Goal: Task Accomplishment & Management: Use online tool/utility

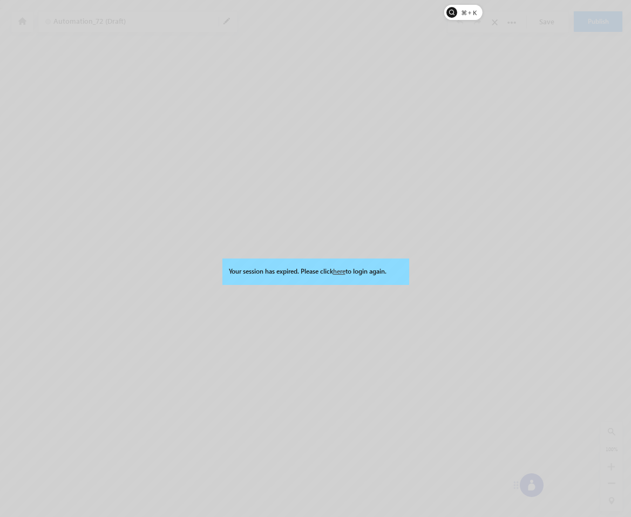
click at [343, 269] on link "here" at bounding box center [339, 271] width 12 height 8
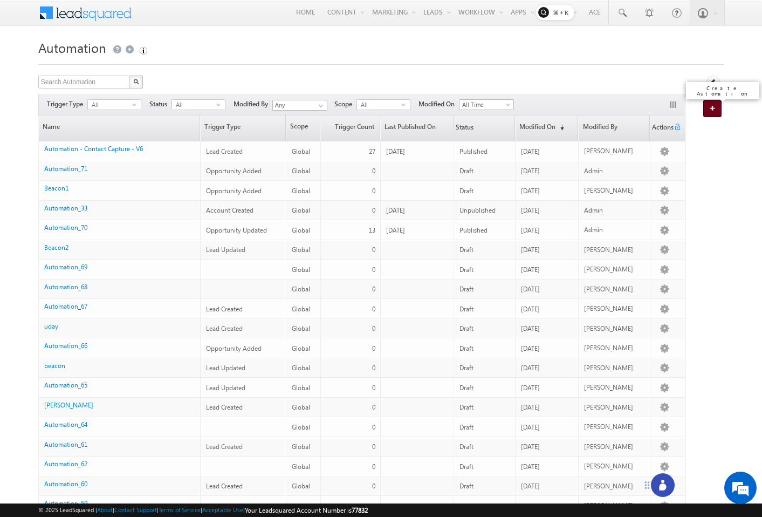
click at [713, 105] on img at bounding box center [714, 108] width 11 height 6
click at [708, 104] on link "Create Automation (Loading...)" at bounding box center [712, 108] width 18 height 17
click at [708, 110] on link "Create Automation (Loading...)" at bounding box center [712, 108] width 18 height 17
click at [714, 83] on icon at bounding box center [714, 82] width 8 height 8
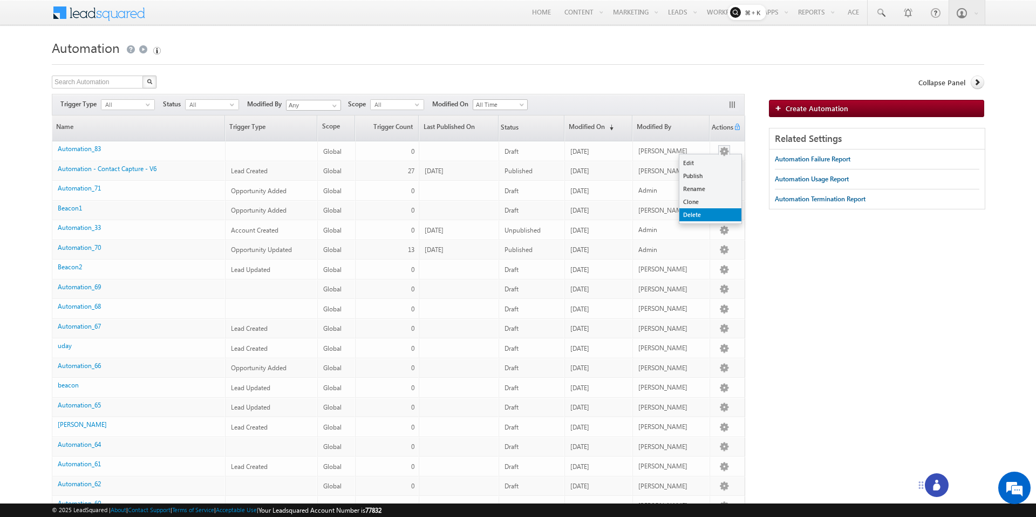
click at [692, 217] on link "Delete" at bounding box center [710, 214] width 62 height 13
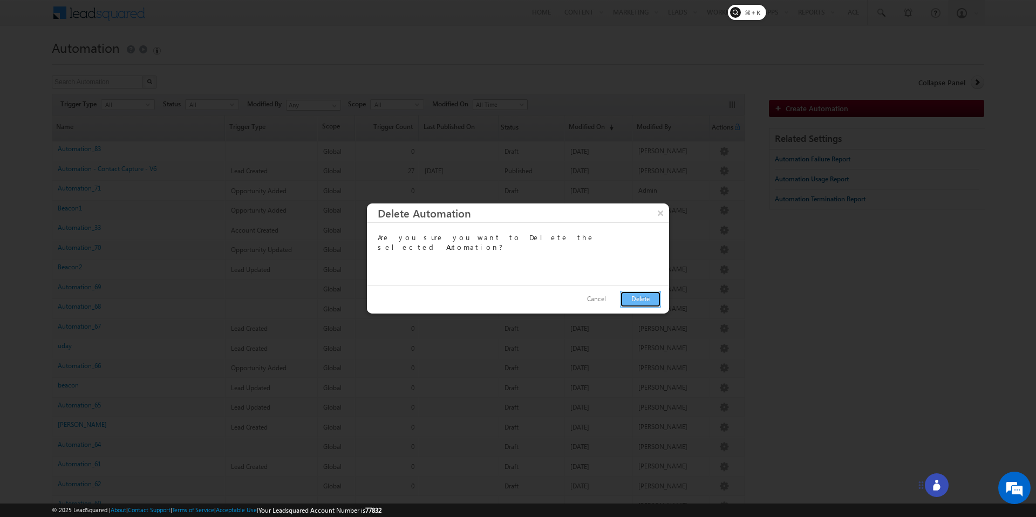
click at [651, 300] on button "Delete" at bounding box center [640, 299] width 41 height 17
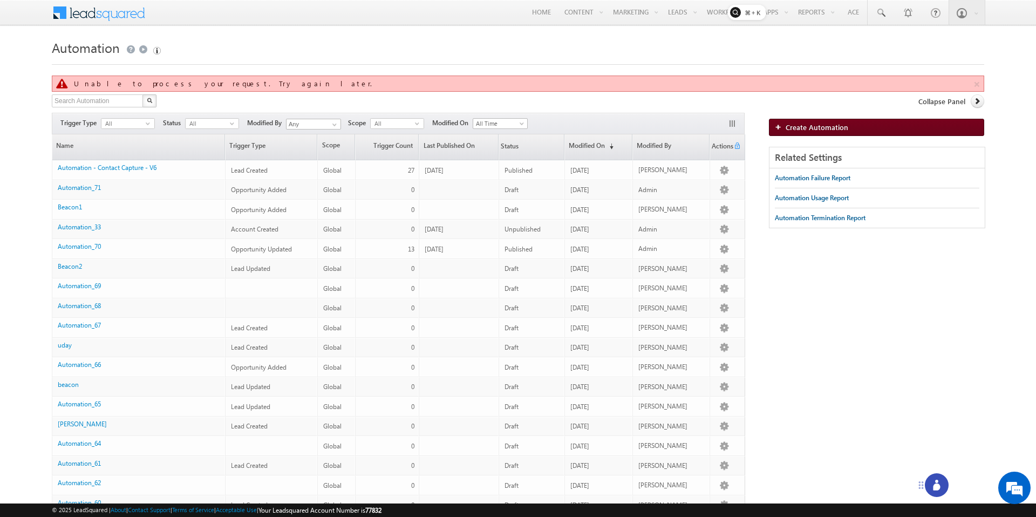
click at [829, 120] on link "Create Automation" at bounding box center [876, 127] width 215 height 17
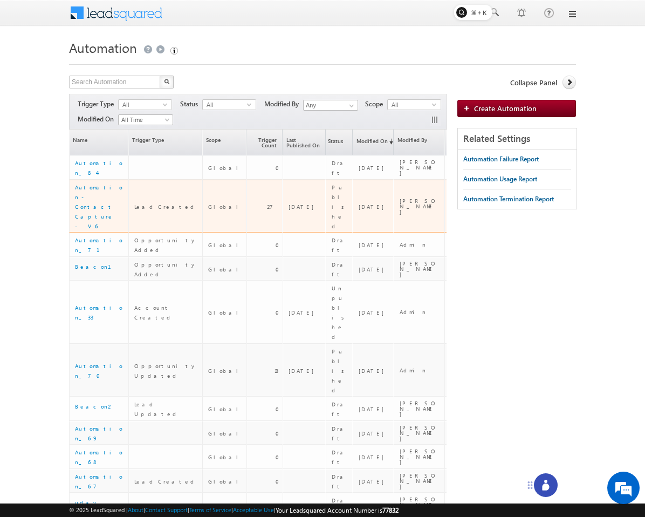
click at [111, 187] on div "Automation - Contact Capture - V6" at bounding box center [99, 206] width 49 height 49
click at [118, 184] on link "Automation - Contact Capture - V6" at bounding box center [98, 206] width 47 height 45
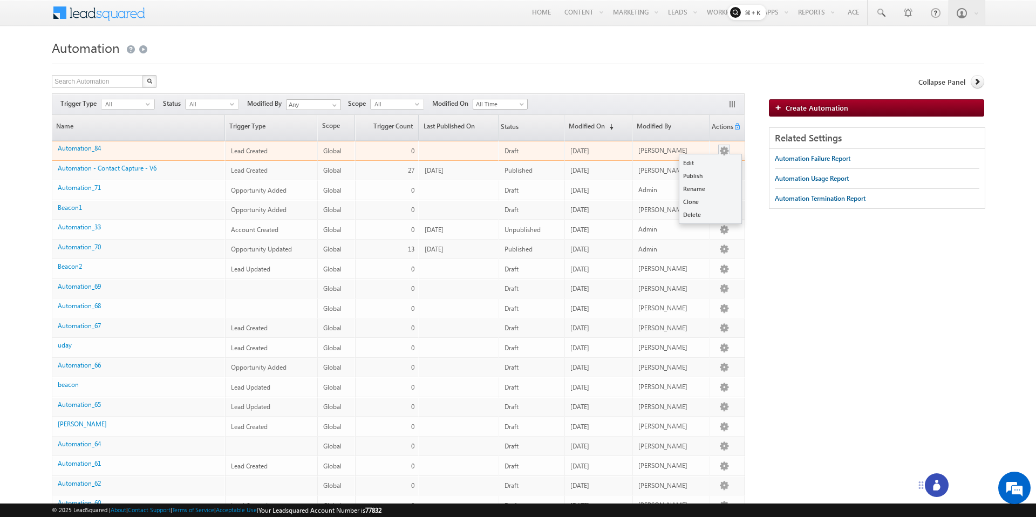
click at [720, 153] on button "button" at bounding box center [724, 151] width 11 height 11
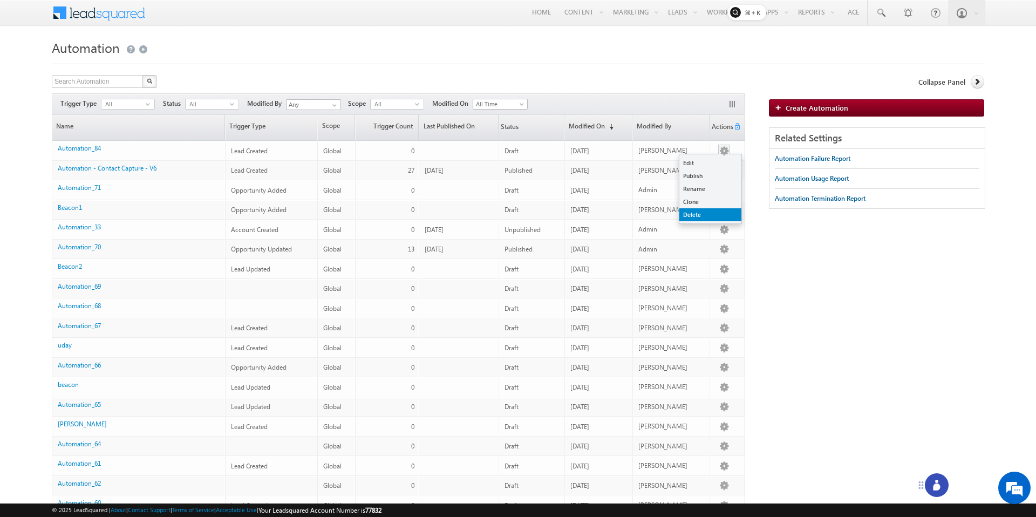
click at [693, 211] on link "Delete" at bounding box center [710, 214] width 62 height 13
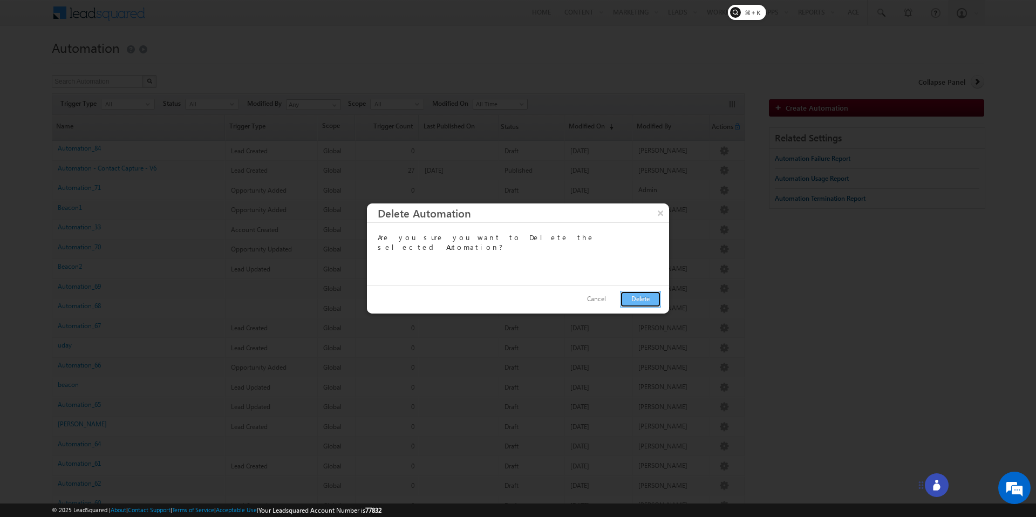
click at [638, 299] on button "Delete" at bounding box center [640, 299] width 41 height 17
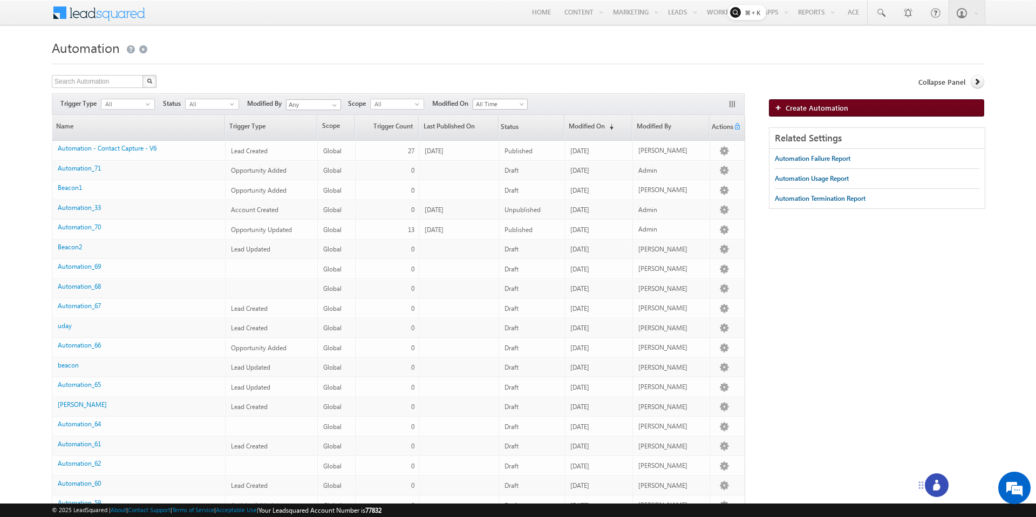
click at [833, 116] on link "Create Automation" at bounding box center [876, 107] width 215 height 17
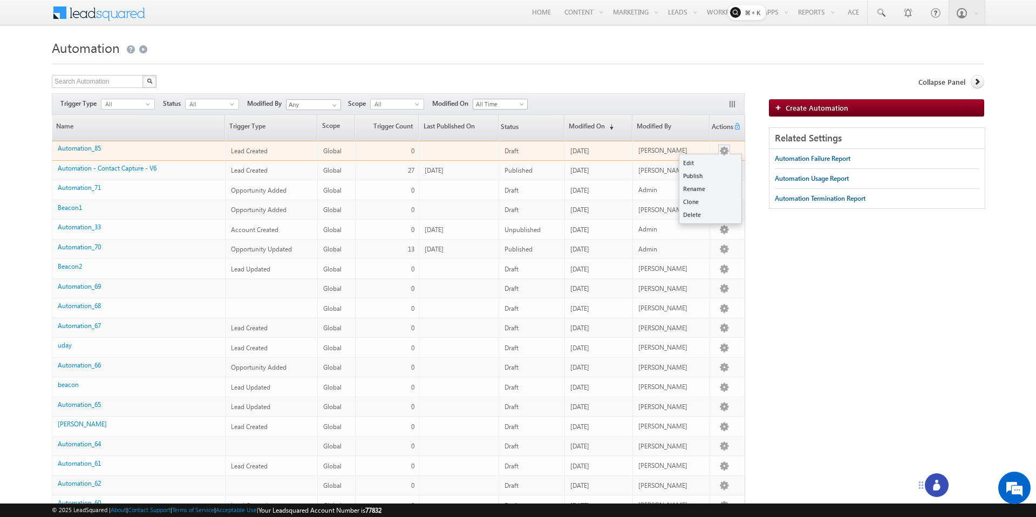
click at [723, 156] on button "button" at bounding box center [724, 151] width 11 height 11
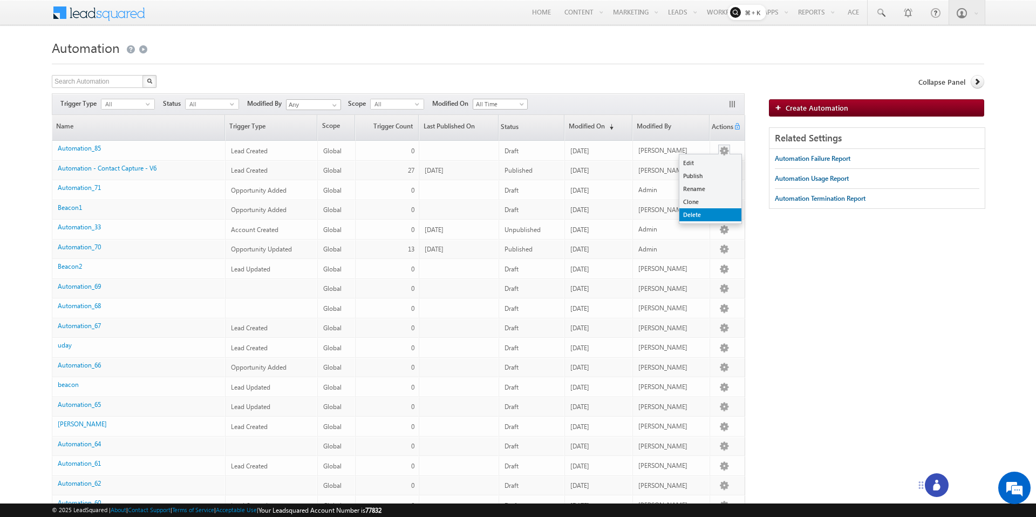
click at [695, 214] on link "Delete" at bounding box center [710, 214] width 62 height 13
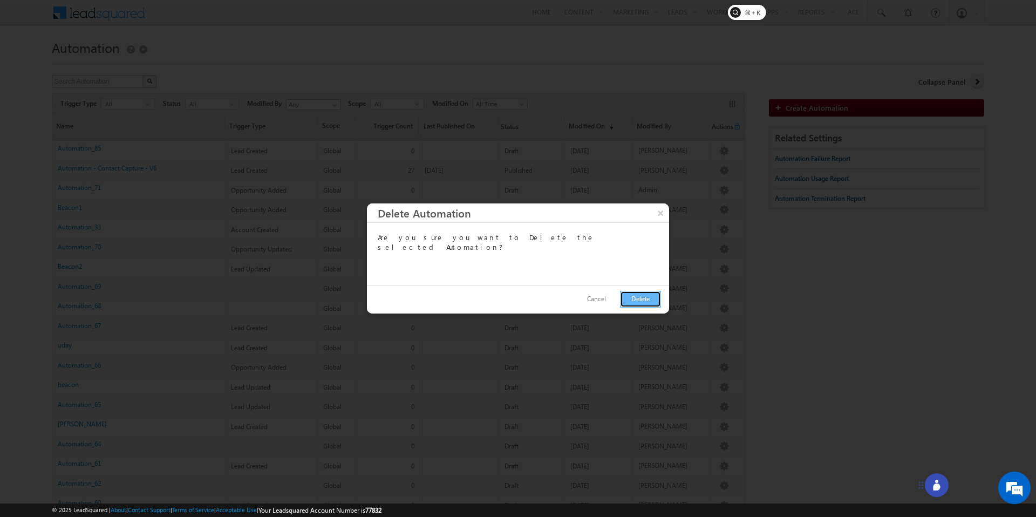
click at [645, 296] on button "Delete" at bounding box center [640, 299] width 41 height 17
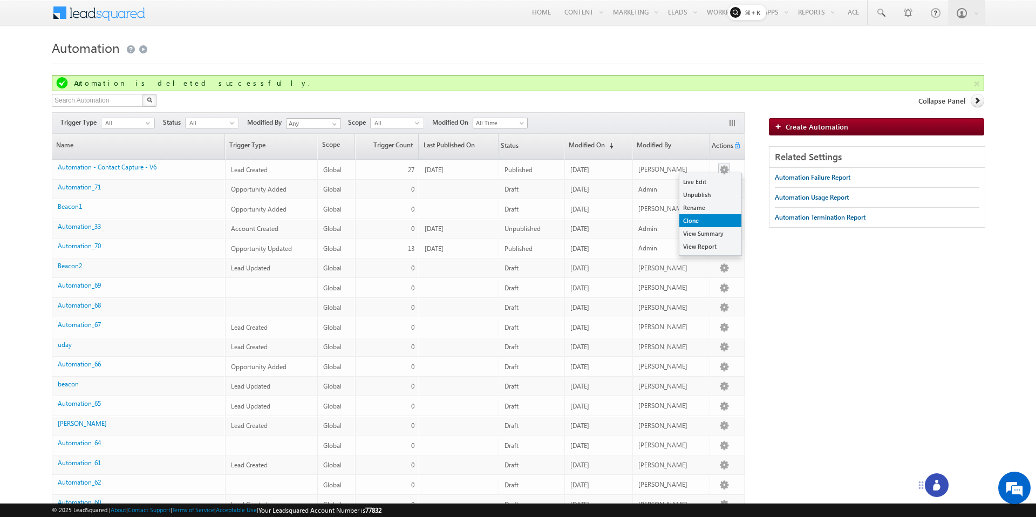
click at [697, 224] on link "Clone" at bounding box center [710, 220] width 62 height 13
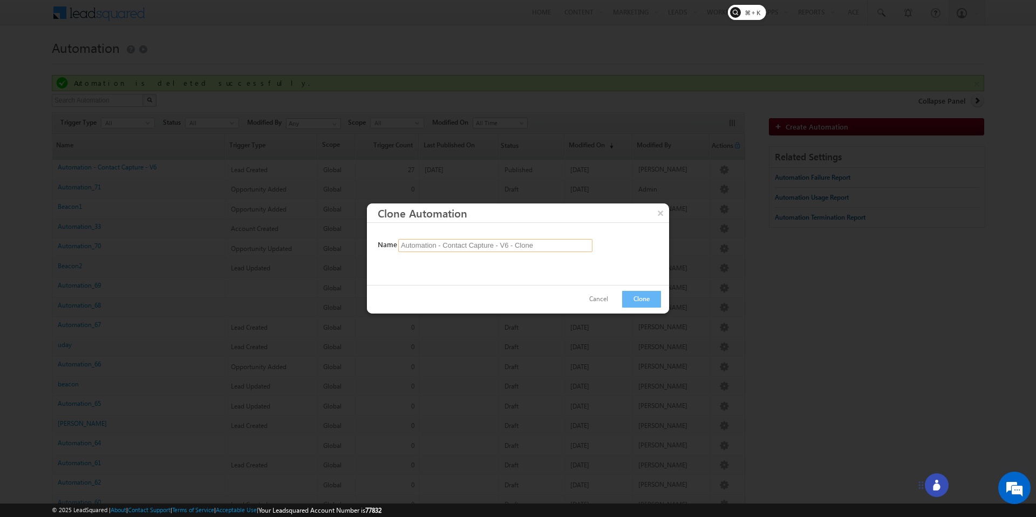
click at [560, 248] on input "Automation - Contact Capture - V6 - Clone" at bounding box center [495, 245] width 194 height 13
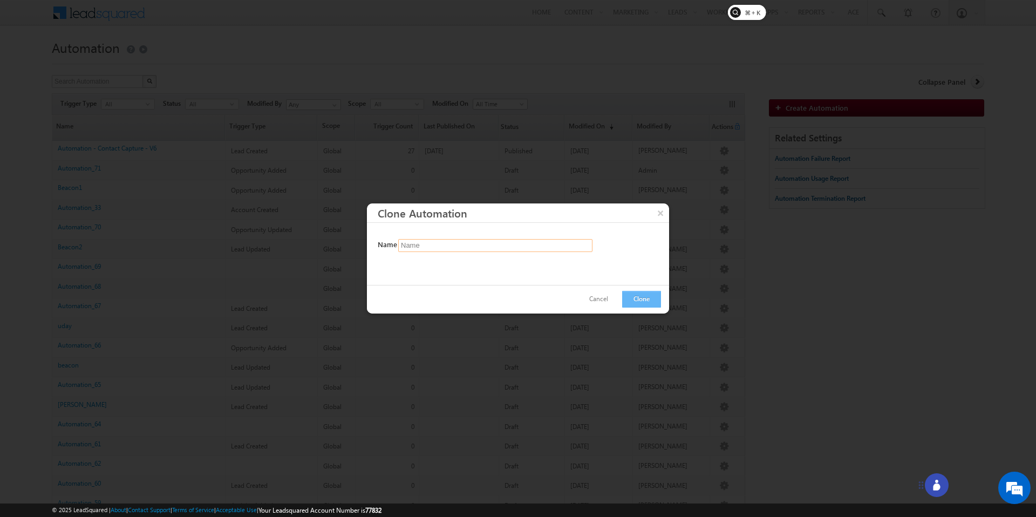
type input "Name"
click at [639, 297] on button "Clone" at bounding box center [641, 299] width 39 height 17
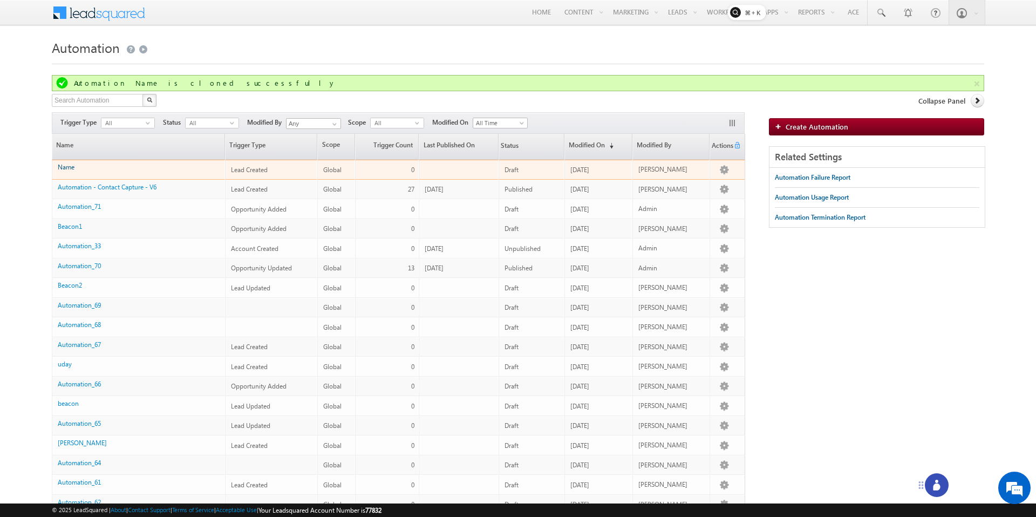
click at [74, 165] on link "Name" at bounding box center [66, 167] width 17 height 8
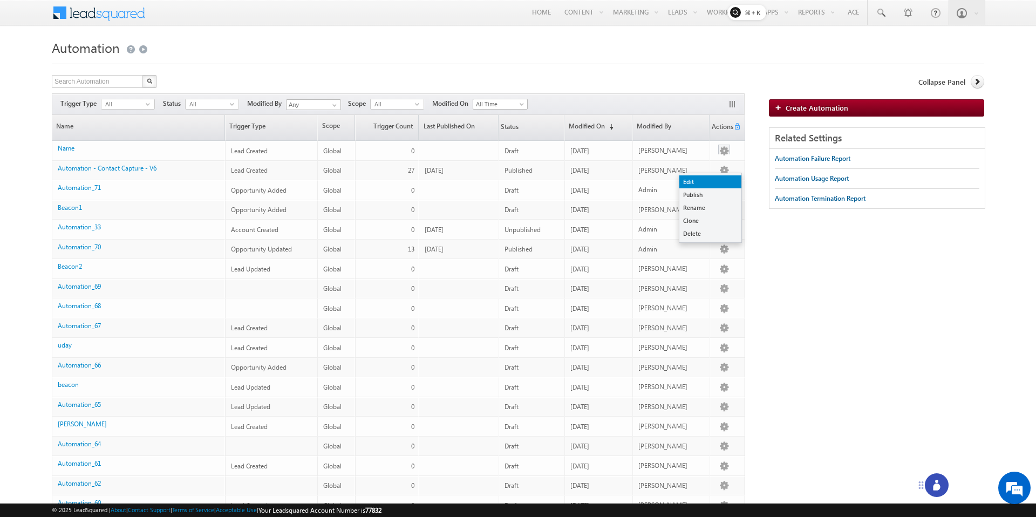
click at [706, 184] on link "Edit" at bounding box center [710, 181] width 62 height 13
click at [687, 186] on link "Edit" at bounding box center [710, 181] width 62 height 13
click at [685, 164] on link "Edit" at bounding box center [710, 162] width 62 height 13
click at [691, 162] on link "Edit" at bounding box center [710, 162] width 62 height 13
click at [693, 216] on link "Delete" at bounding box center [710, 214] width 62 height 13
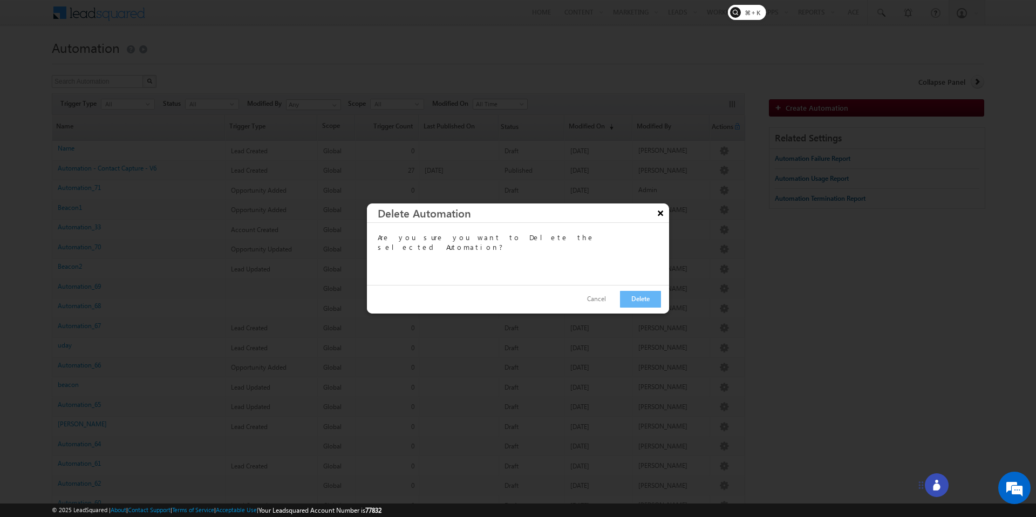
click at [665, 212] on button "×" at bounding box center [660, 212] width 17 height 19
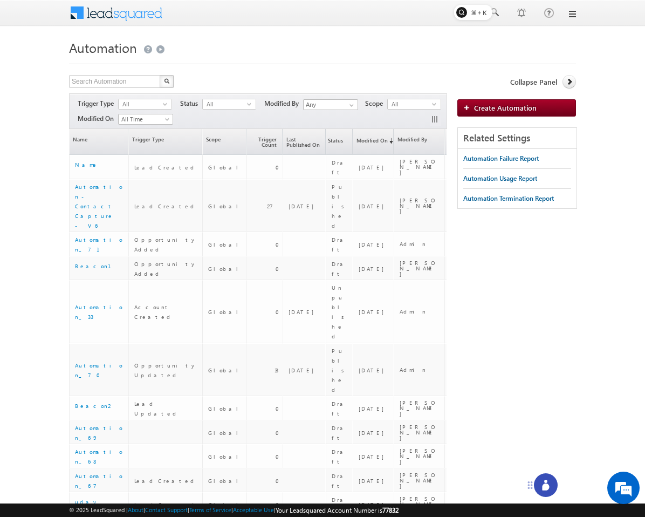
click at [543, 473] on div at bounding box center [546, 485] width 24 height 24
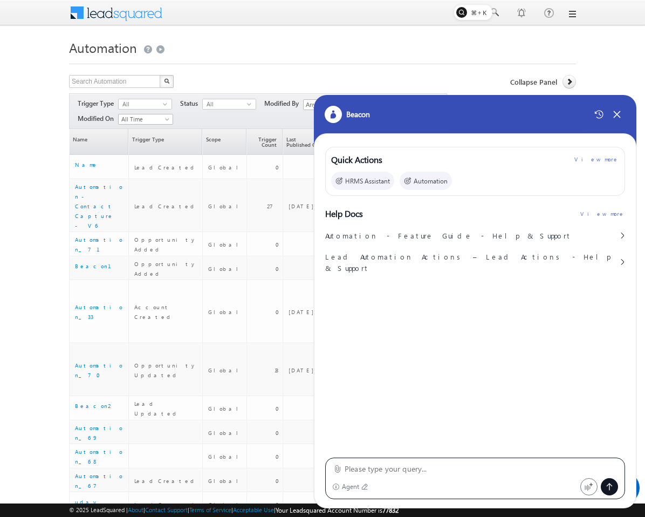
click at [434, 468] on textarea at bounding box center [481, 468] width 273 height 13
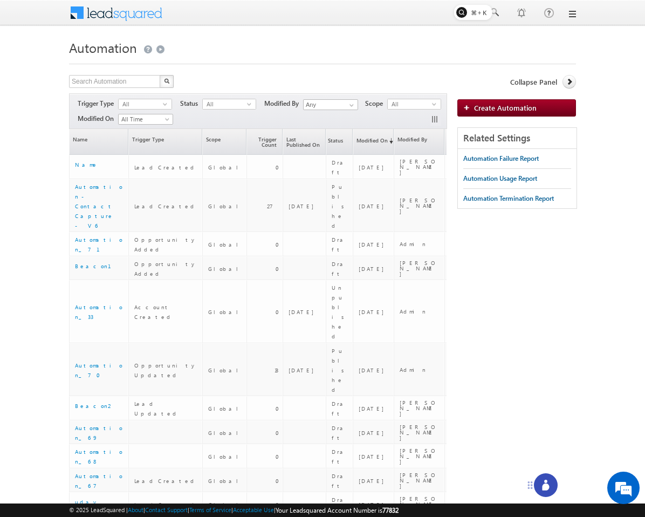
click at [545, 489] on icon at bounding box center [545, 486] width 7 height 7
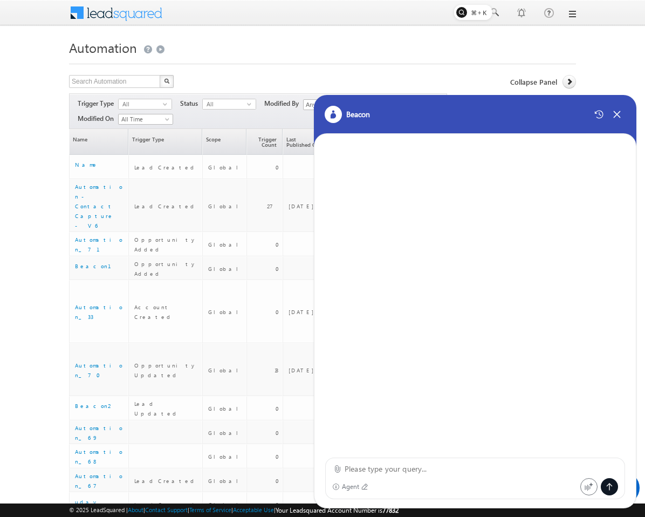
click at [498, 479] on div "Agent" at bounding box center [456, 486] width 248 height 17
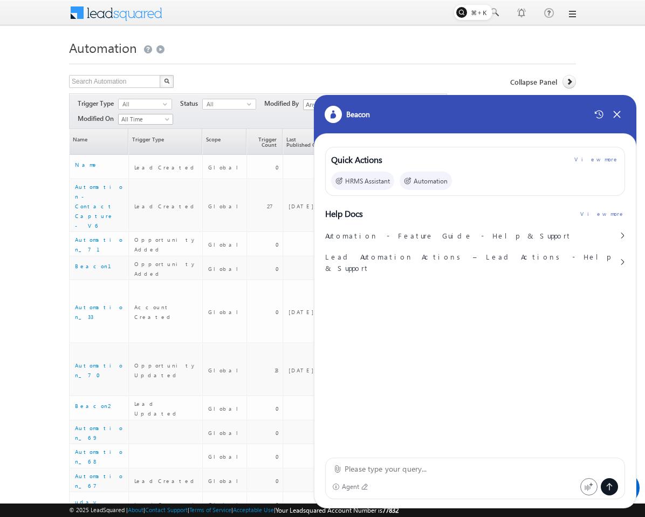
click at [498, 474] on textarea at bounding box center [481, 468] width 273 height 13
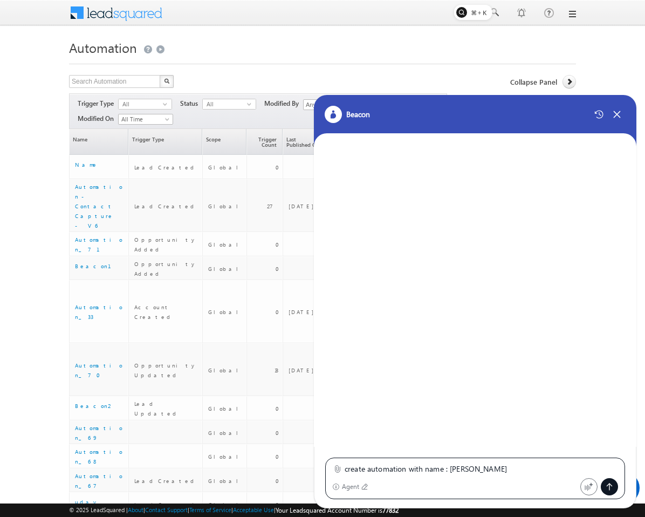
type textarea "create automation with name : [PERSON_NAME]"
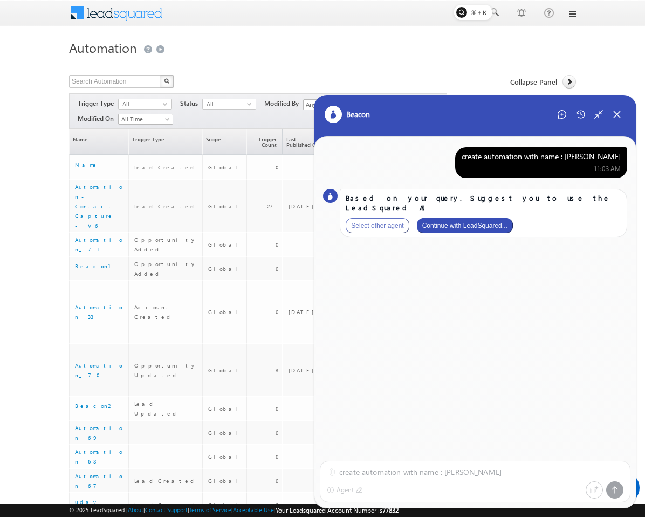
click at [470, 221] on button "Continue with LeadSquared..." at bounding box center [465, 225] width 96 height 15
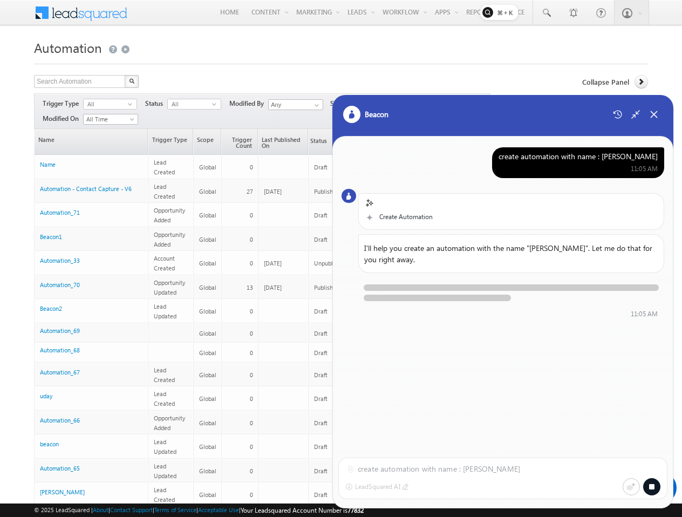
click at [645, 488] on icon at bounding box center [651, 486] width 9 height 9
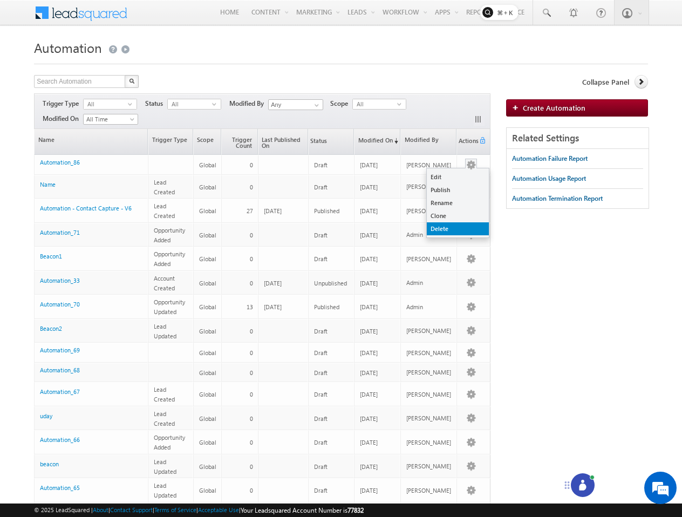
click at [439, 225] on link "Delete" at bounding box center [458, 228] width 62 height 13
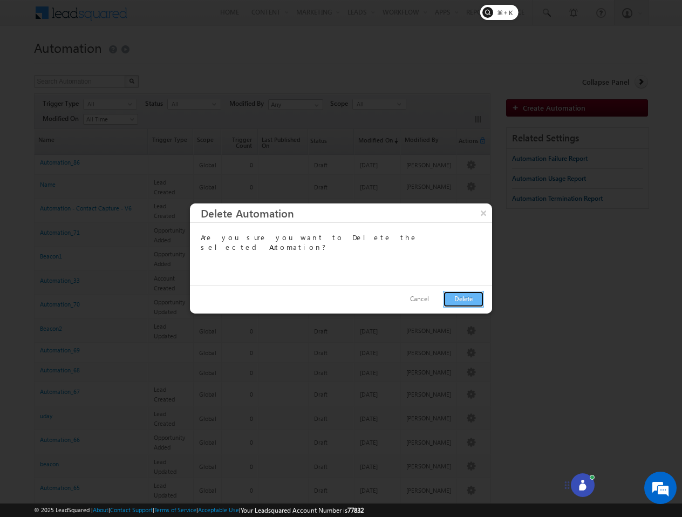
click at [468, 302] on button "Delete" at bounding box center [463, 299] width 41 height 17
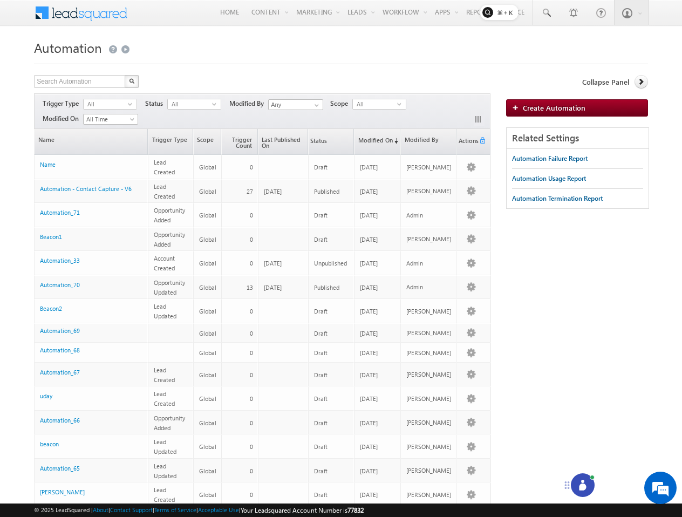
click at [584, 491] on div at bounding box center [583, 485] width 24 height 24
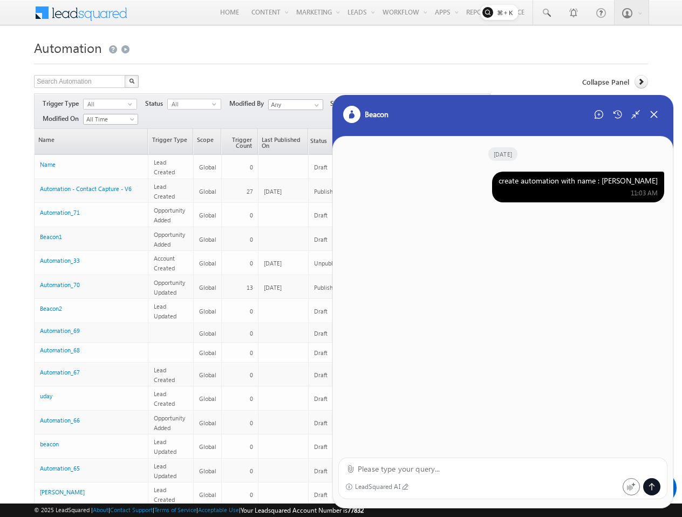
click at [570, 189] on div "11:03 AM" at bounding box center [577, 193] width 159 height 10
click at [584, 178] on div "create automation with name : Mithun" at bounding box center [577, 181] width 159 height 10
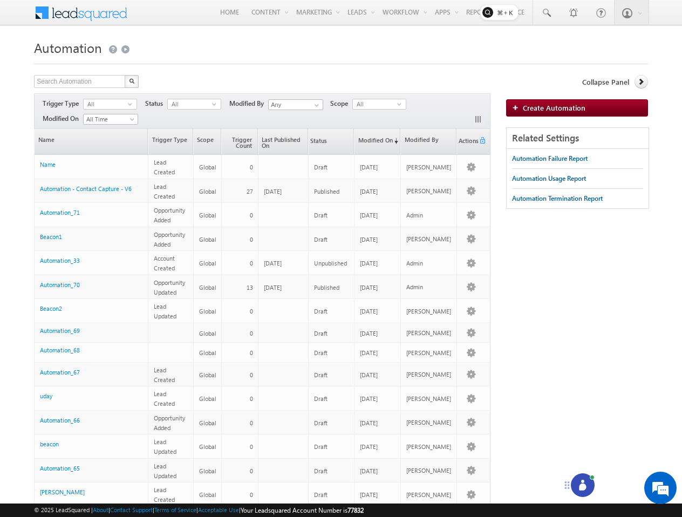
click at [584, 483] on icon at bounding box center [582, 485] width 11 height 11
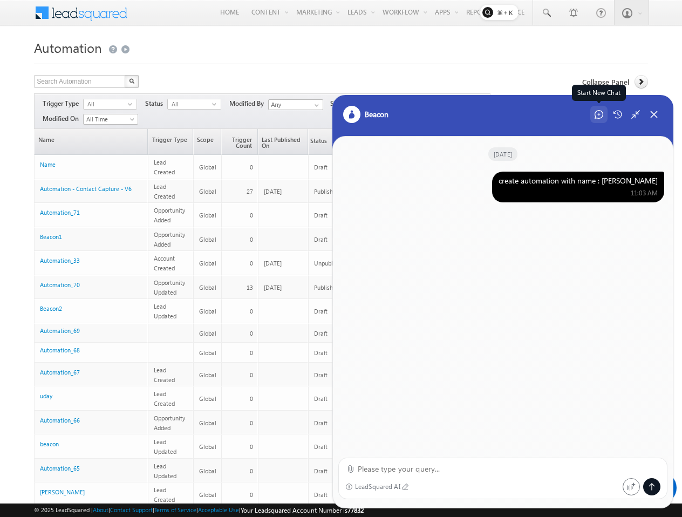
click at [603, 118] on div "Start New Chat" at bounding box center [598, 114] width 17 height 17
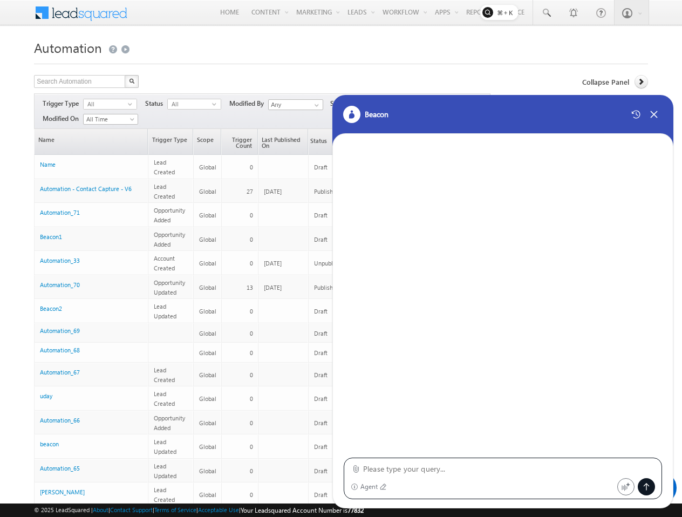
type textarea "create automation with name : [PERSON_NAME]"
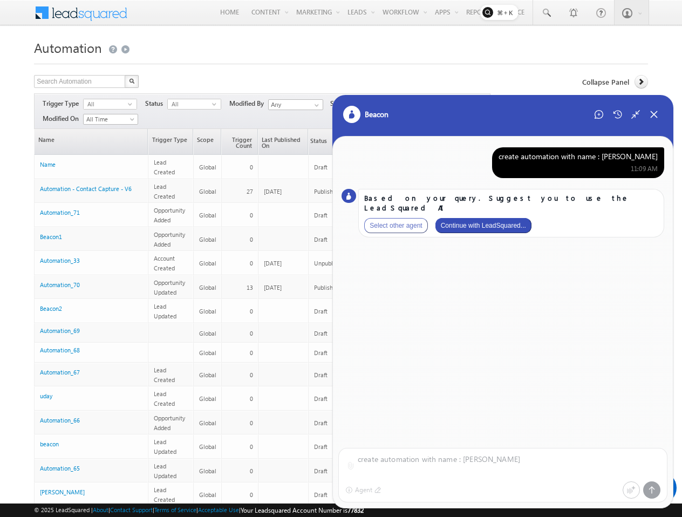
click at [476, 219] on button "Continue with LeadSquared..." at bounding box center [483, 225] width 96 height 15
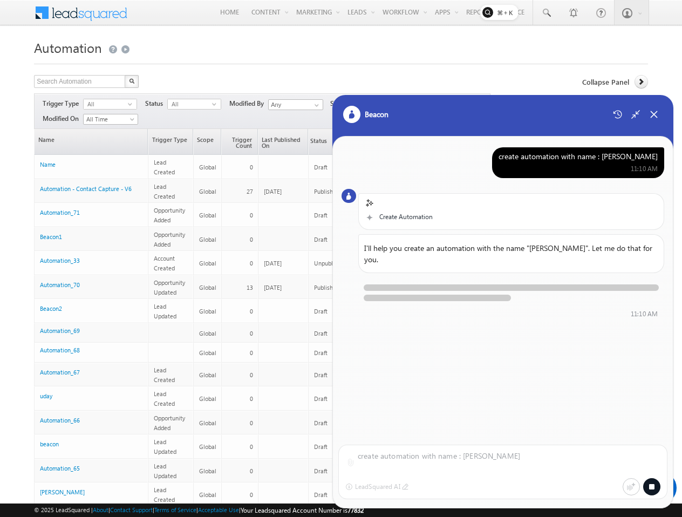
click at [653, 484] on icon at bounding box center [651, 486] width 5 height 5
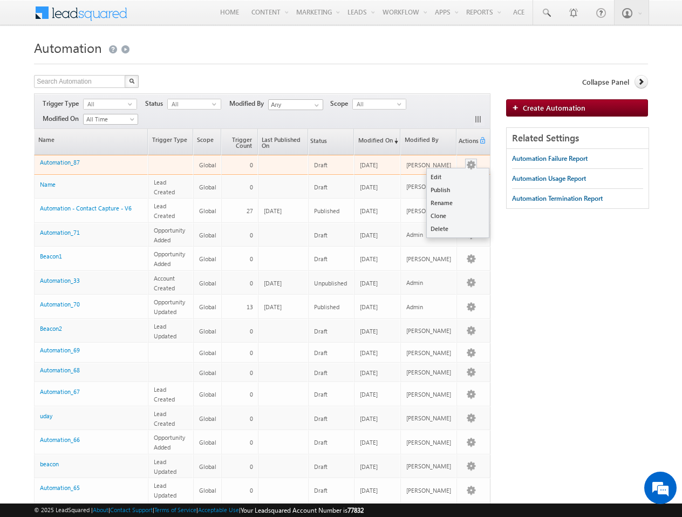
click at [472, 162] on button "button" at bounding box center [471, 165] width 11 height 11
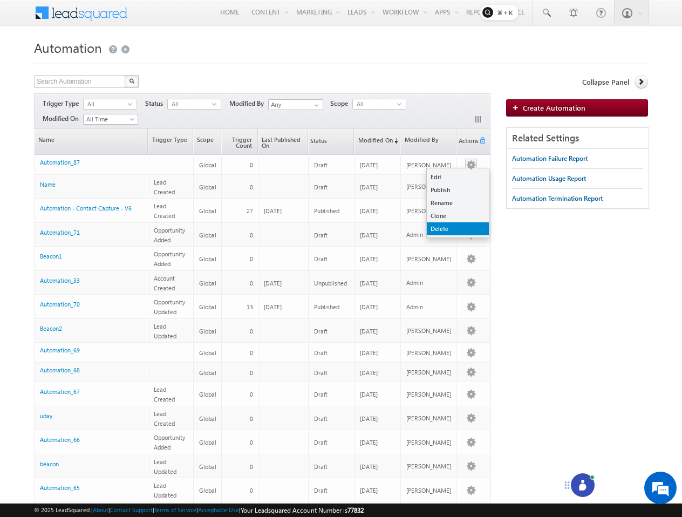
click at [441, 222] on link "Delete" at bounding box center [458, 228] width 62 height 13
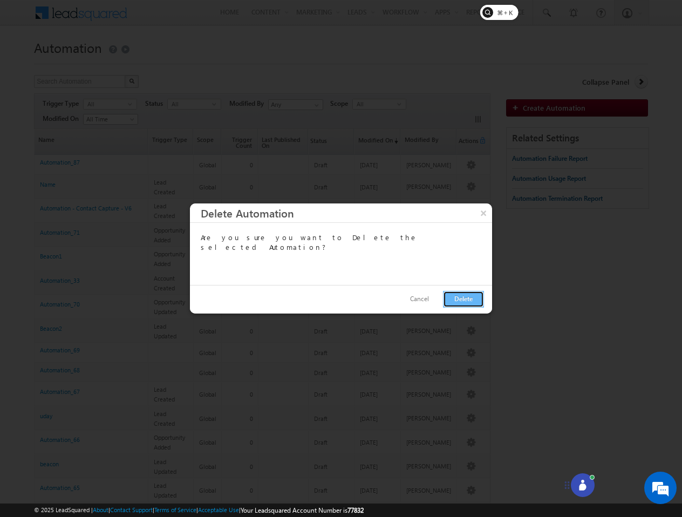
click at [461, 291] on button "Delete" at bounding box center [463, 299] width 41 height 17
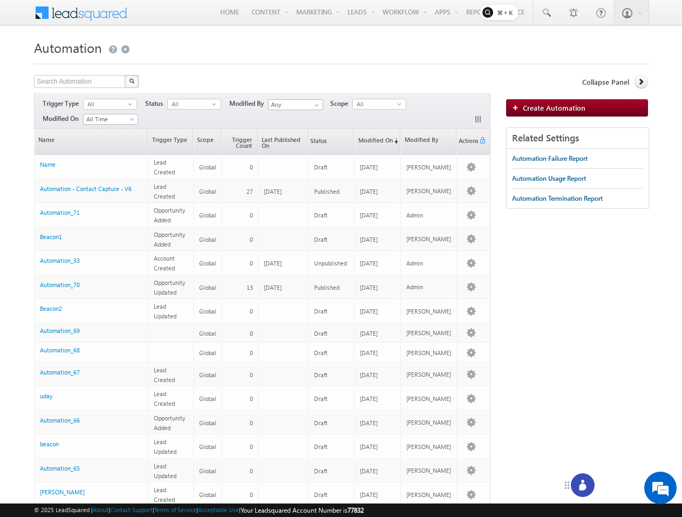
click at [579, 488] on icon at bounding box center [582, 486] width 7 height 7
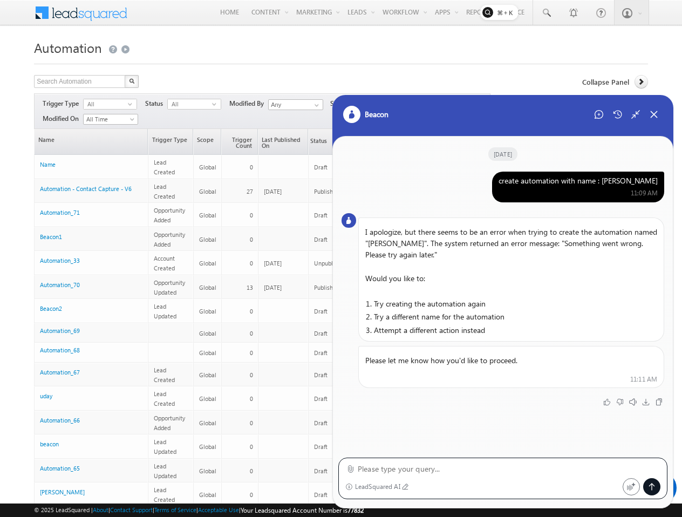
click at [589, 178] on div "create automation with name : Mithun" at bounding box center [577, 181] width 159 height 10
click at [589, 178] on div "create automation with name : [PERSON_NAME]" at bounding box center [577, 181] width 159 height 10
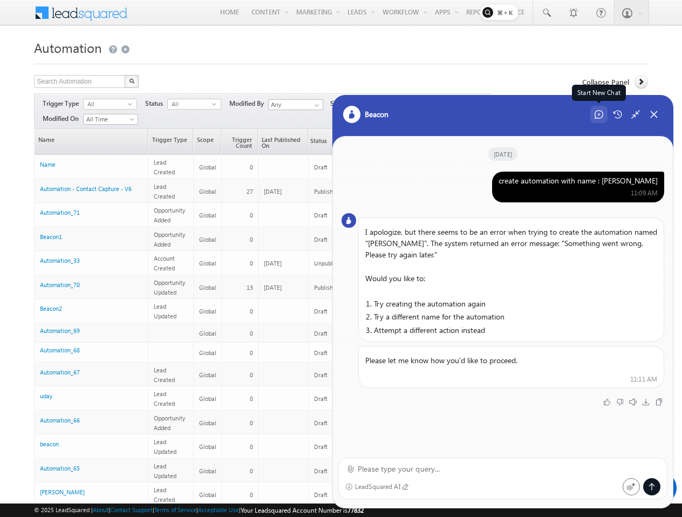
click at [603, 112] on div "Start New Chat" at bounding box center [598, 114] width 17 height 17
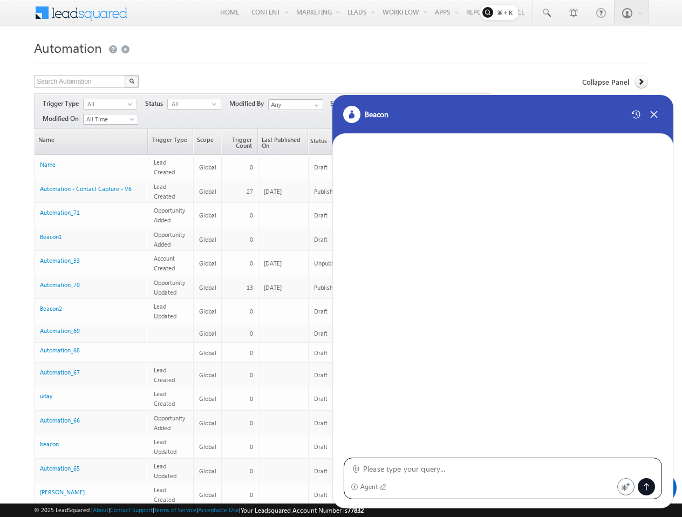
type textarea "create automation with name : [PERSON_NAME]"
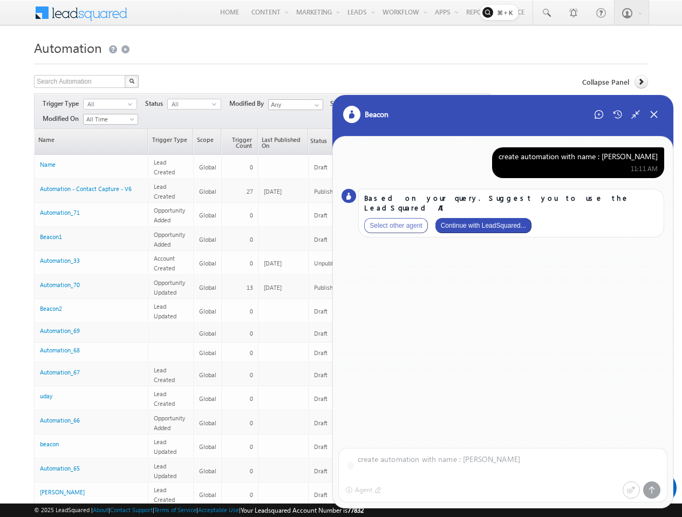
click at [500, 218] on button "Continue with LeadSquared..." at bounding box center [483, 225] width 96 height 15
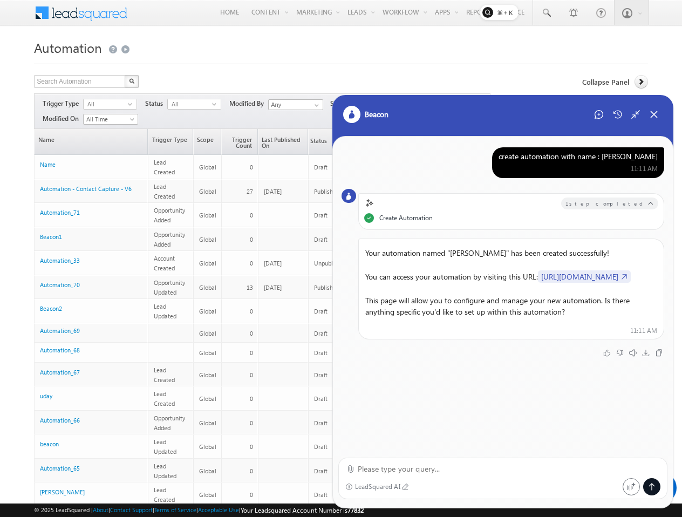
click at [538, 283] on link "[URL][DOMAIN_NAME]" at bounding box center [584, 276] width 93 height 12
click at [654, 115] on icon at bounding box center [654, 115] width 10 height 10
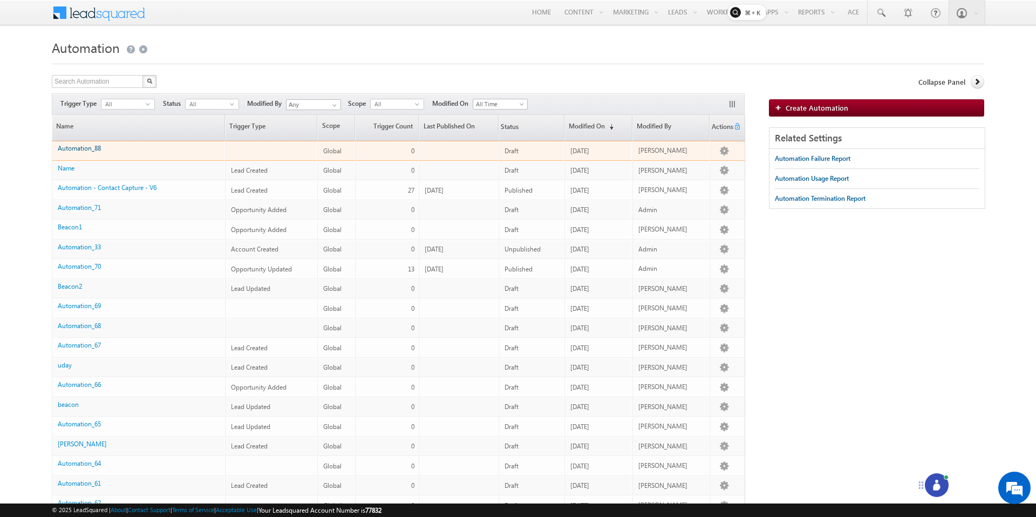
click at [87, 146] on link "Automation_88" at bounding box center [79, 148] width 43 height 8
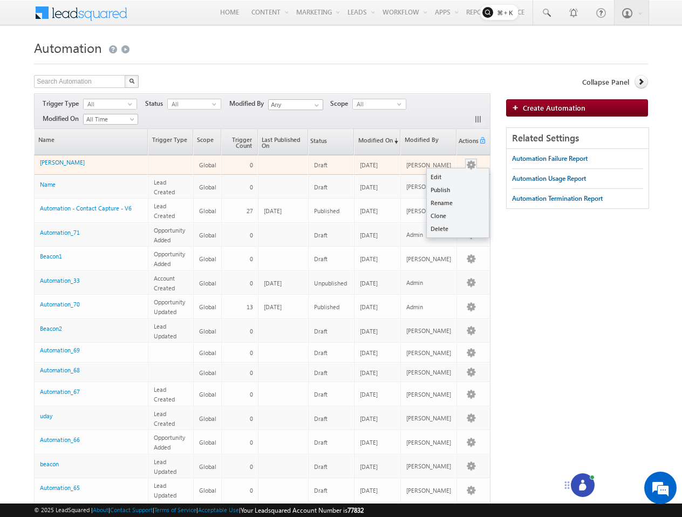
click at [466, 166] on button "button" at bounding box center [471, 165] width 11 height 11
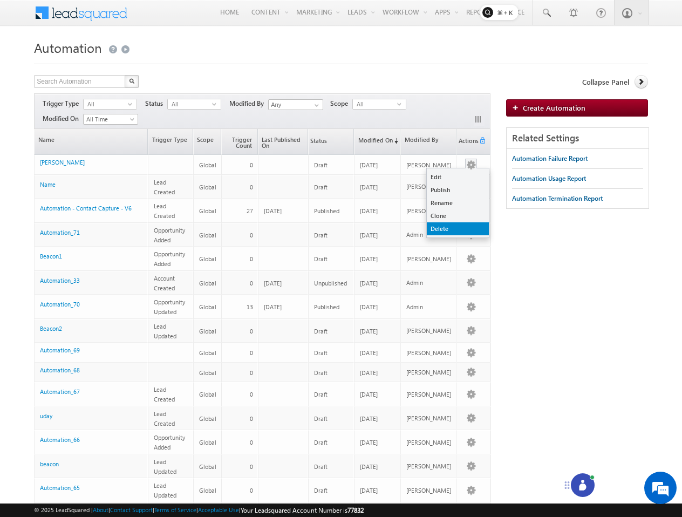
click at [444, 226] on link "Delete" at bounding box center [458, 228] width 62 height 13
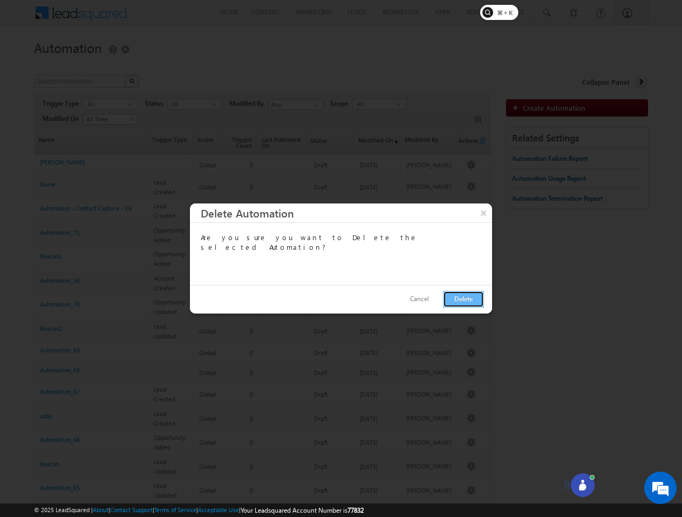
click at [449, 297] on button "Delete" at bounding box center [463, 299] width 41 height 17
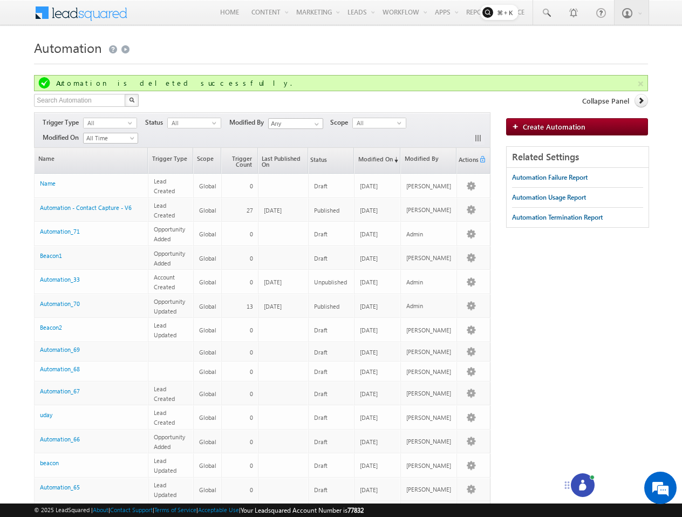
click at [576, 468] on div "Search Automation X 98 results found Actions Select rows to see actions Actions…" at bounding box center [341, 465] width 614 height 742
click at [576, 475] on div at bounding box center [583, 485] width 24 height 24
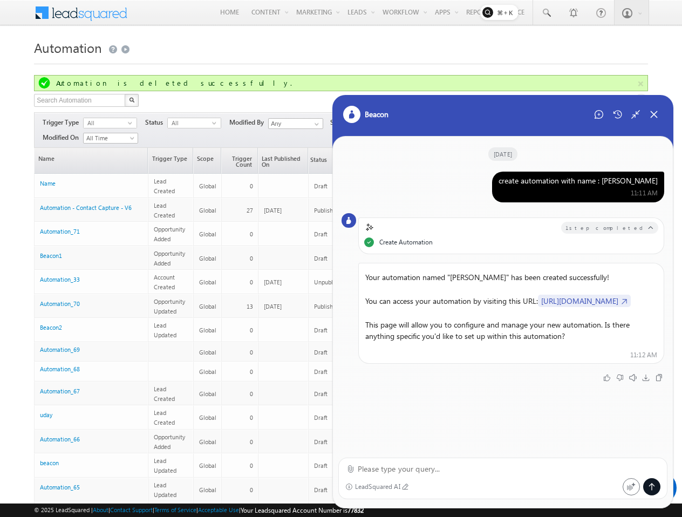
click at [567, 174] on div "create automation with name : Mithun 11:11 AM" at bounding box center [578, 187] width 172 height 31
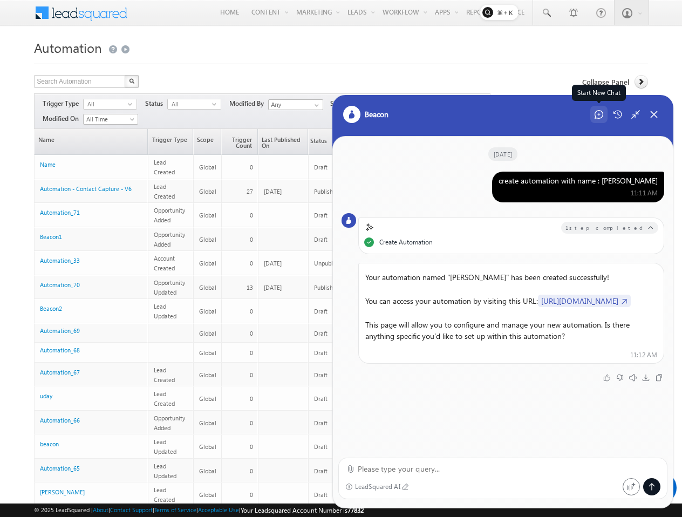
click at [601, 115] on icon at bounding box center [598, 114] width 9 height 9
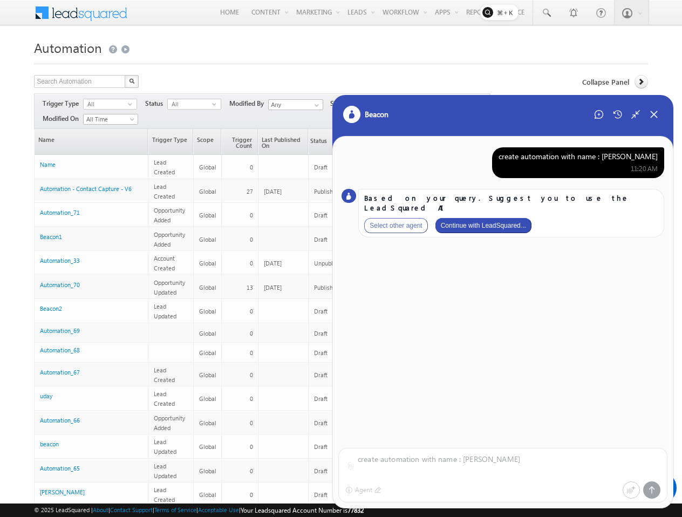
click at [514, 218] on button "Continue with LeadSquared..." at bounding box center [483, 225] width 96 height 15
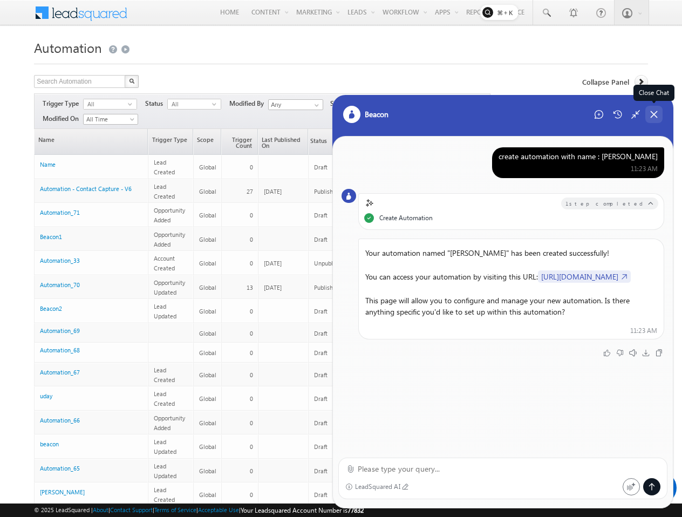
click at [650, 113] on icon at bounding box center [654, 115] width 10 height 10
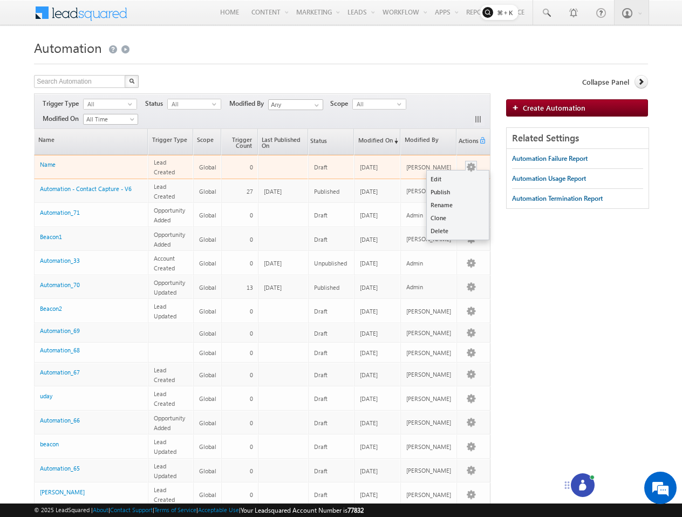
click at [469, 162] on button "button" at bounding box center [471, 167] width 11 height 11
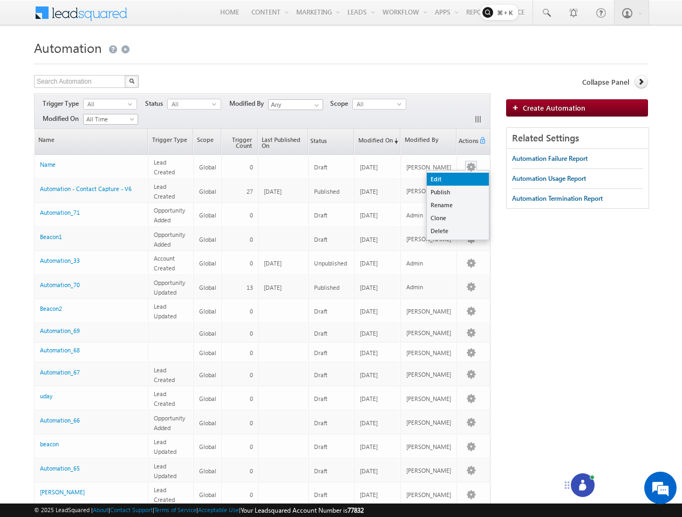
click at [436, 181] on link "Edit" at bounding box center [458, 179] width 62 height 13
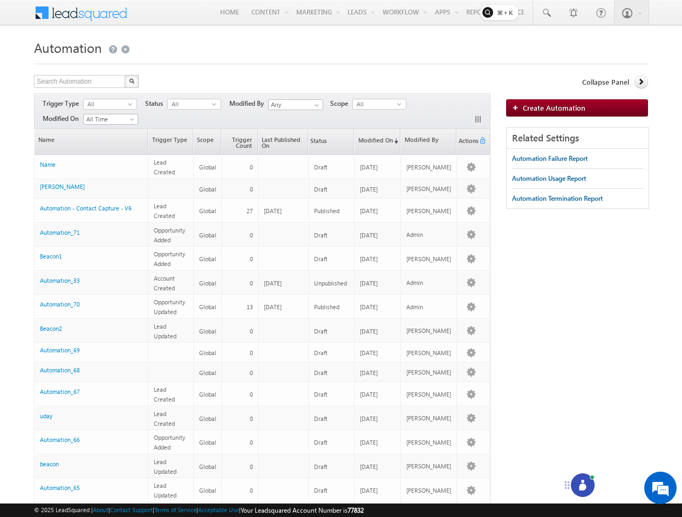
click at [583, 493] on div at bounding box center [583, 485] width 24 height 24
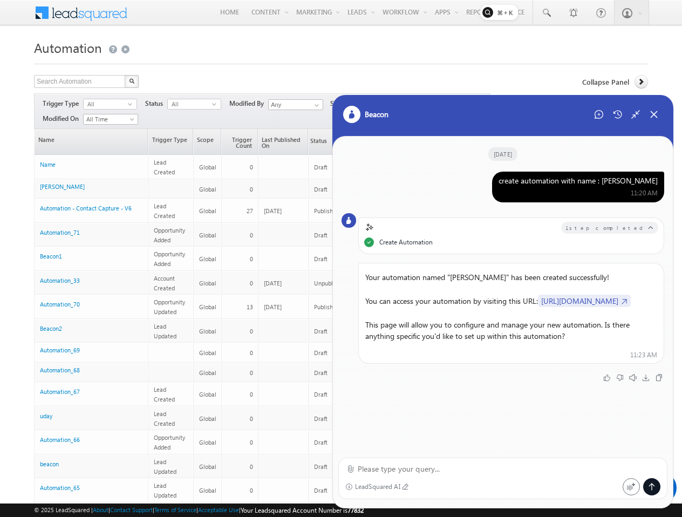
click at [570, 174] on div "create automation with name : Mithun 11:20 AM" at bounding box center [578, 187] width 172 height 31
click at [566, 177] on div "create automation with name : [PERSON_NAME]" at bounding box center [577, 181] width 159 height 10
click at [593, 122] on div "Start New Chat" at bounding box center [598, 114] width 17 height 17
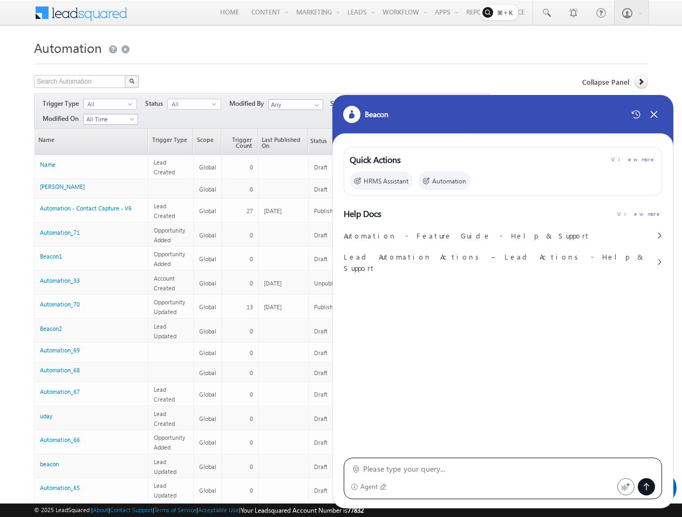
click at [4, 207] on body "Menu Abhinav Reddy abhi@ beaco n.li" at bounding box center [341, 425] width 682 height 850
click at [658, 110] on icon at bounding box center [654, 115] width 10 height 10
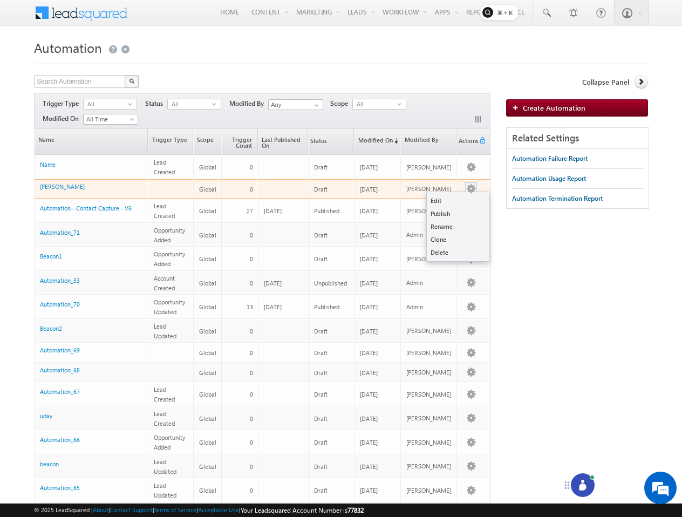
click at [469, 189] on button "button" at bounding box center [471, 188] width 11 height 11
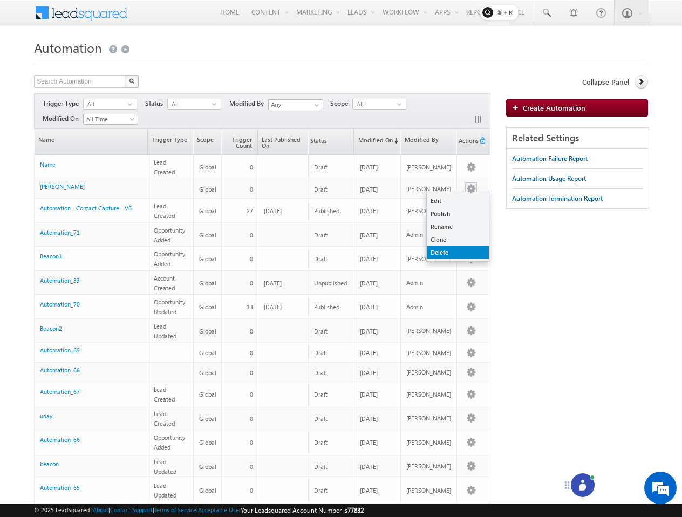
click at [447, 250] on link "Delete" at bounding box center [458, 252] width 62 height 13
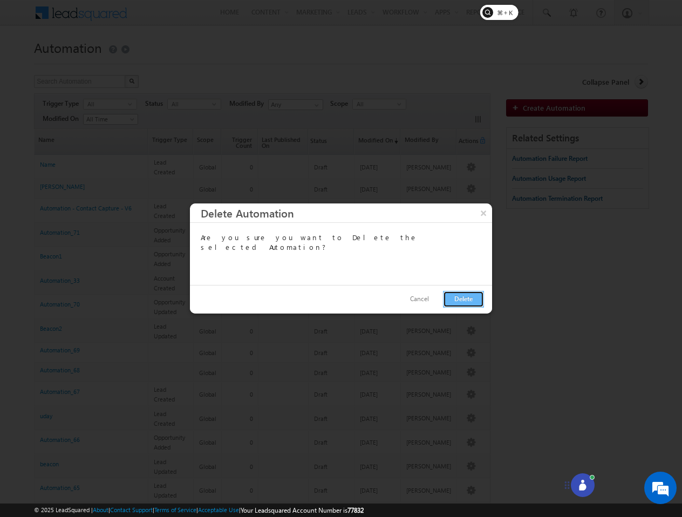
click at [467, 301] on button "Delete" at bounding box center [463, 299] width 41 height 17
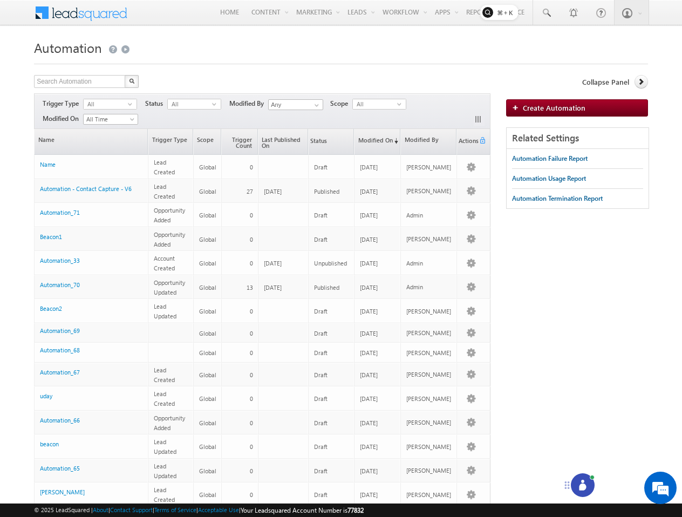
click at [583, 483] on icon at bounding box center [582, 485] width 11 height 11
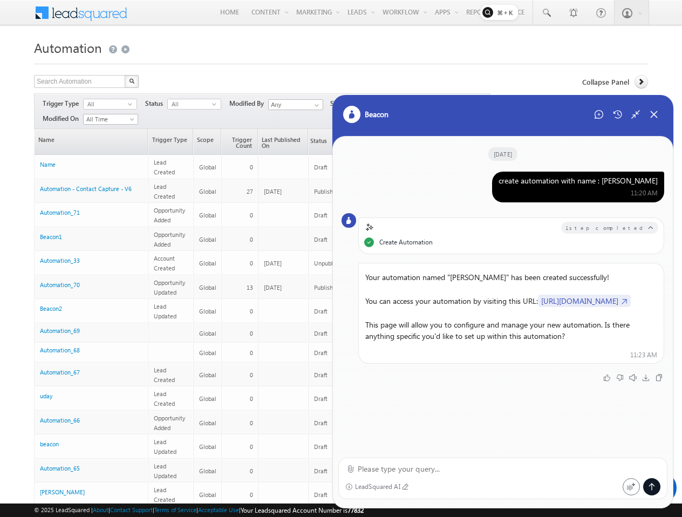
click at [595, 160] on div "Friday, Oct 10" at bounding box center [502, 153] width 323 height 13
click at [585, 179] on div "create automation with name : Mithun" at bounding box center [577, 181] width 159 height 10
click at [598, 114] on icon at bounding box center [598, 114] width 9 height 9
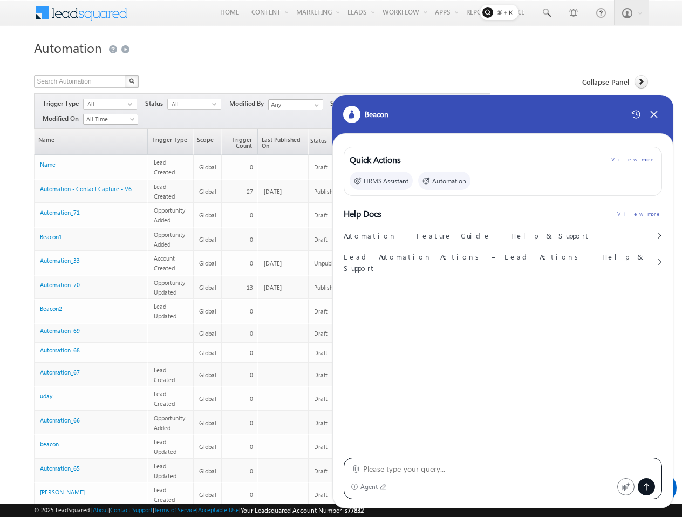
type textarea "create automation with name : Mithun"
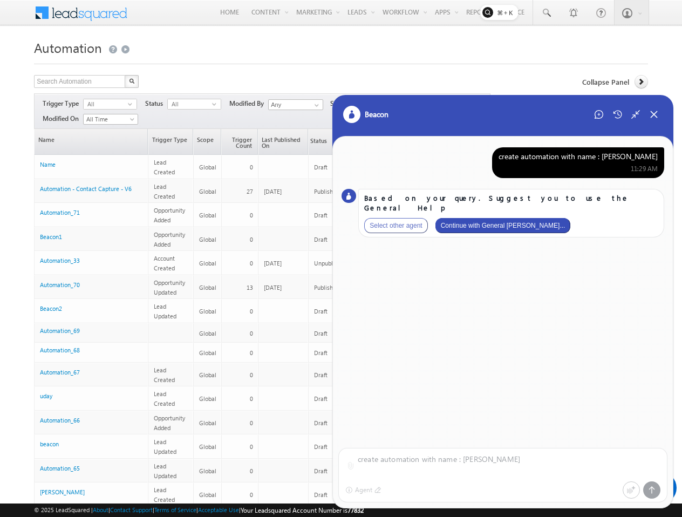
click at [503, 218] on button "Continue with General Hel..." at bounding box center [502, 225] width 135 height 15
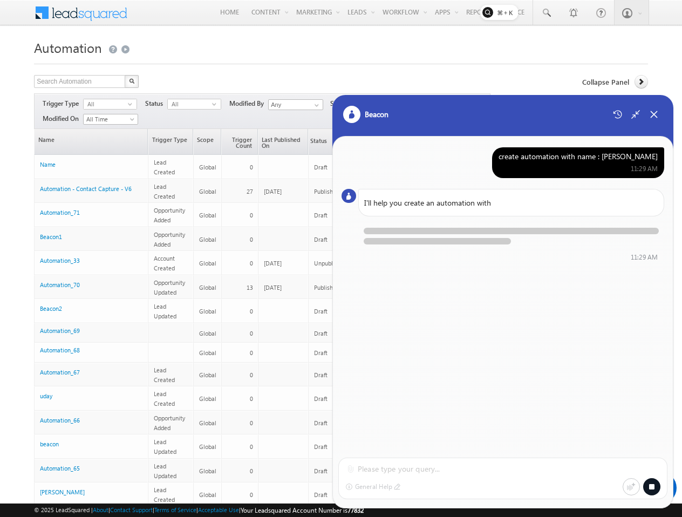
click at [635, 155] on div "create automation with name : Mithun" at bounding box center [577, 157] width 159 height 10
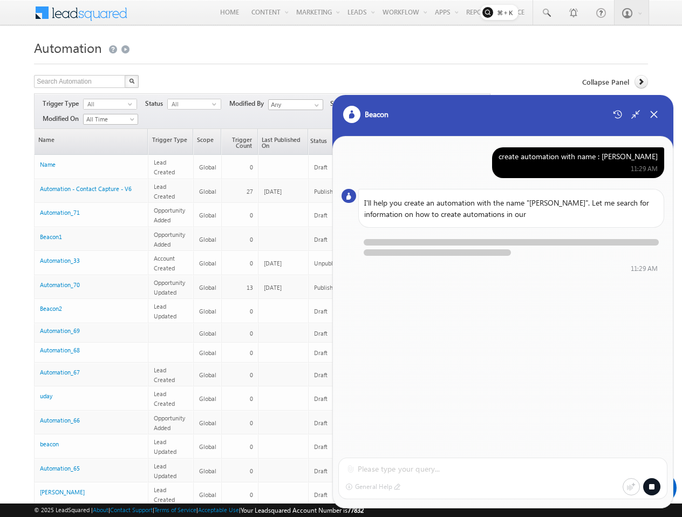
click at [635, 155] on div "create automation with name : Mithun" at bounding box center [577, 157] width 159 height 10
click at [655, 491] on div at bounding box center [651, 486] width 17 height 17
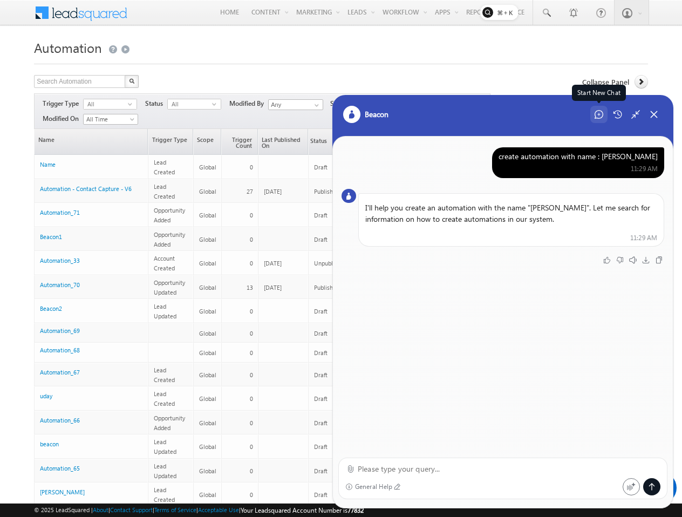
click at [597, 117] on icon at bounding box center [598, 114] width 9 height 9
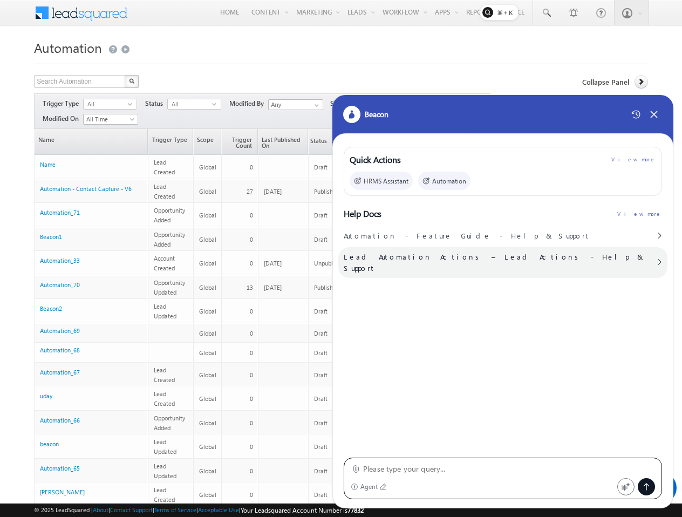
type textarea "create automation with name : Mithun"
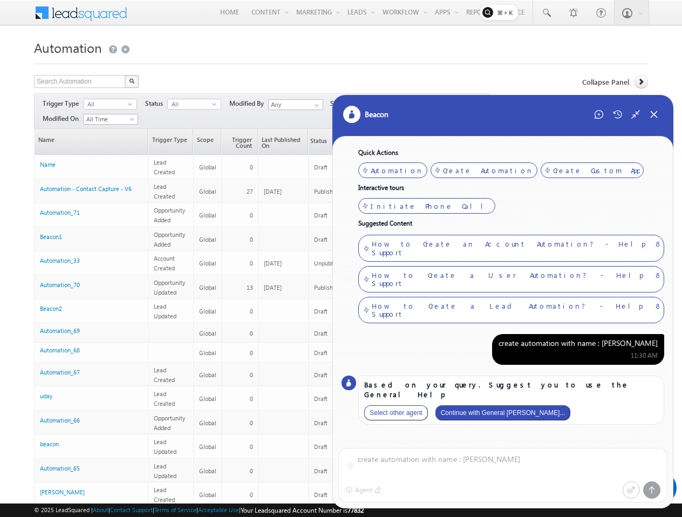
click at [386, 405] on button "Select other agent" at bounding box center [395, 412] width 63 height 15
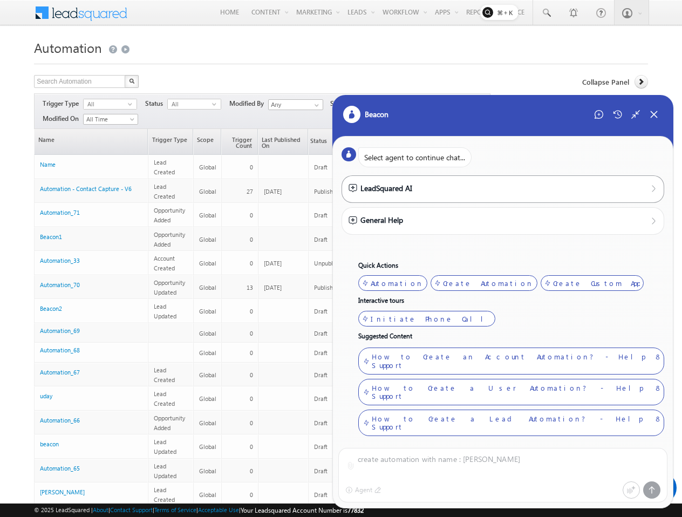
click at [409, 187] on div "LeadSquared AI" at bounding box center [380, 188] width 64 height 12
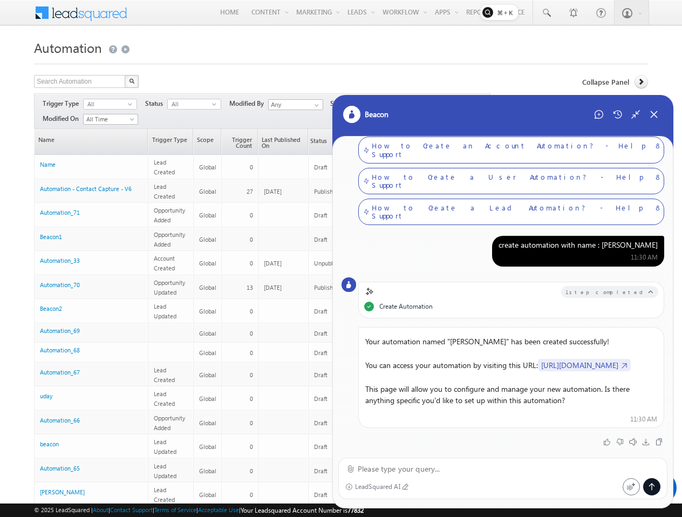
scroll to position [88, 0]
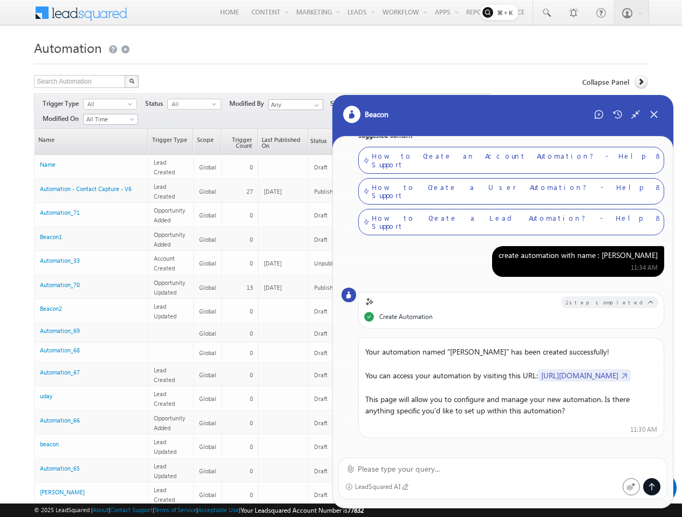
click at [609, 250] on div "create automation with name : Mithun" at bounding box center [577, 255] width 159 height 10
click at [659, 112] on div "Close Chat" at bounding box center [653, 114] width 17 height 17
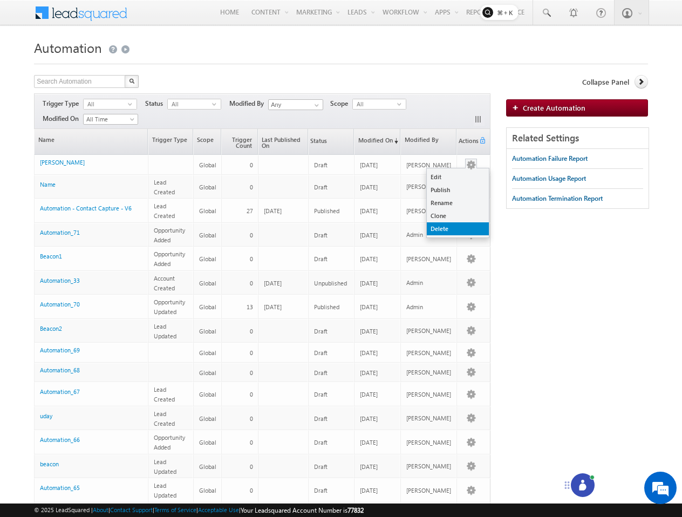
click at [443, 229] on link "Delete" at bounding box center [458, 228] width 62 height 13
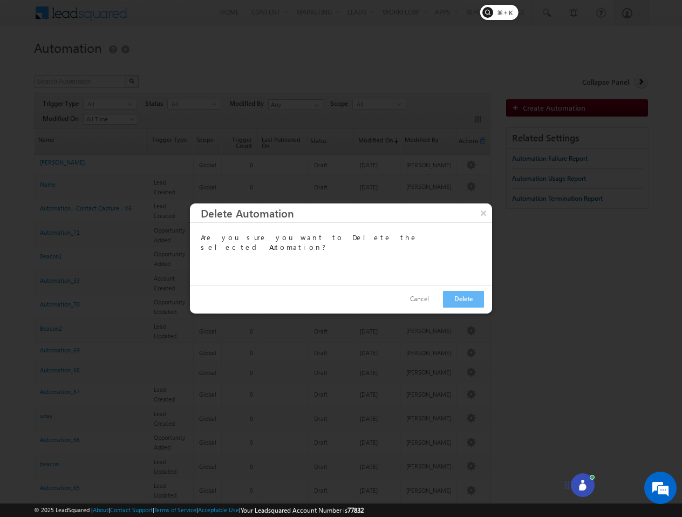
click at [482, 309] on div "Cancel Delete" at bounding box center [341, 299] width 302 height 29
click at [468, 300] on button "Delete" at bounding box center [463, 299] width 41 height 17
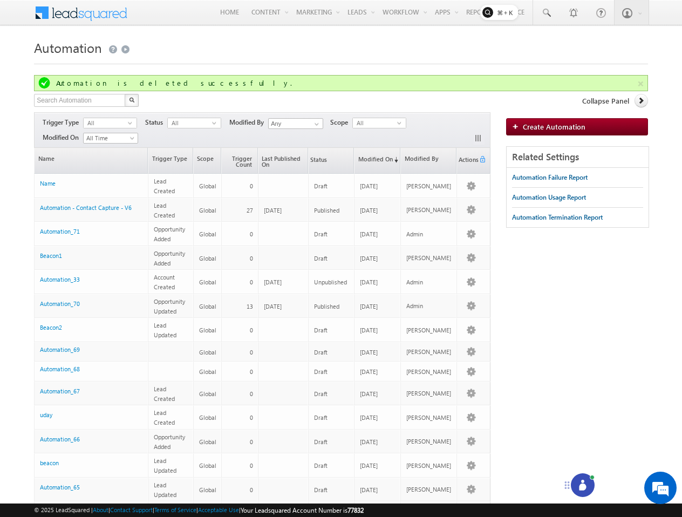
click at [580, 496] on div at bounding box center [583, 485] width 24 height 24
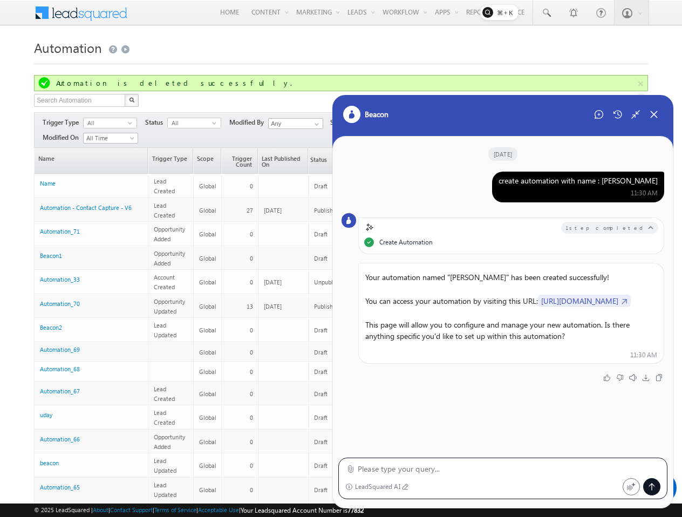
click at [597, 104] on div "Beacon" at bounding box center [502, 122] width 341 height 54
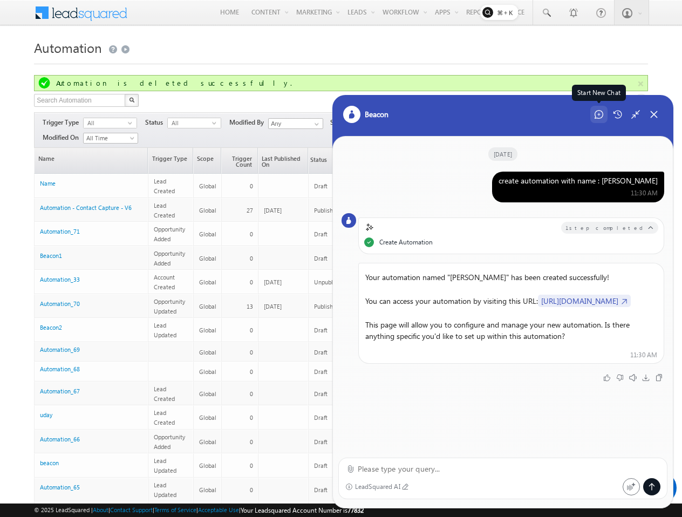
click at [597, 117] on icon at bounding box center [598, 114] width 9 height 9
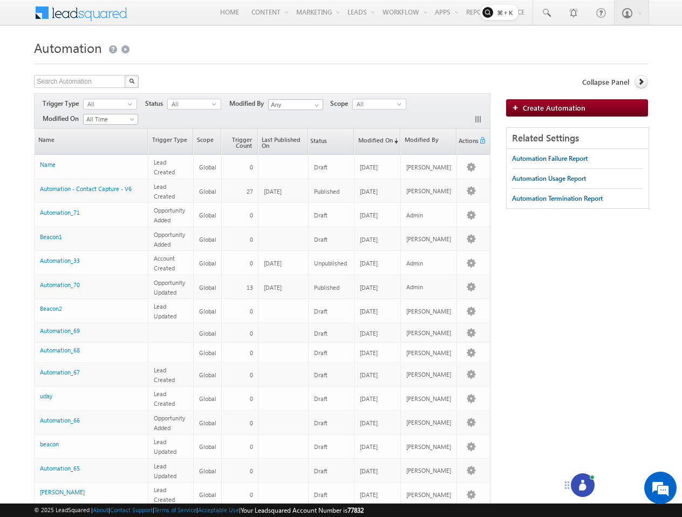
click at [581, 470] on div "Search Automation X 98 results found Actions Select rows to see actions Actions…" at bounding box center [341, 446] width 614 height 742
click at [581, 475] on div at bounding box center [583, 485] width 24 height 24
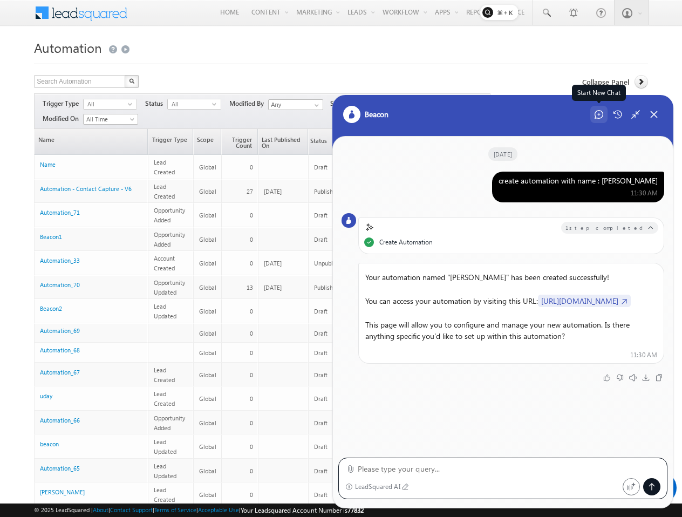
click at [600, 119] on div "Start New Chat" at bounding box center [598, 114] width 17 height 17
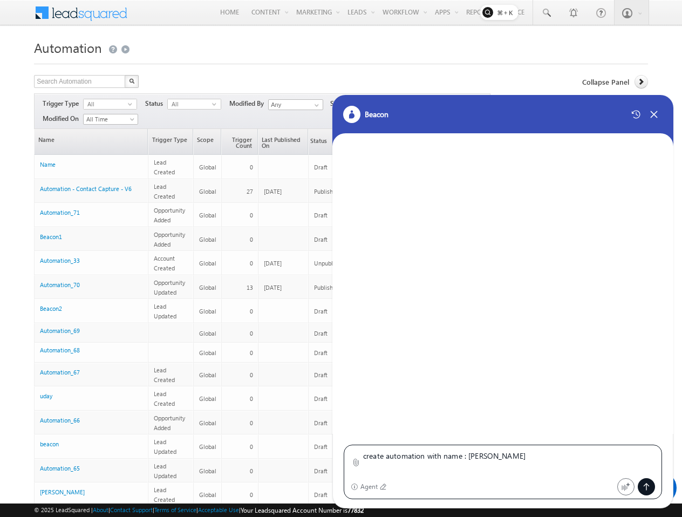
type textarea "create automation with name : [PERSON_NAME]"
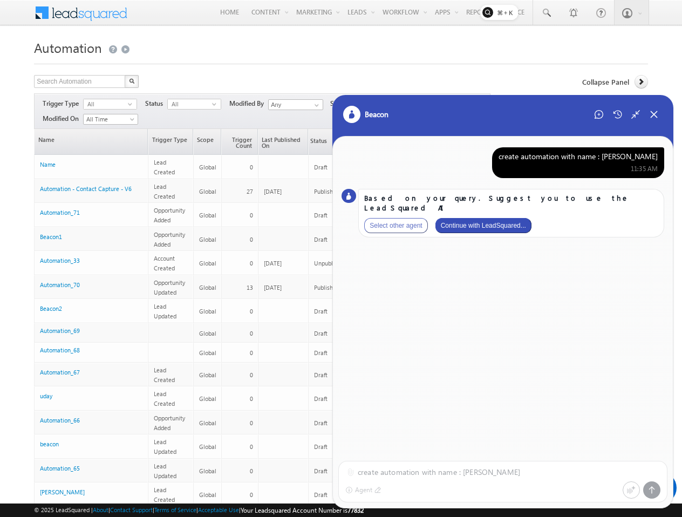
click at [477, 218] on button "Continue with LeadSquared..." at bounding box center [483, 225] width 96 height 15
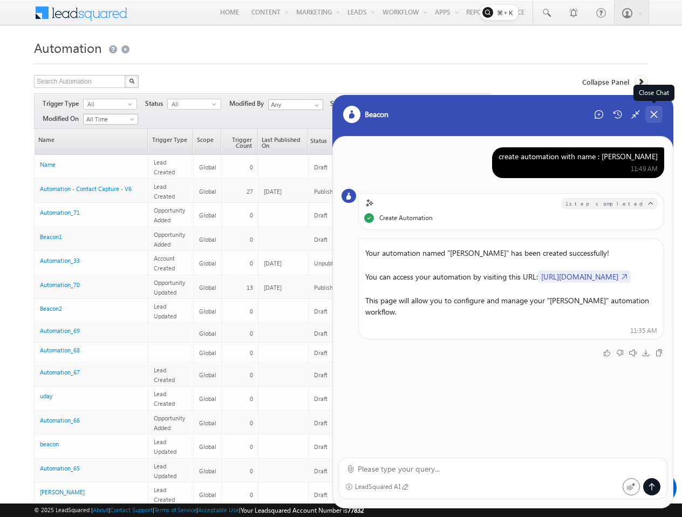
click at [650, 115] on icon at bounding box center [654, 115] width 10 height 10
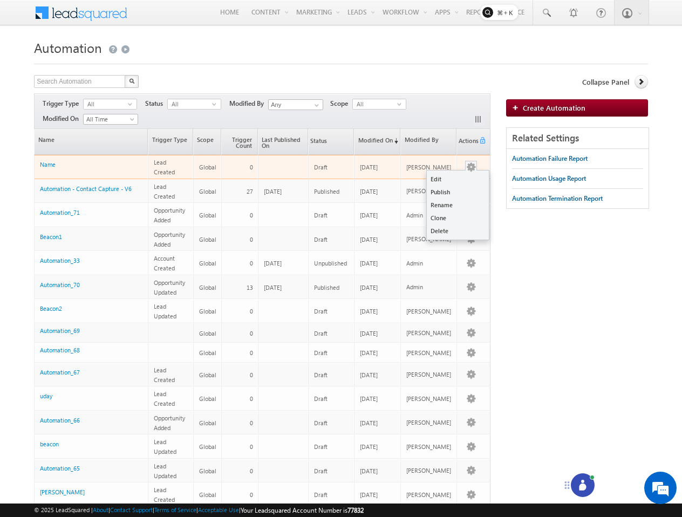
click at [478, 168] on div at bounding box center [470, 166] width 17 height 11
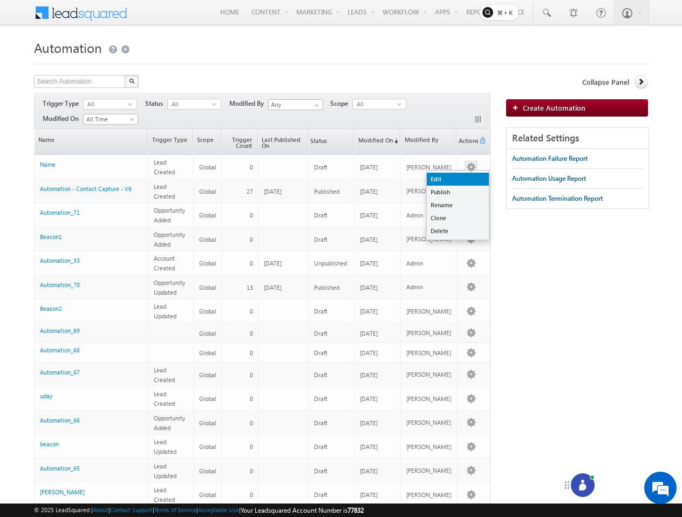
click at [447, 179] on link "Edit" at bounding box center [458, 179] width 62 height 13
click at [450, 180] on link "Edit" at bounding box center [458, 179] width 62 height 13
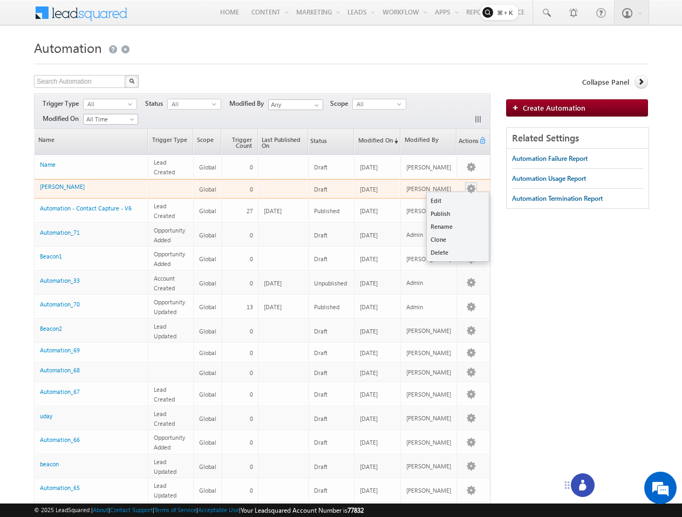
click at [471, 188] on button "button" at bounding box center [471, 188] width 11 height 11
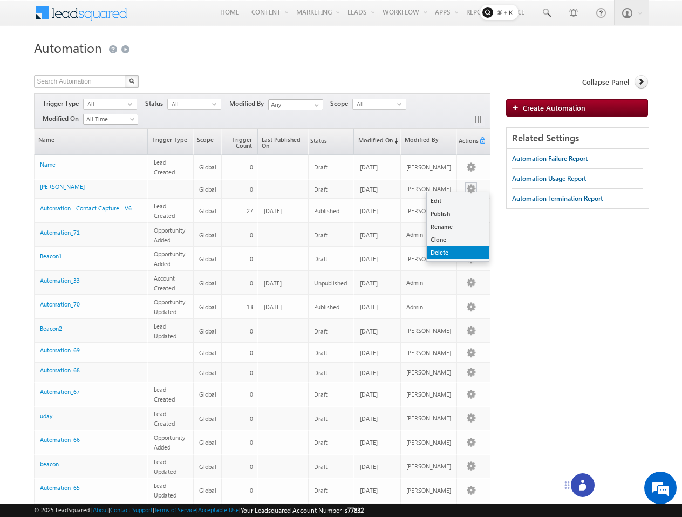
click at [445, 251] on link "Delete" at bounding box center [458, 252] width 62 height 13
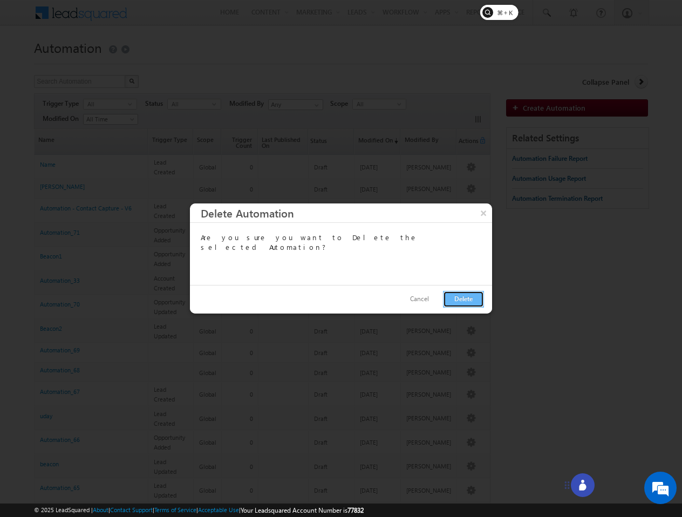
click at [467, 303] on button "Delete" at bounding box center [463, 299] width 41 height 17
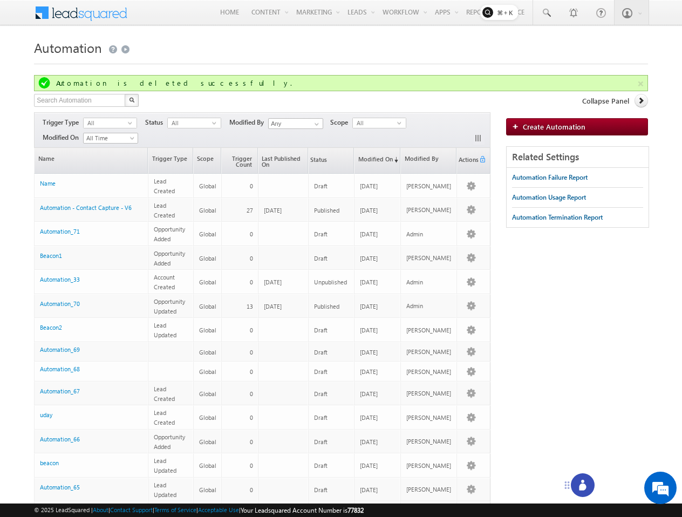
click at [577, 477] on div at bounding box center [583, 485] width 24 height 24
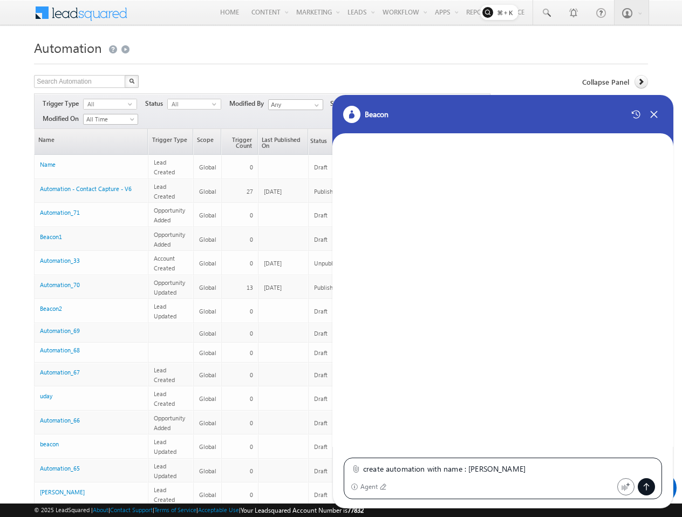
type textarea "create automation with name : Mithun"
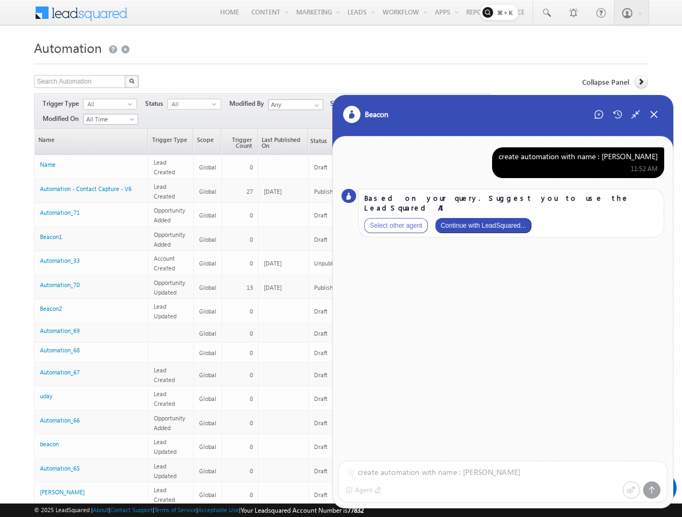
click at [512, 218] on button "Continue with LeadSquared..." at bounding box center [483, 225] width 96 height 15
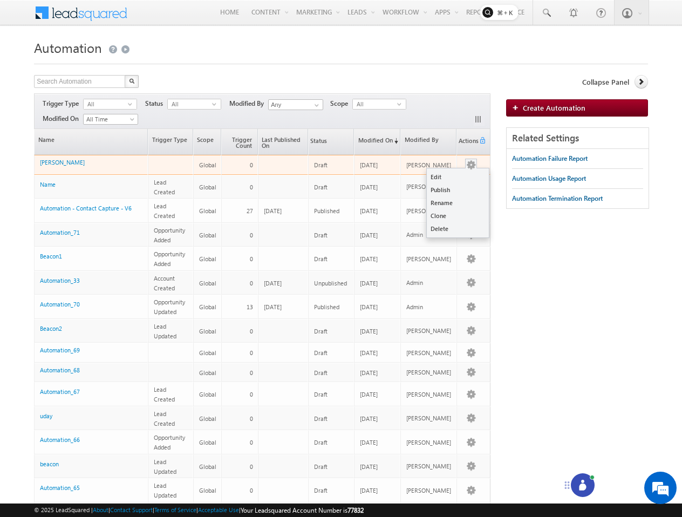
click at [470, 166] on button "button" at bounding box center [471, 165] width 11 height 11
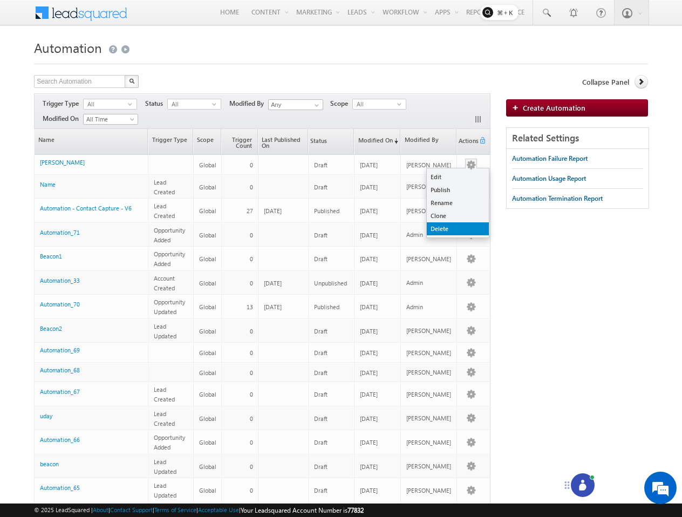
click at [447, 227] on link "Delete" at bounding box center [458, 228] width 62 height 13
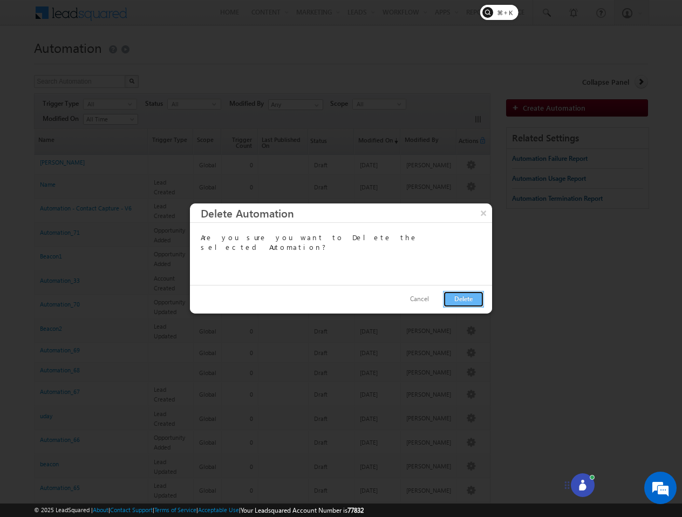
click at [457, 292] on button "Delete" at bounding box center [463, 299] width 41 height 17
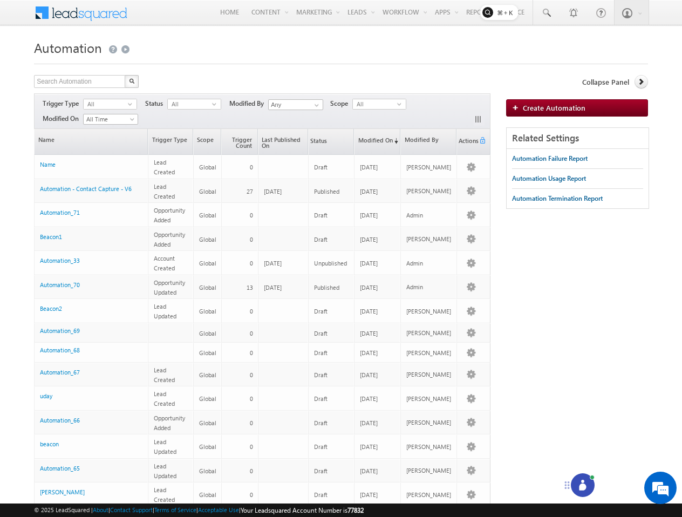
click at [583, 484] on icon at bounding box center [582, 486] width 7 height 7
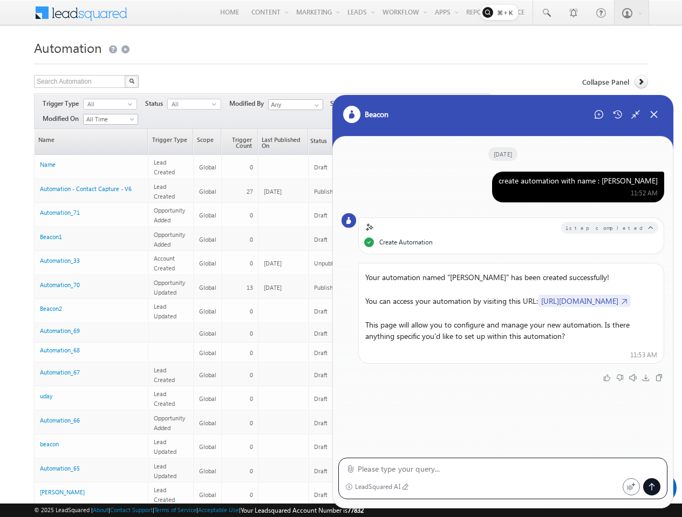
click at [583, 188] on div "11:52 AM" at bounding box center [577, 193] width 159 height 10
click at [580, 183] on div "create automation with name : Mithun" at bounding box center [577, 181] width 159 height 10
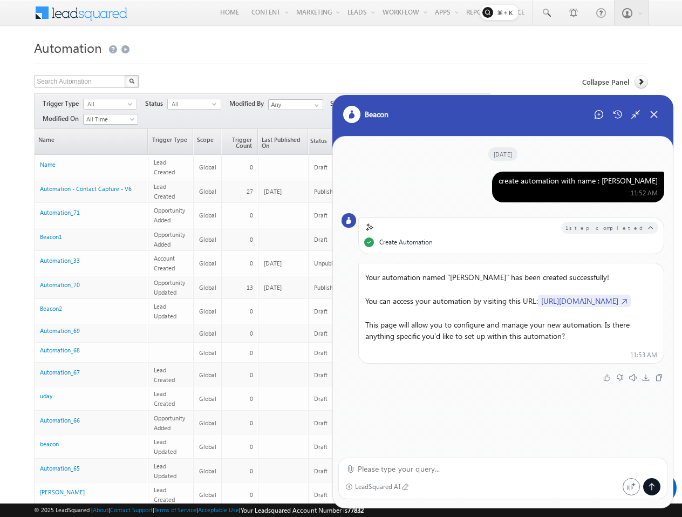
click at [580, 183] on div "create automation with name : Mithun" at bounding box center [577, 181] width 159 height 10
click at [590, 115] on div "Start New Chat" at bounding box center [598, 114] width 17 height 17
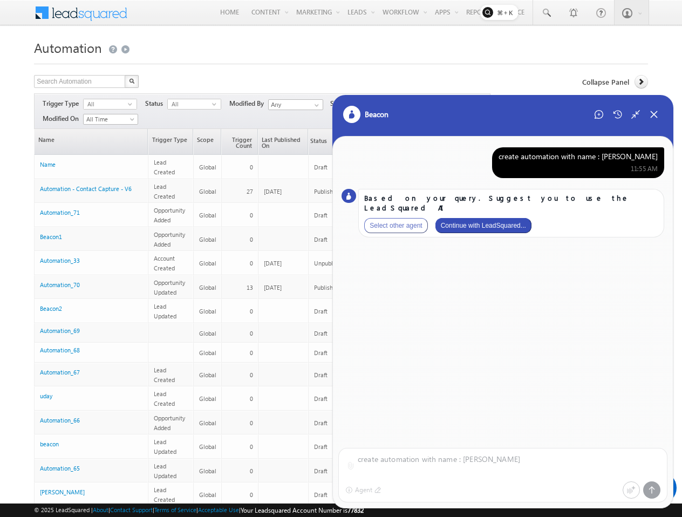
click at [491, 218] on button "Continue with LeadSquared..." at bounding box center [483, 225] width 96 height 15
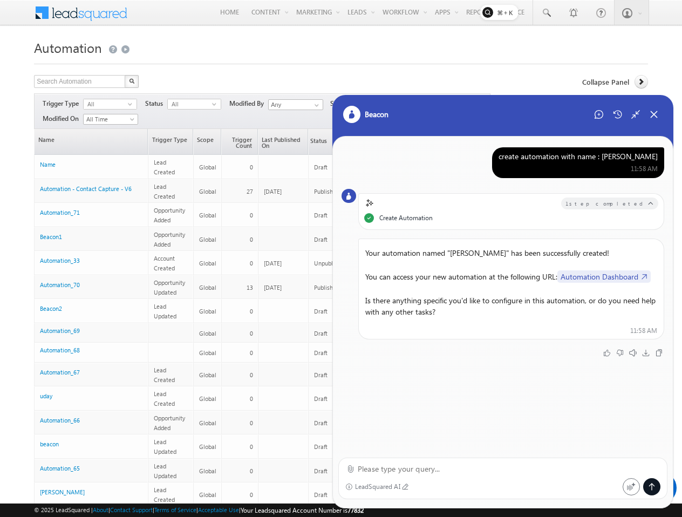
click at [605, 275] on link "Automation Dashboard" at bounding box center [603, 276] width 93 height 12
click at [655, 119] on icon at bounding box center [654, 115] width 10 height 10
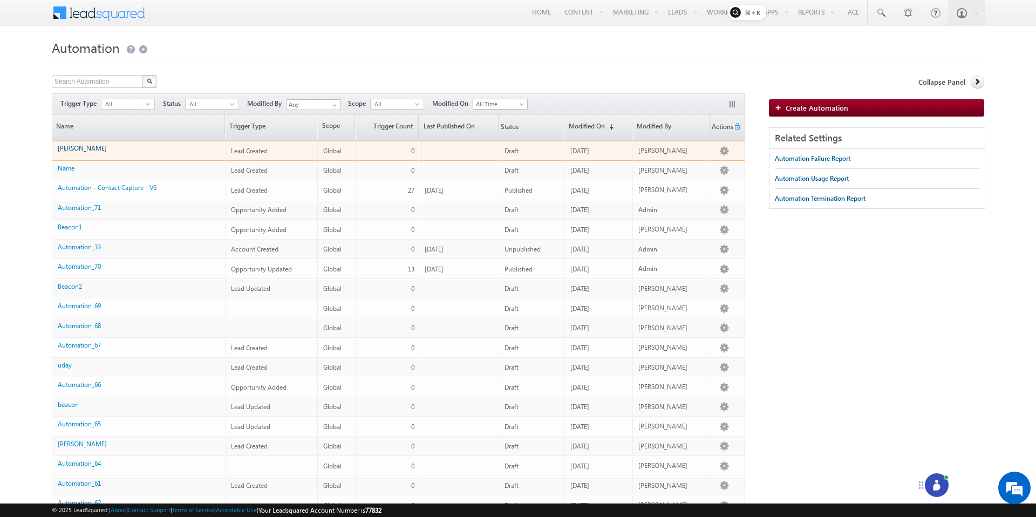
click at [72, 148] on link "[PERSON_NAME]" at bounding box center [82, 148] width 49 height 8
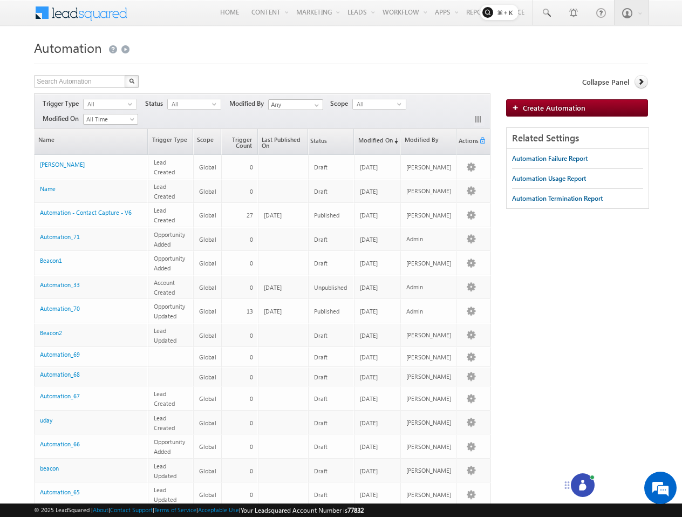
click at [573, 516] on div "© 2025 LeadSquared | About | Contact Support | Terms of Service | Acceptable Us…" at bounding box center [341, 509] width 682 height 13
click at [585, 486] on icon at bounding box center [582, 486] width 7 height 7
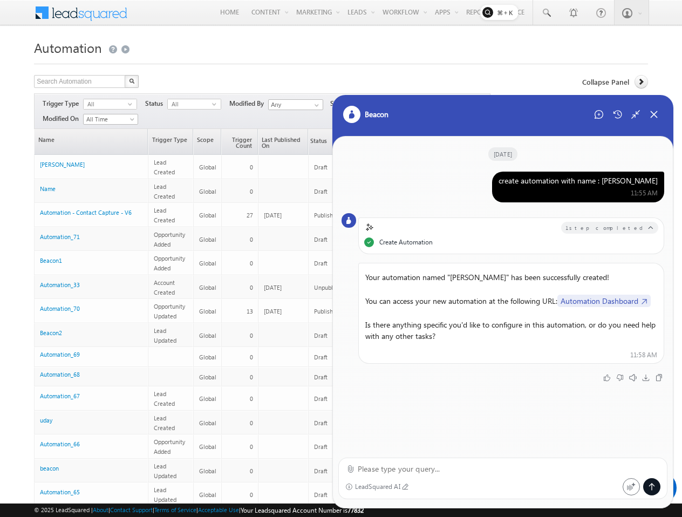
click at [584, 185] on div "create automation with name : [PERSON_NAME]" at bounding box center [577, 181] width 159 height 10
click at [599, 120] on div "Start New Chat" at bounding box center [598, 114] width 17 height 17
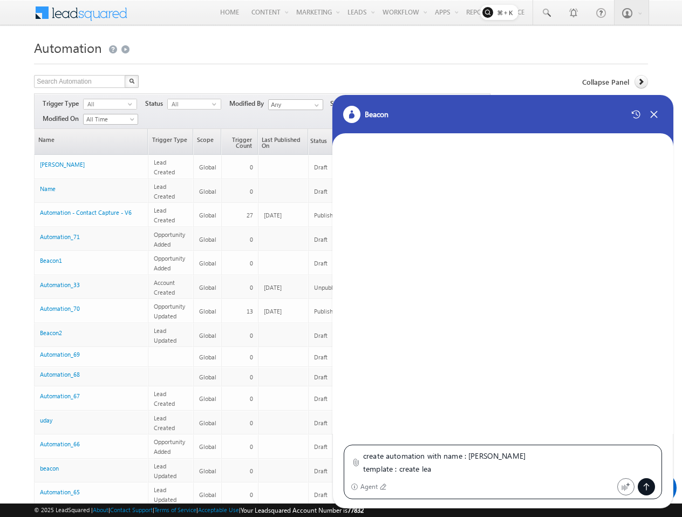
type textarea "create automation with name : [PERSON_NAME] template : create lead"
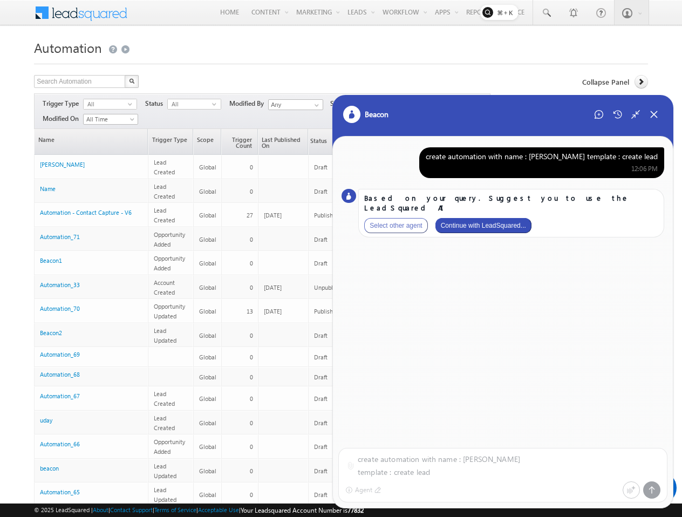
click at [501, 227] on div "Based on your query. Suggest you to use the LeadSquared AI Select other agent C…" at bounding box center [511, 213] width 306 height 49
click at [501, 221] on button "Continue with LeadSquared..." at bounding box center [483, 225] width 96 height 15
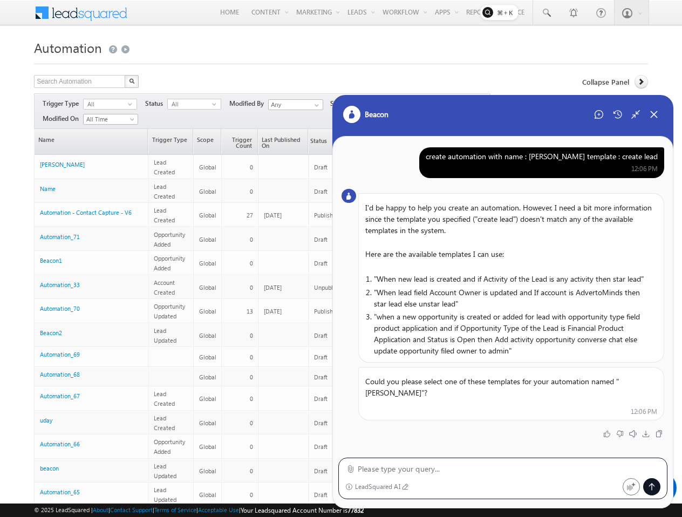
click at [622, 158] on div "create automation with name : [PERSON_NAME] template : create lead" at bounding box center [542, 157] width 232 height 10
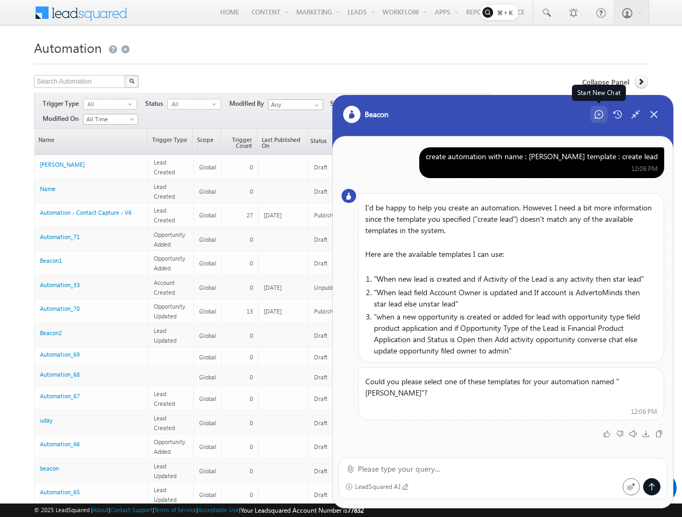
click at [598, 117] on icon at bounding box center [598, 114] width 9 height 9
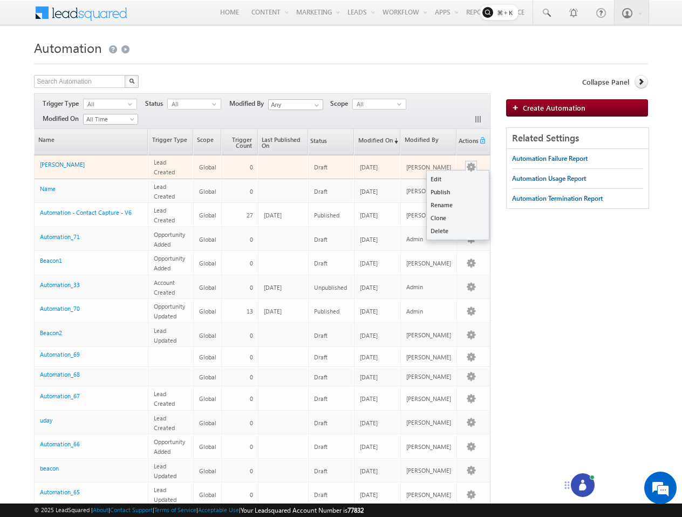
click at [468, 166] on button "button" at bounding box center [471, 167] width 11 height 11
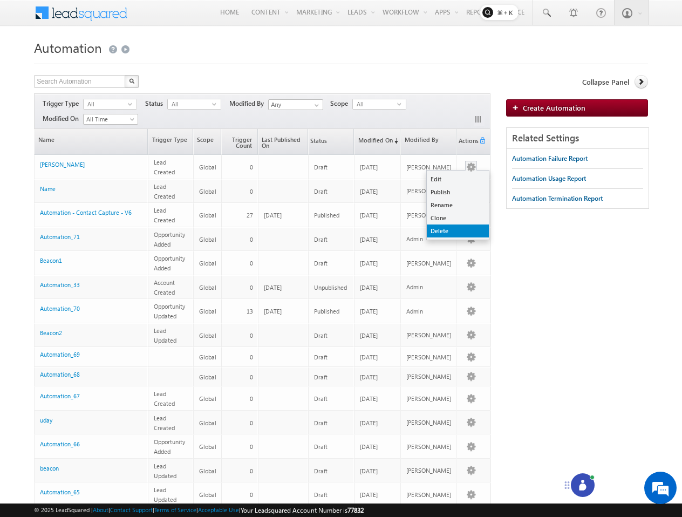
click at [446, 228] on link "Delete" at bounding box center [458, 230] width 62 height 13
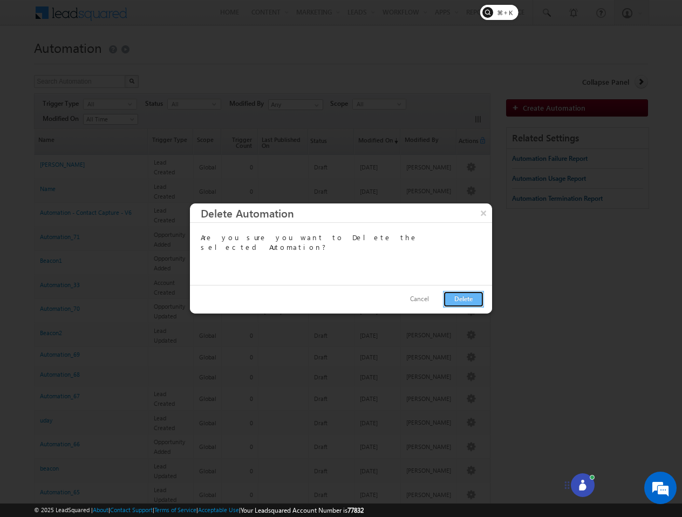
click at [455, 302] on button "Delete" at bounding box center [463, 299] width 41 height 17
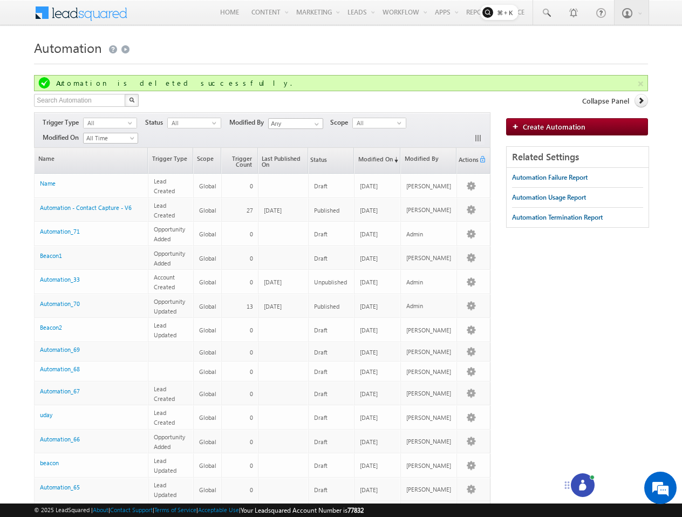
click at [591, 484] on div at bounding box center [583, 485] width 24 height 24
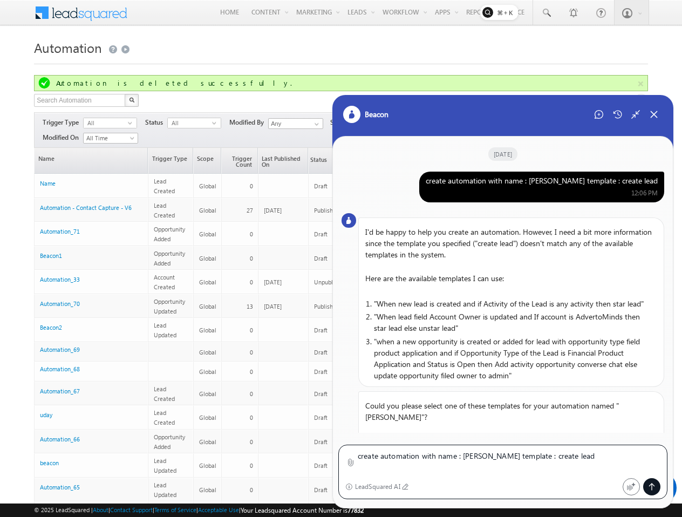
type textarea "create automation with name : [PERSON_NAME] template : create lead"
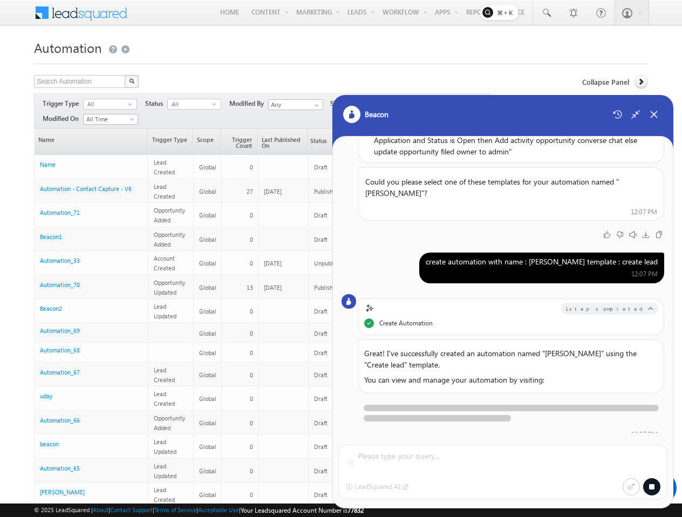
scroll to position [244, 0]
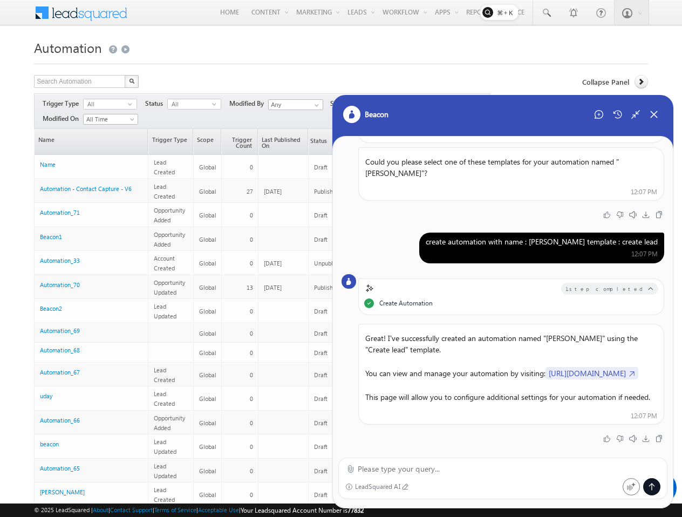
click at [545, 376] on link "https://in21.leadsquared.com/Automation/Index" at bounding box center [591, 373] width 93 height 12
click at [655, 110] on icon at bounding box center [654, 115] width 10 height 10
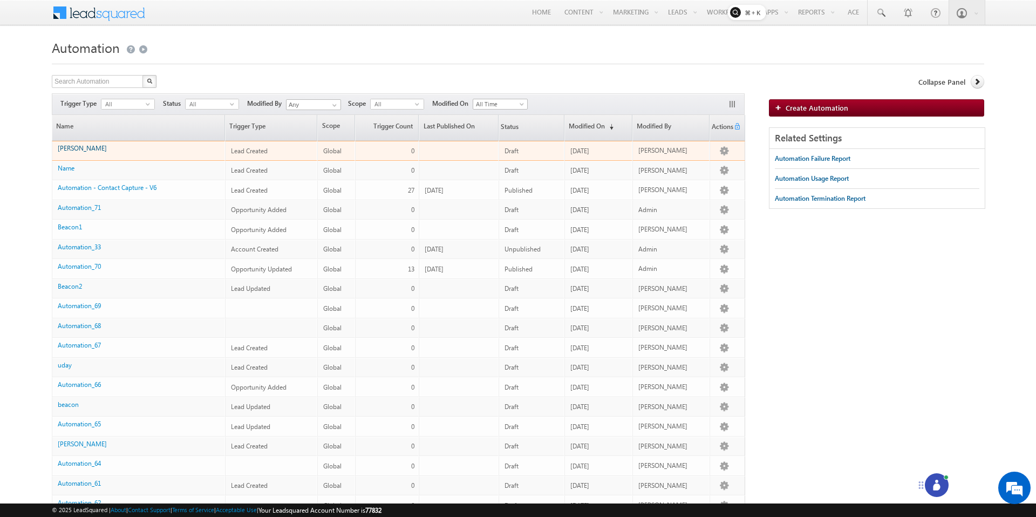
click at [65, 152] on link "[PERSON_NAME]" at bounding box center [82, 148] width 49 height 8
click at [63, 153] on div "[PERSON_NAME]" at bounding box center [139, 150] width 162 height 15
click at [65, 150] on link "[PERSON_NAME]" at bounding box center [82, 148] width 49 height 8
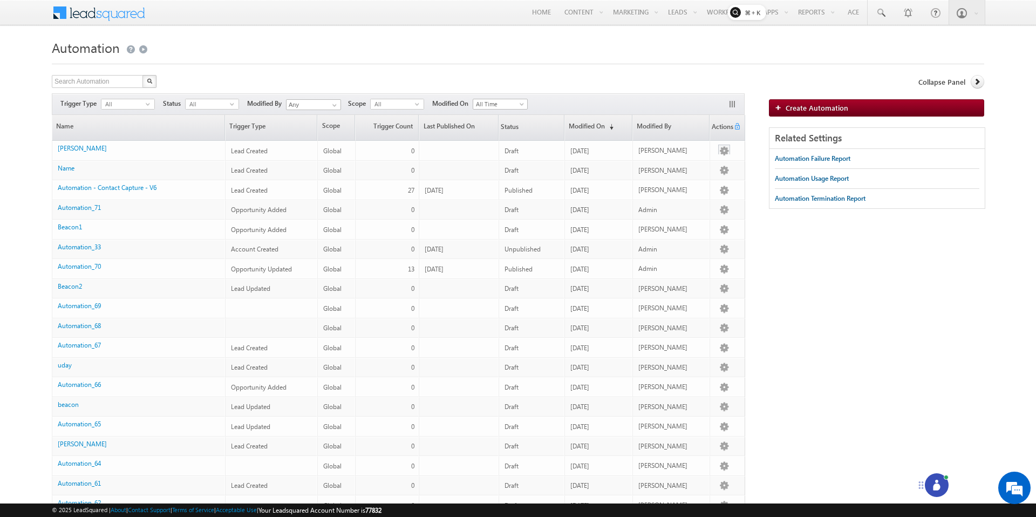
click at [721, 152] on button "button" at bounding box center [724, 151] width 11 height 11
click at [720, 160] on link "Edit" at bounding box center [710, 162] width 62 height 13
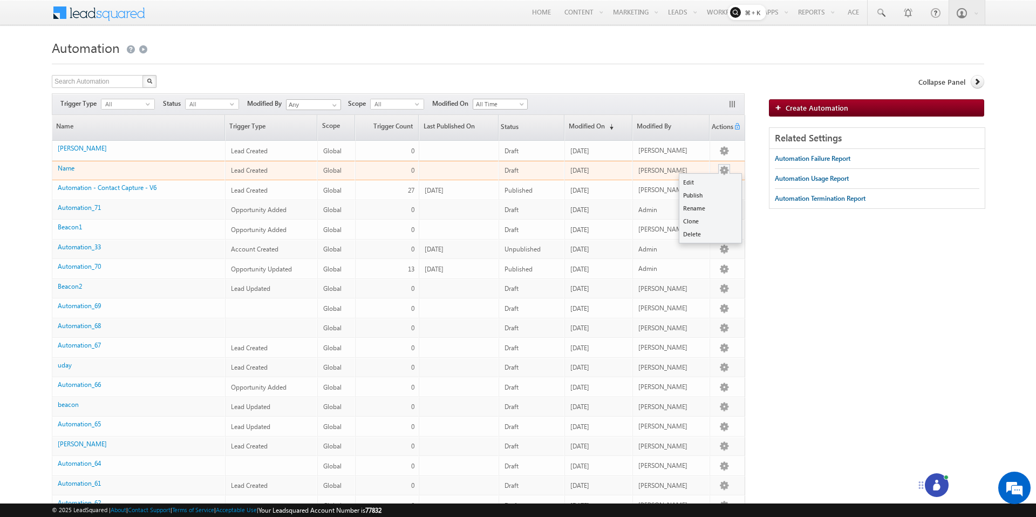
click at [721, 171] on button "button" at bounding box center [724, 170] width 11 height 11
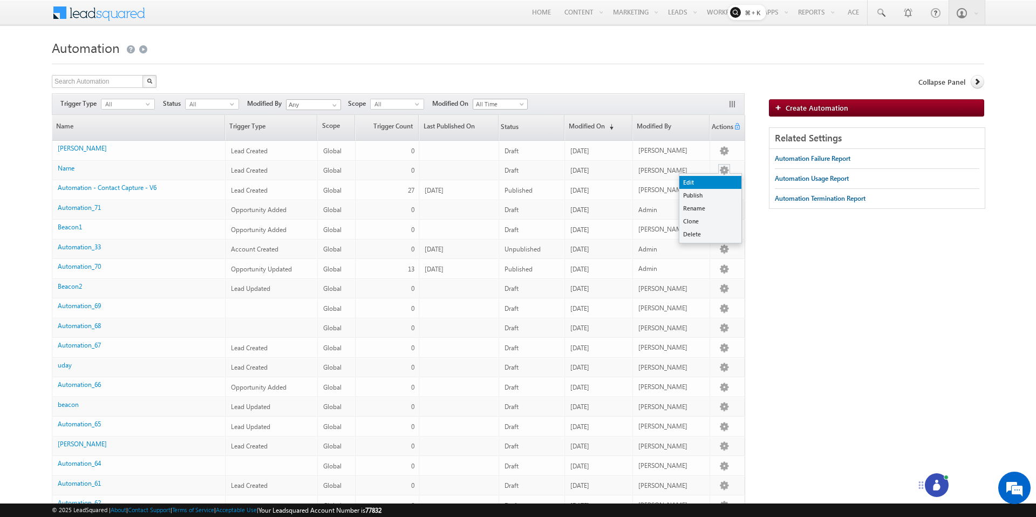
click at [695, 184] on link "Edit" at bounding box center [710, 182] width 62 height 13
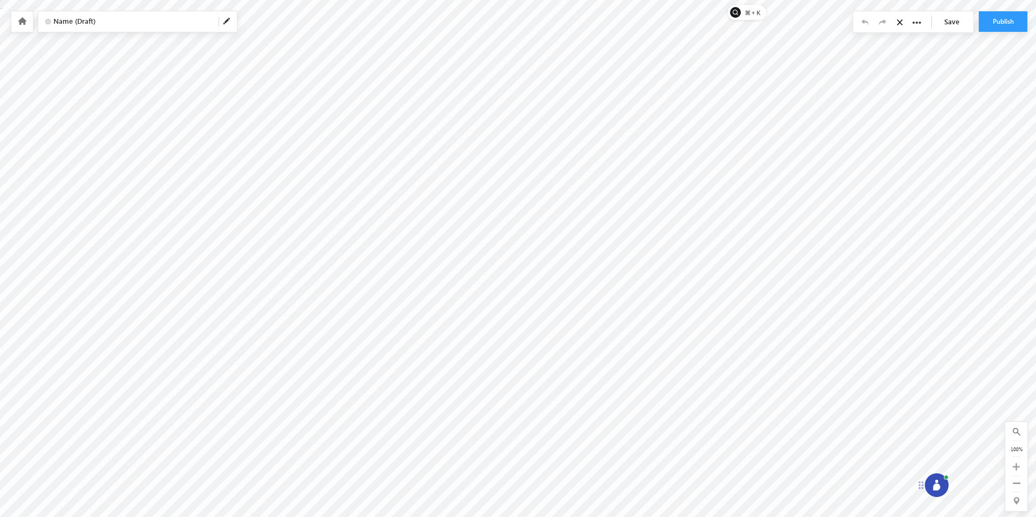
click at [28, 26] on div at bounding box center [22, 21] width 22 height 20
click at [16, 16] on div at bounding box center [22, 21] width 22 height 20
click at [22, 18] on icon at bounding box center [22, 21] width 9 height 8
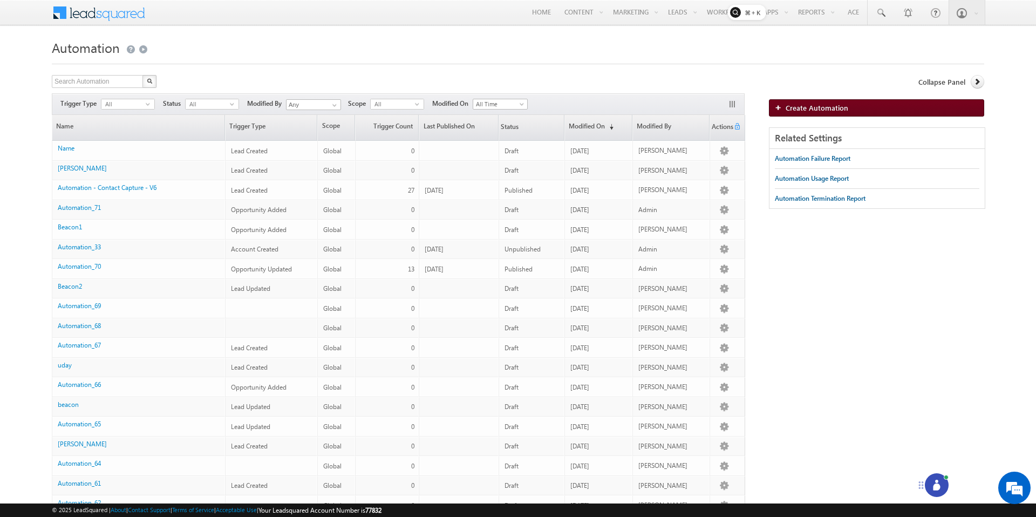
click at [823, 112] on span "Create Automation" at bounding box center [816, 107] width 63 height 9
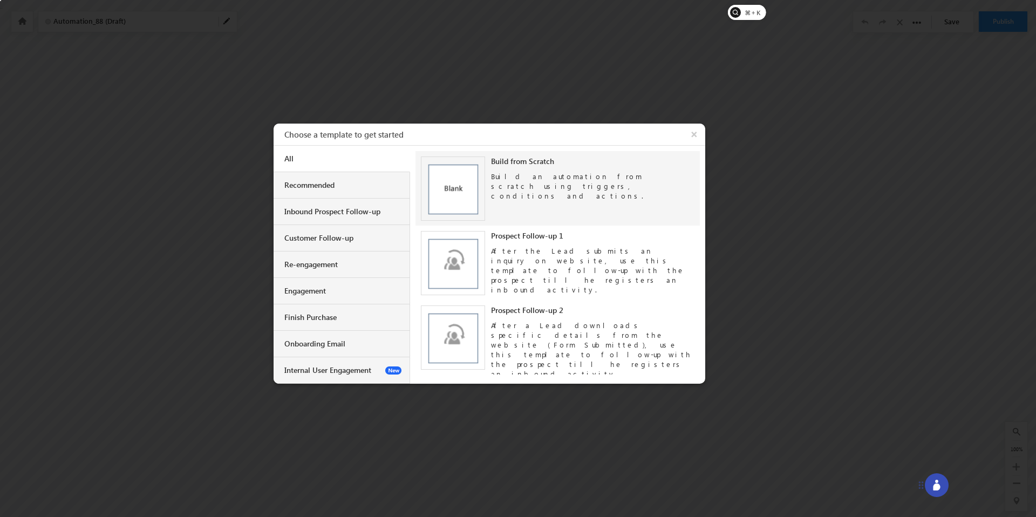
click at [450, 177] on img at bounding box center [453, 188] width 64 height 64
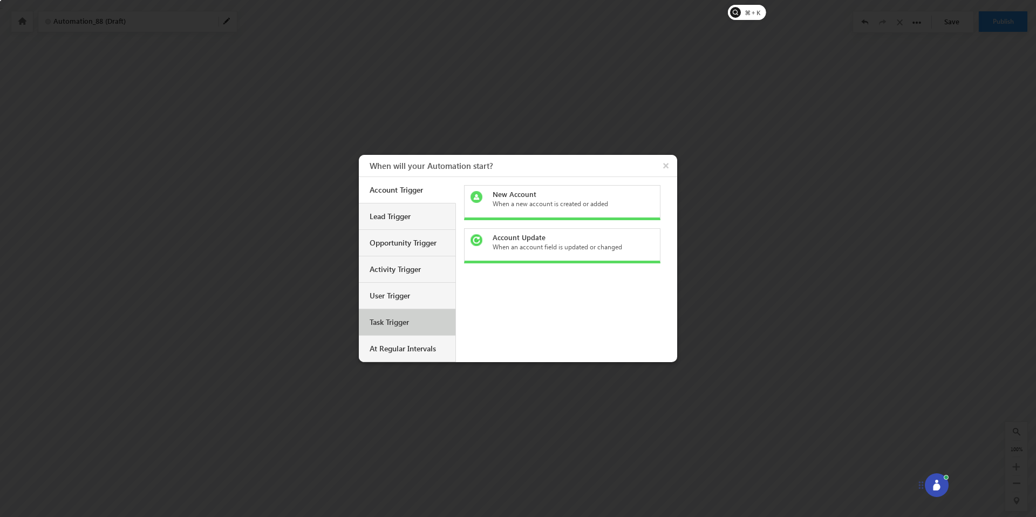
click at [393, 324] on div "Task Trigger" at bounding box center [409, 322] width 78 height 10
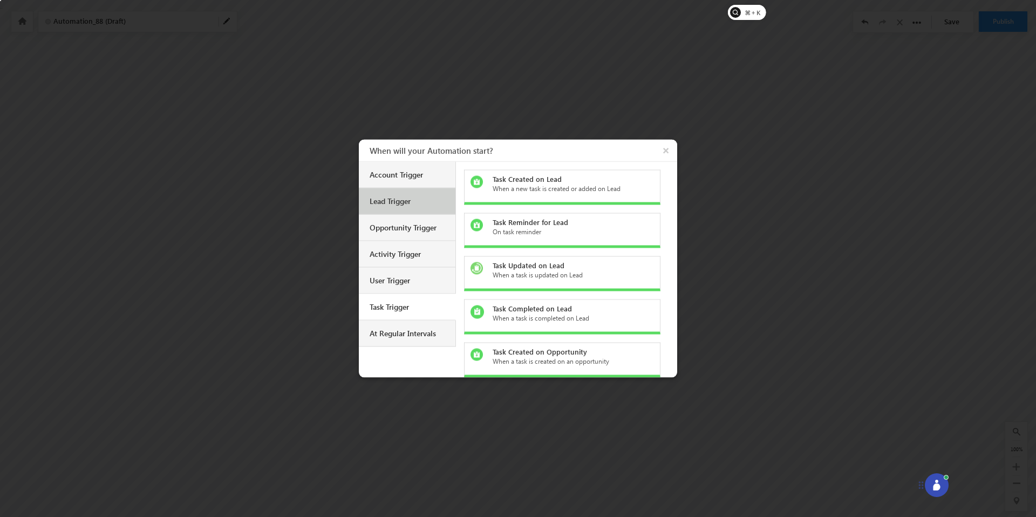
click at [412, 212] on div "Lead Trigger" at bounding box center [407, 201] width 97 height 26
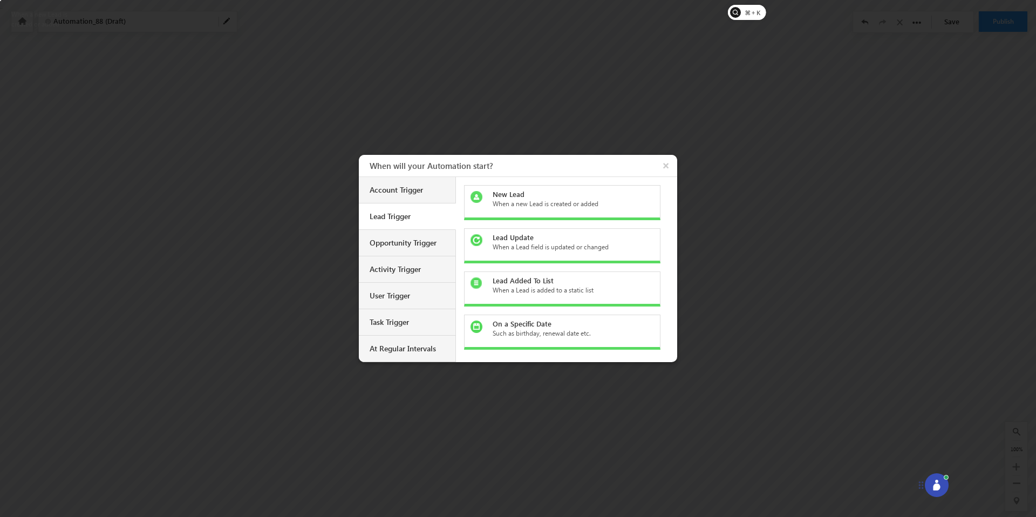
click at [516, 194] on div "New Lead" at bounding box center [568, 194] width 152 height 10
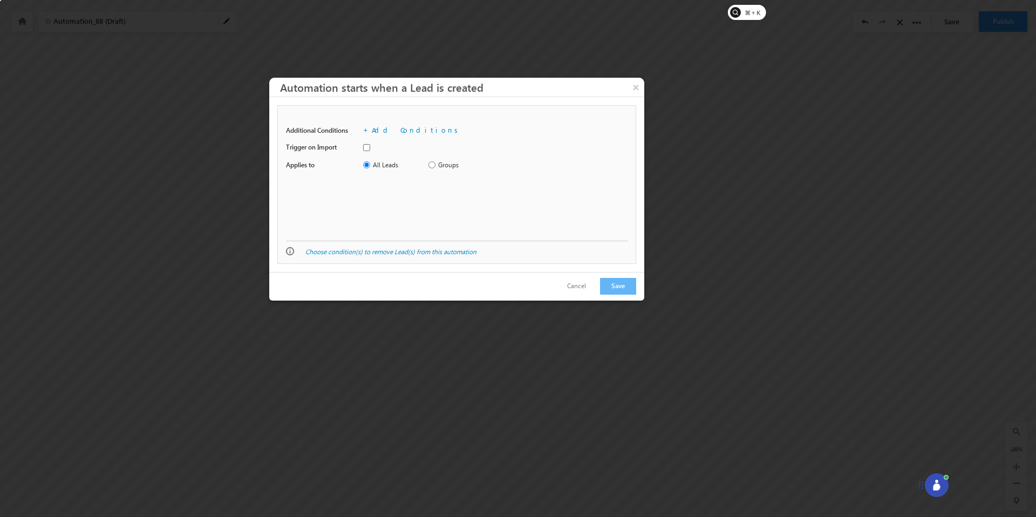
click at [438, 166] on label "Groups" at bounding box center [443, 165] width 30 height 10
click at [435, 166] on input "Groups" at bounding box center [431, 164] width 7 height 7
radio input "true"
click at [376, 128] on link "Add Conditions" at bounding box center [417, 129] width 90 height 9
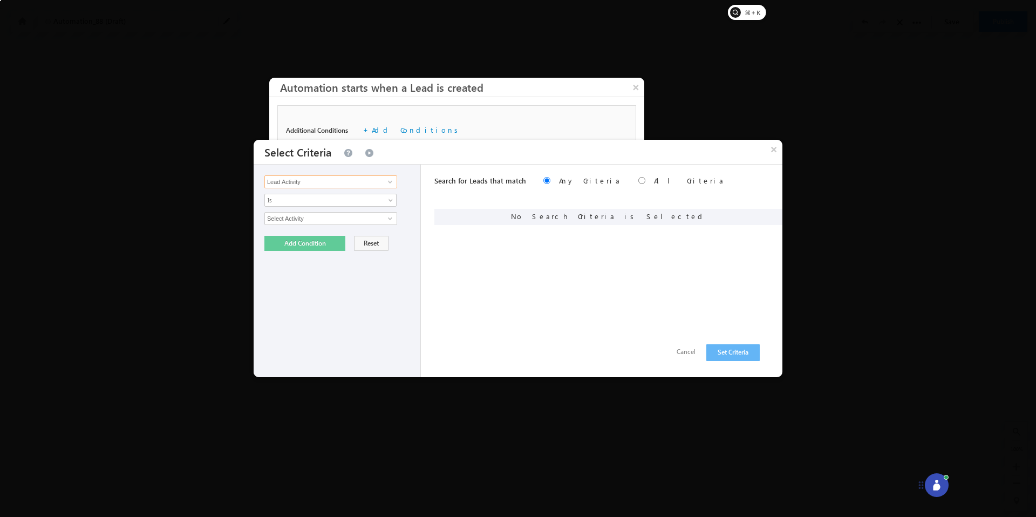
click at [311, 184] on input "Lead Activity" at bounding box center [330, 181] width 133 height 13
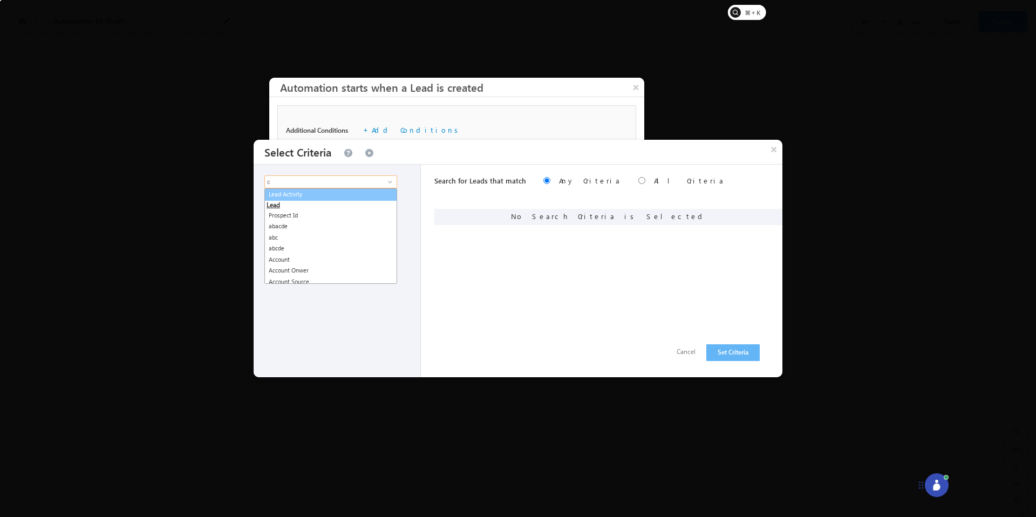
click at [318, 194] on link "Lead Activity" at bounding box center [330, 194] width 133 height 12
type input "Lead Activity"
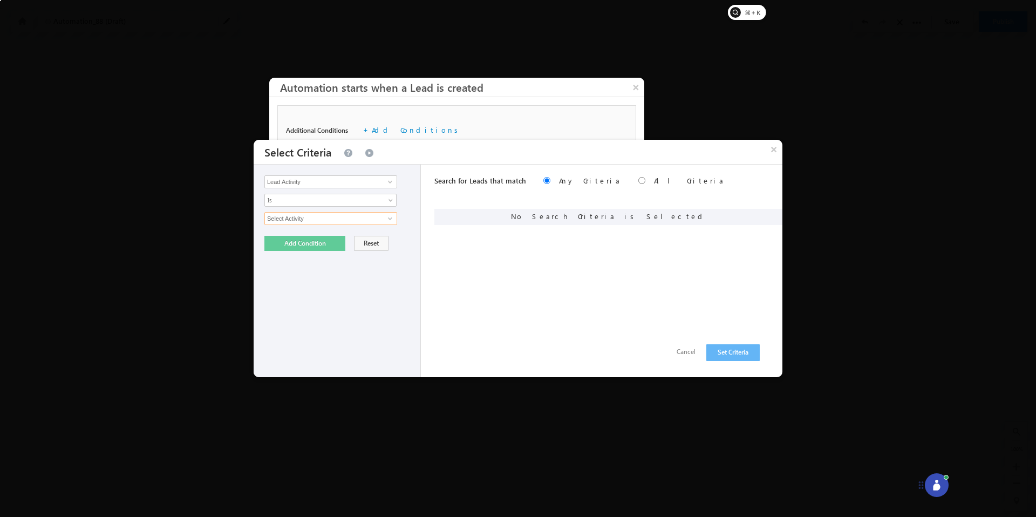
click at [293, 223] on input "Select Activity" at bounding box center [330, 218] width 133 height 13
click at [313, 223] on input "Select Activity" at bounding box center [330, 218] width 133 height 13
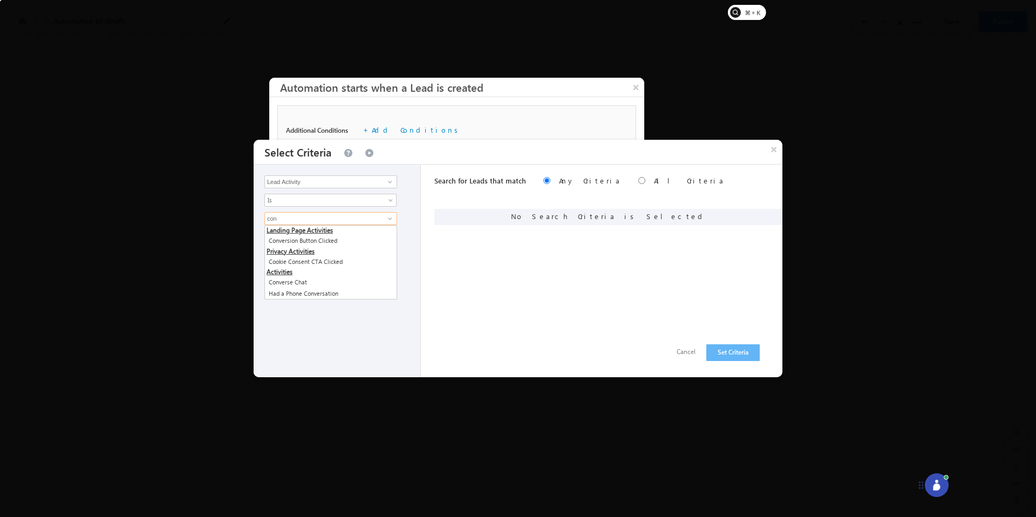
type input "con"
click at [392, 187] on link at bounding box center [388, 181] width 13 height 11
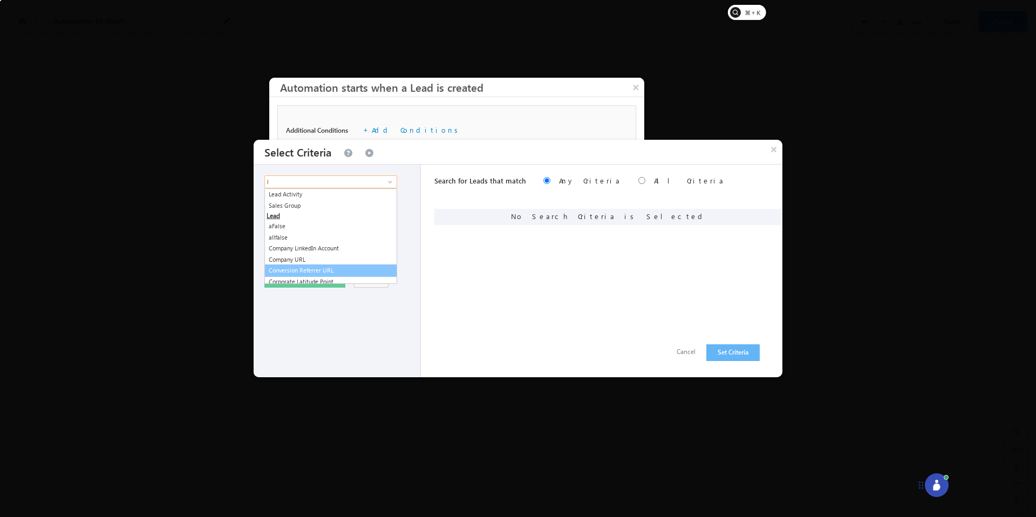
type input "l"
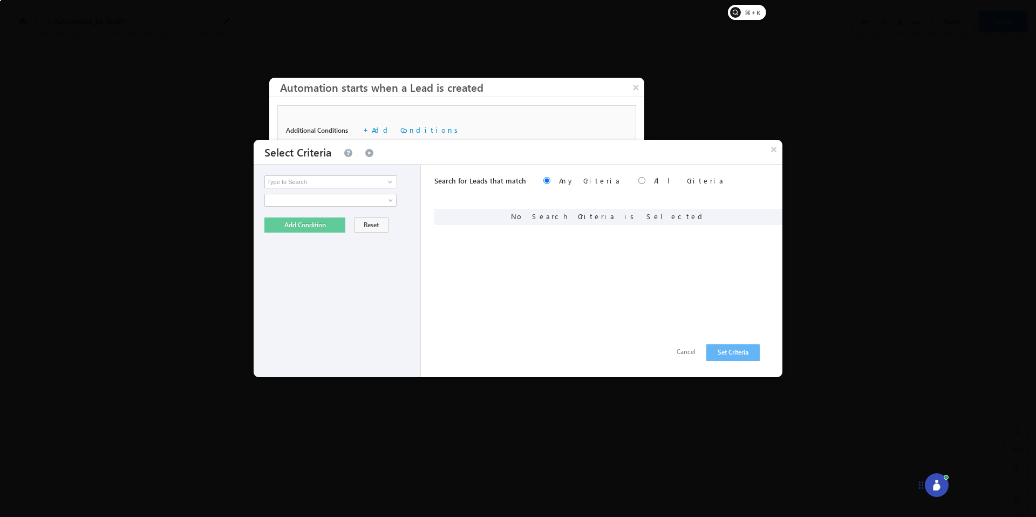
click at [321, 306] on div "Lead Activity Task Sales Group Prospect Id 11 12312 199 1991 999 9990 99901 999…" at bounding box center [337, 271] width 167 height 213
click at [690, 354] on button "Cancel" at bounding box center [686, 352] width 40 height 16
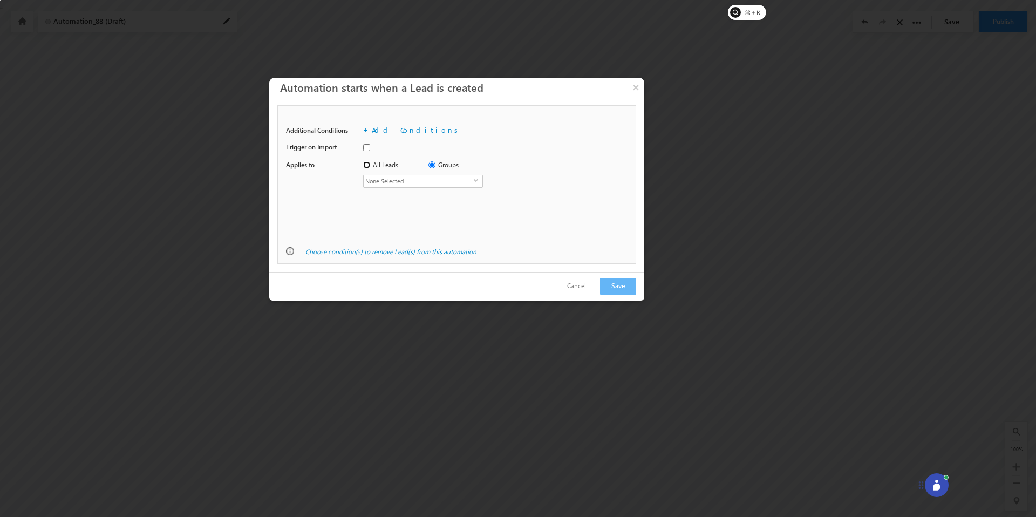
click at [367, 163] on input "All Leads" at bounding box center [366, 164] width 7 height 7
radio input "true"
click at [611, 286] on button "Save" at bounding box center [618, 286] width 36 height 17
click at [374, 131] on link "Add Conditions" at bounding box center [417, 129] width 90 height 9
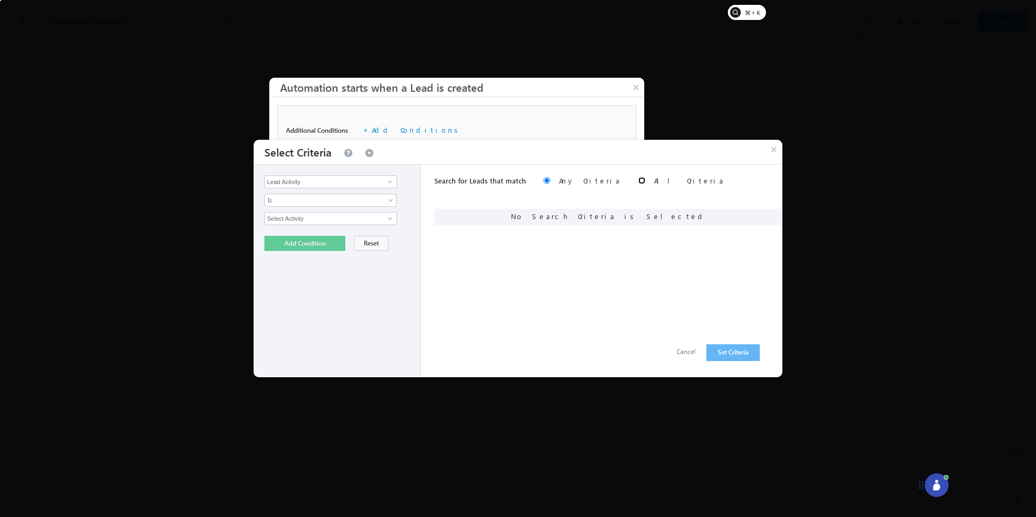
click at [638, 177] on input "radio" at bounding box center [641, 180] width 7 height 7
radio input "true"
click at [543, 182] on input "radio" at bounding box center [546, 180] width 7 height 7
radio input "true"
click at [384, 186] on link at bounding box center [388, 181] width 13 height 11
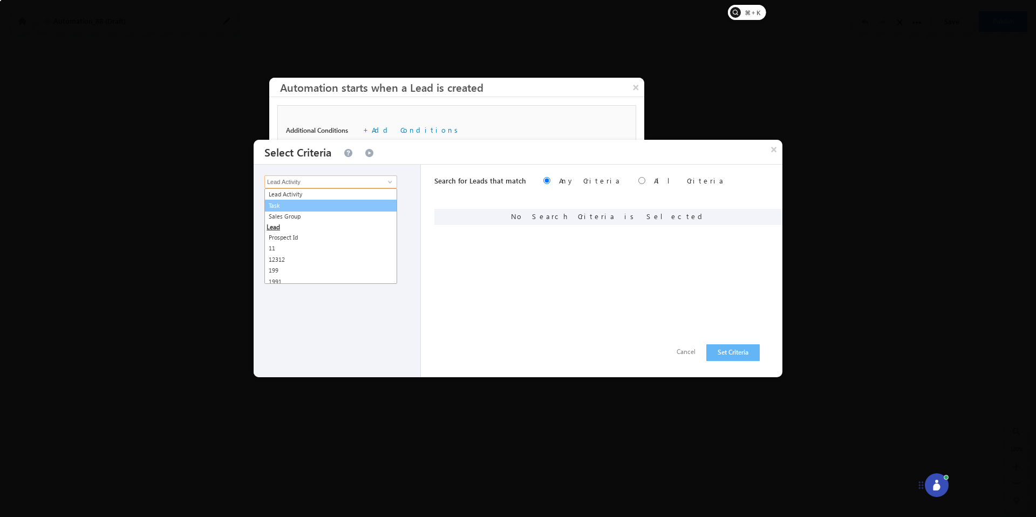
click at [365, 208] on link "Task" at bounding box center [330, 206] width 133 height 12
type input "Task"
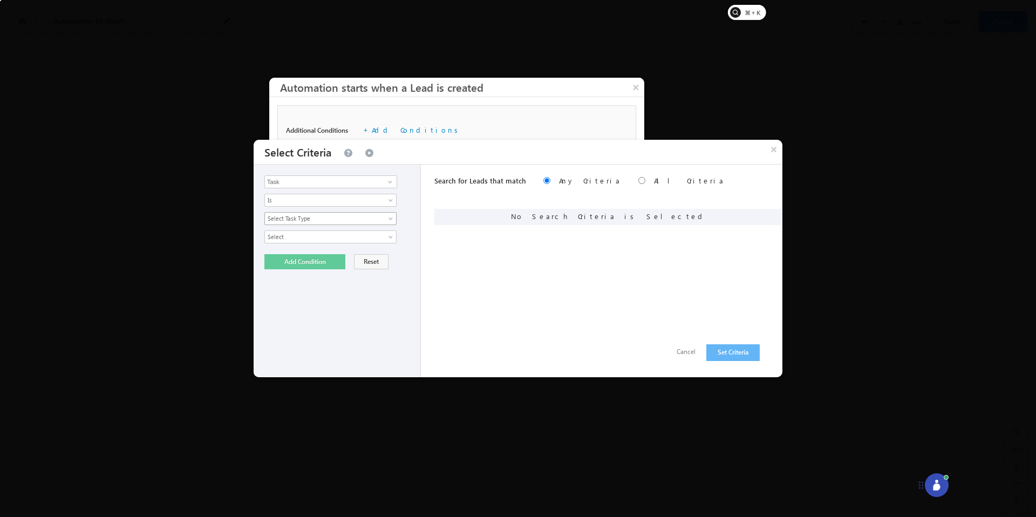
click at [364, 220] on span "Select Task Type" at bounding box center [323, 219] width 117 height 10
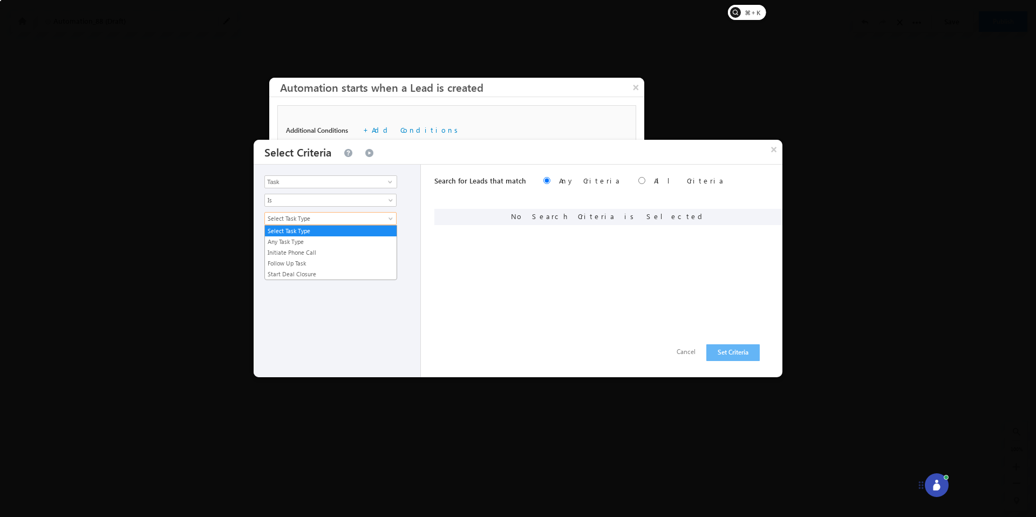
click at [364, 220] on span "Select Task Type" at bounding box center [323, 219] width 117 height 10
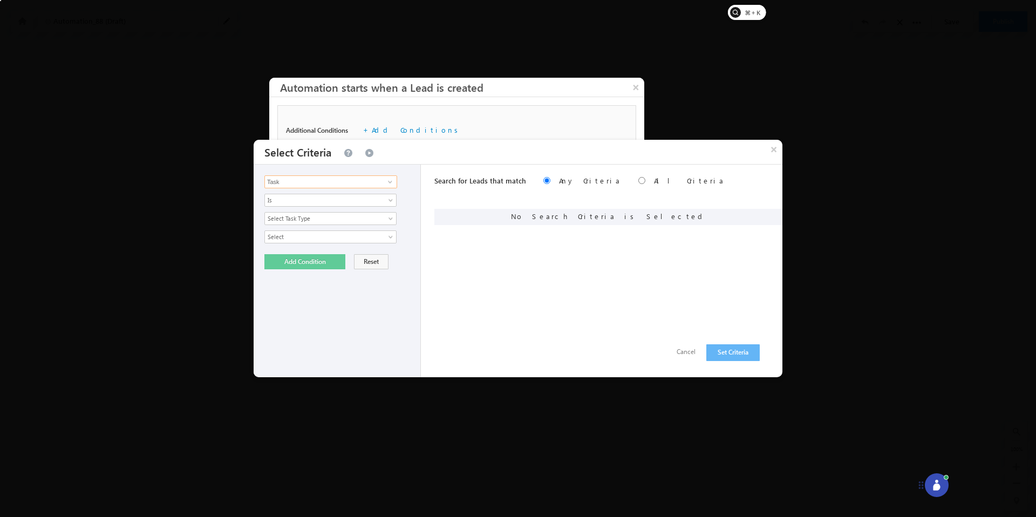
click at [363, 182] on input "Task" at bounding box center [330, 181] width 133 height 13
click at [394, 182] on span at bounding box center [390, 181] width 9 height 9
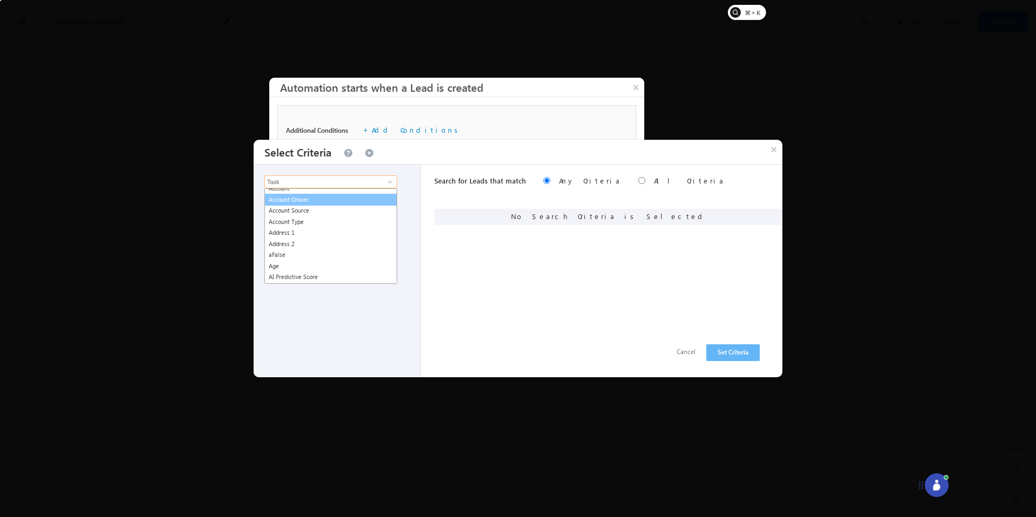
scroll to position [231, 0]
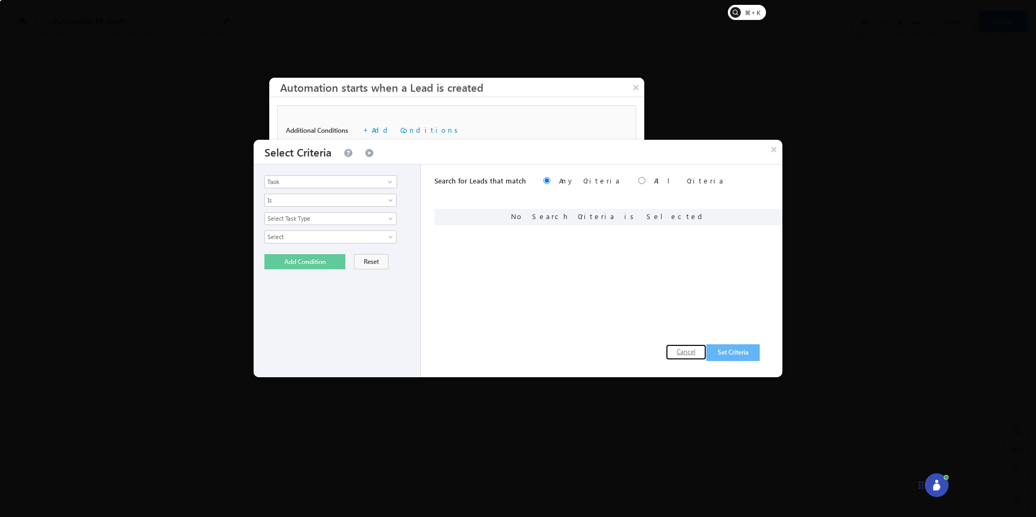
click at [683, 351] on button "Cancel" at bounding box center [686, 352] width 40 height 16
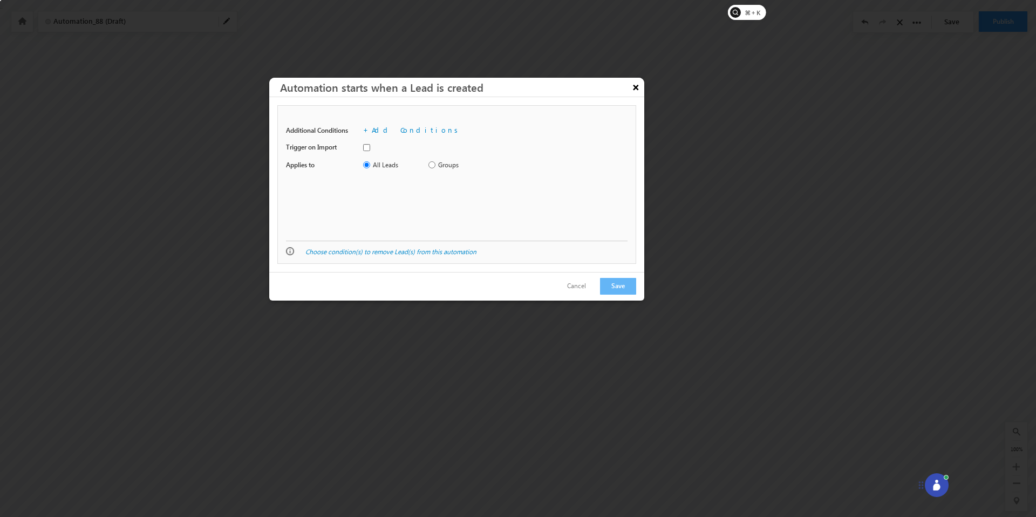
click at [635, 94] on button "×" at bounding box center [635, 87] width 17 height 19
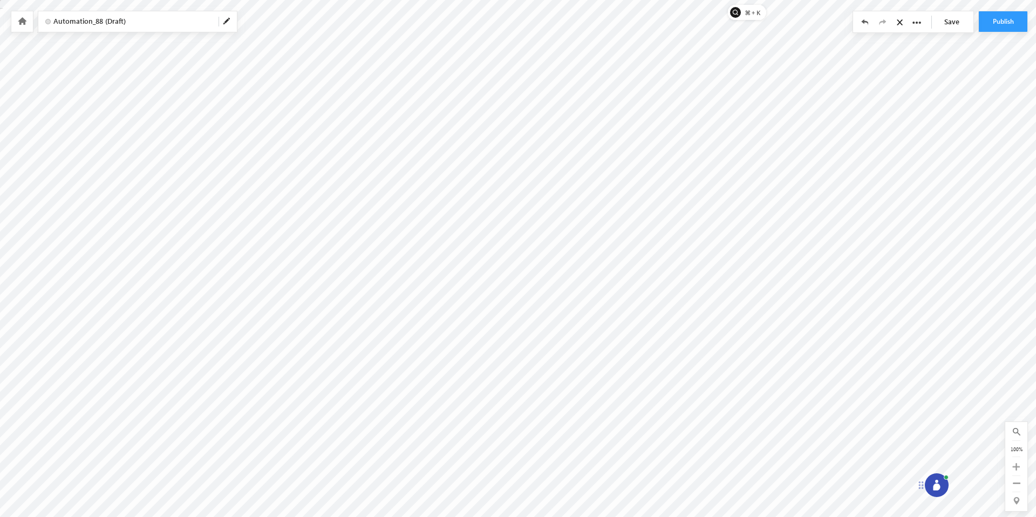
click at [28, 22] on div at bounding box center [22, 21] width 22 height 20
click at [21, 18] on icon at bounding box center [22, 21] width 9 height 8
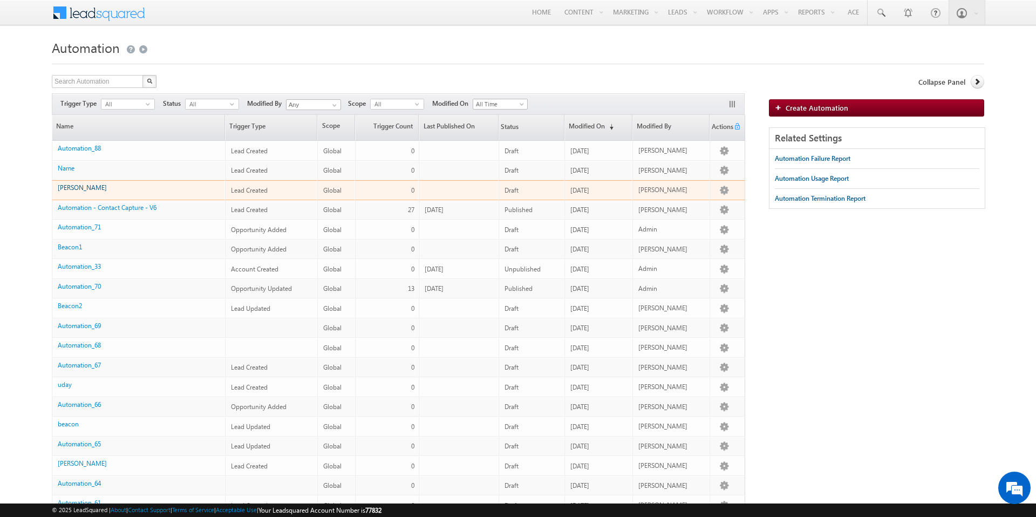
click at [61, 184] on link "[PERSON_NAME]" at bounding box center [82, 187] width 49 height 8
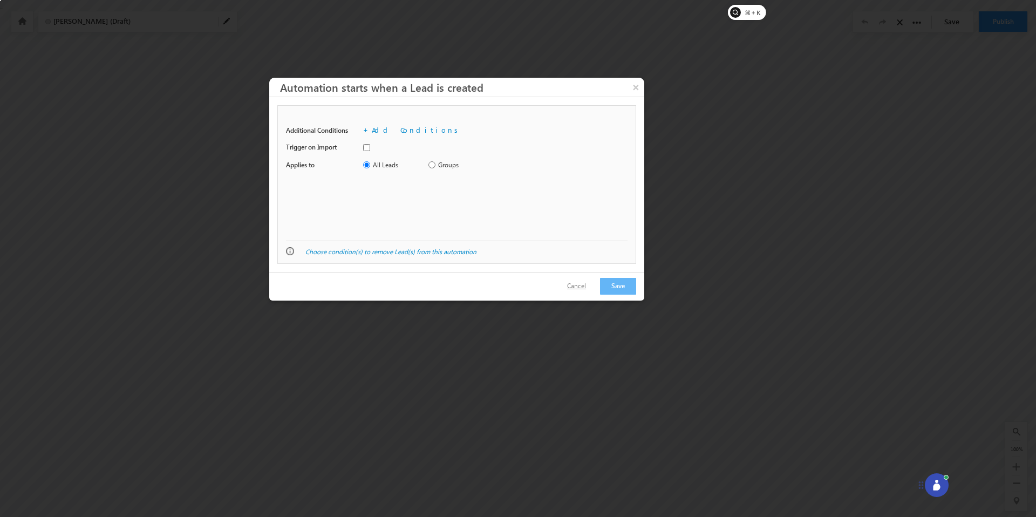
click at [582, 286] on button "Cancel" at bounding box center [576, 286] width 40 height 16
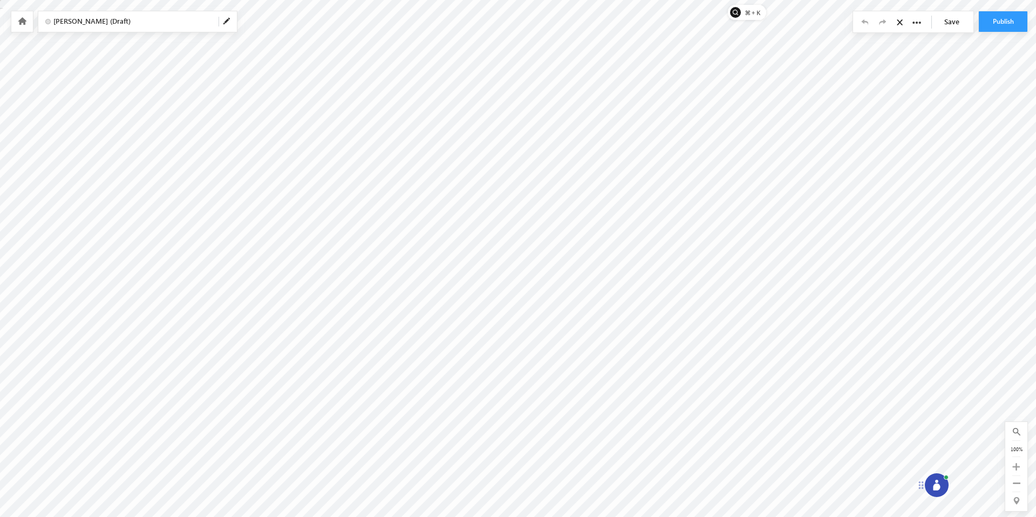
click at [23, 21] on icon at bounding box center [22, 21] width 9 height 8
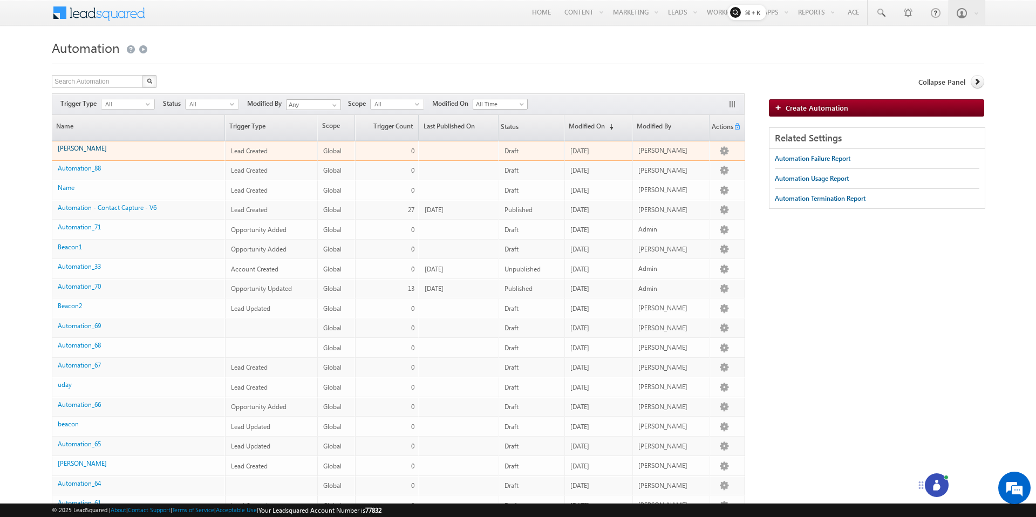
click at [70, 147] on link "[PERSON_NAME]" at bounding box center [82, 148] width 49 height 8
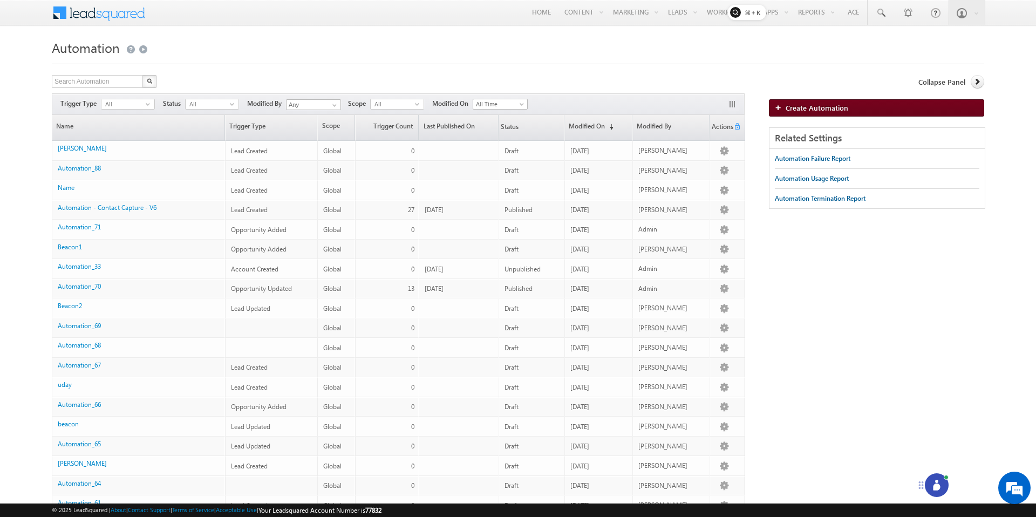
click at [822, 110] on span "Create Automation" at bounding box center [816, 107] width 63 height 9
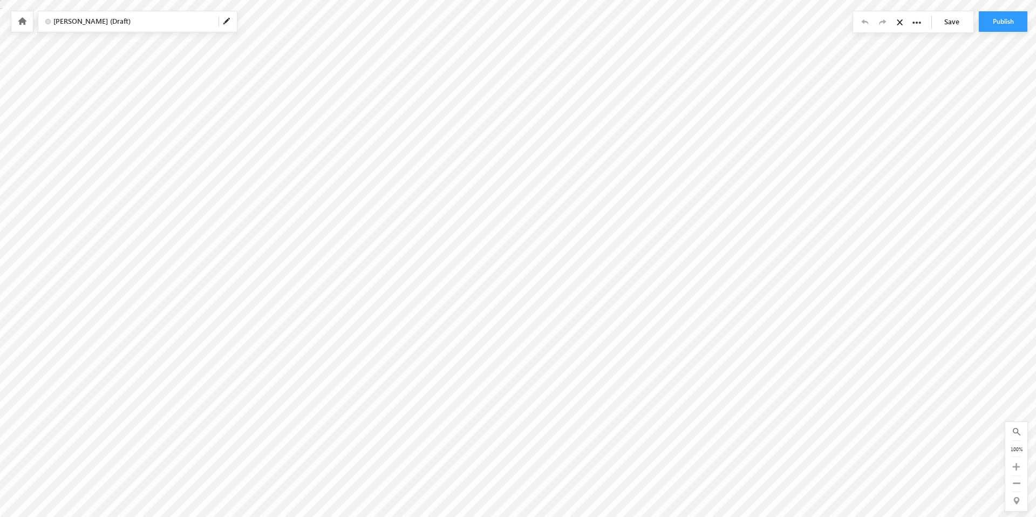
click at [20, 19] on icon at bounding box center [22, 21] width 9 height 8
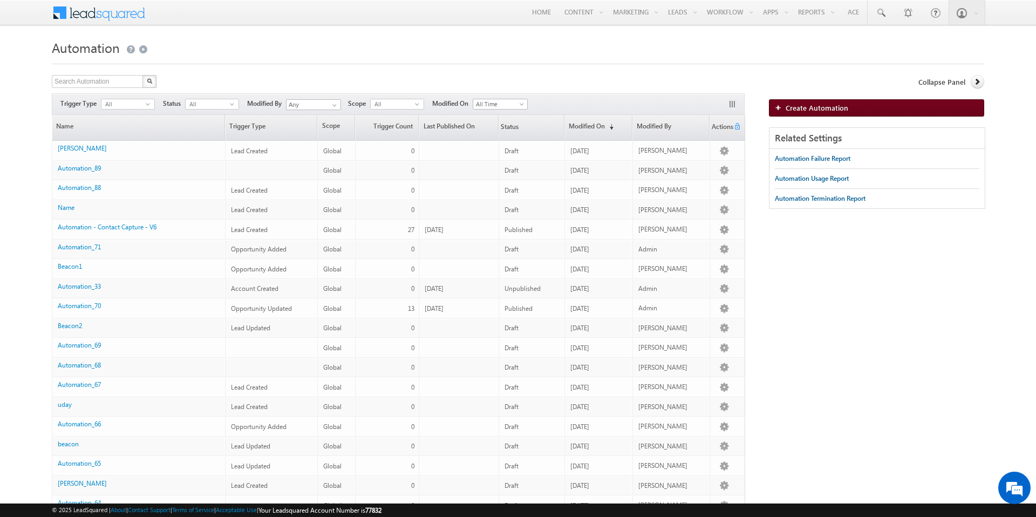
click at [844, 110] on span "Create Automation" at bounding box center [816, 107] width 63 height 9
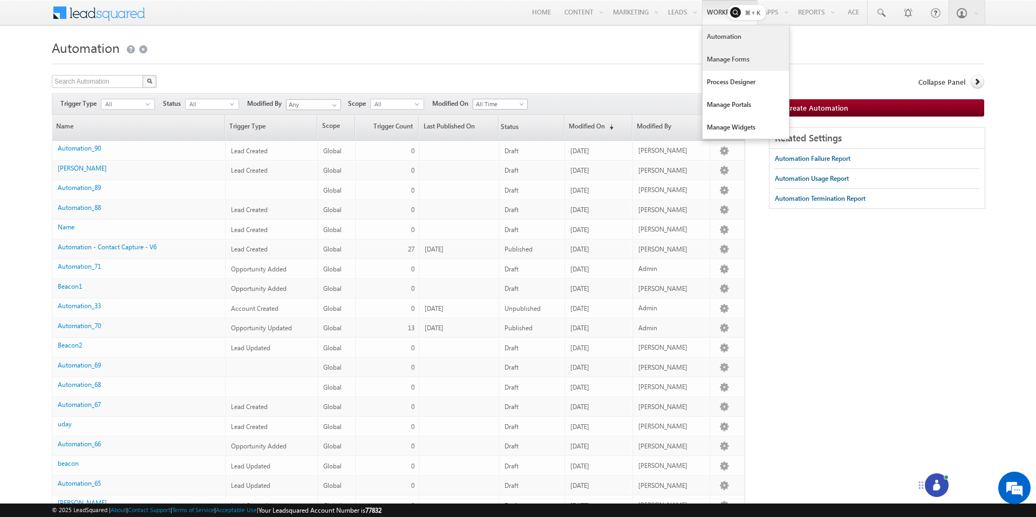
click at [722, 56] on link "Manage Forms" at bounding box center [745, 59] width 86 height 23
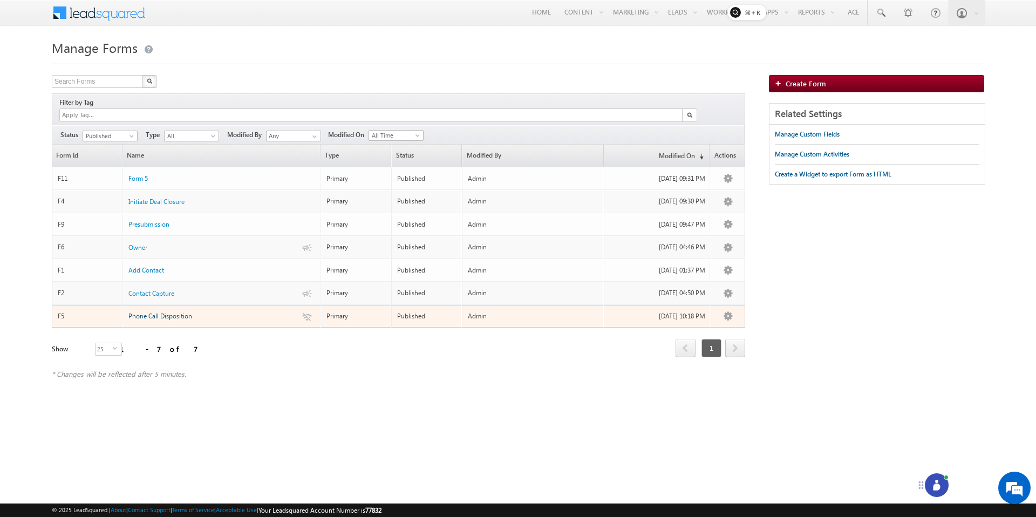
click at [161, 311] on link "Phone Call Disposition" at bounding box center [160, 316] width 64 height 10
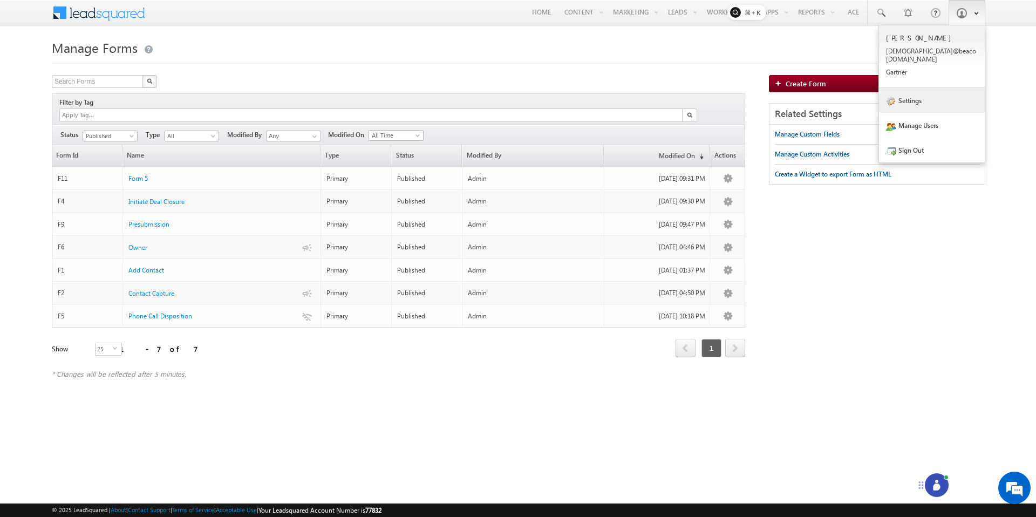
click at [911, 95] on link "Settings" at bounding box center [932, 100] width 106 height 25
click at [920, 95] on link "Settings" at bounding box center [932, 100] width 106 height 25
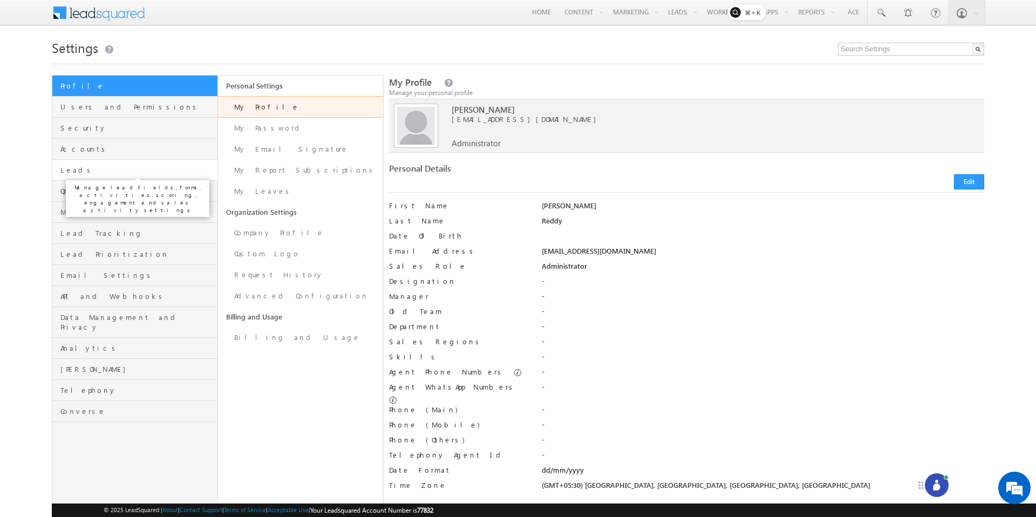
click at [101, 174] on span "Leads" at bounding box center [137, 170] width 154 height 10
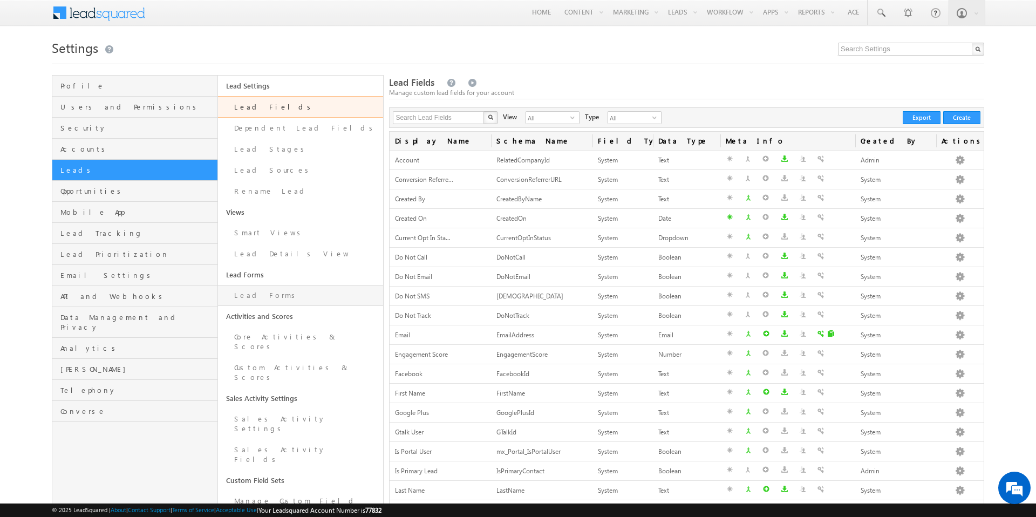
click at [259, 285] on link "Lead Forms" at bounding box center [301, 295] width 166 height 21
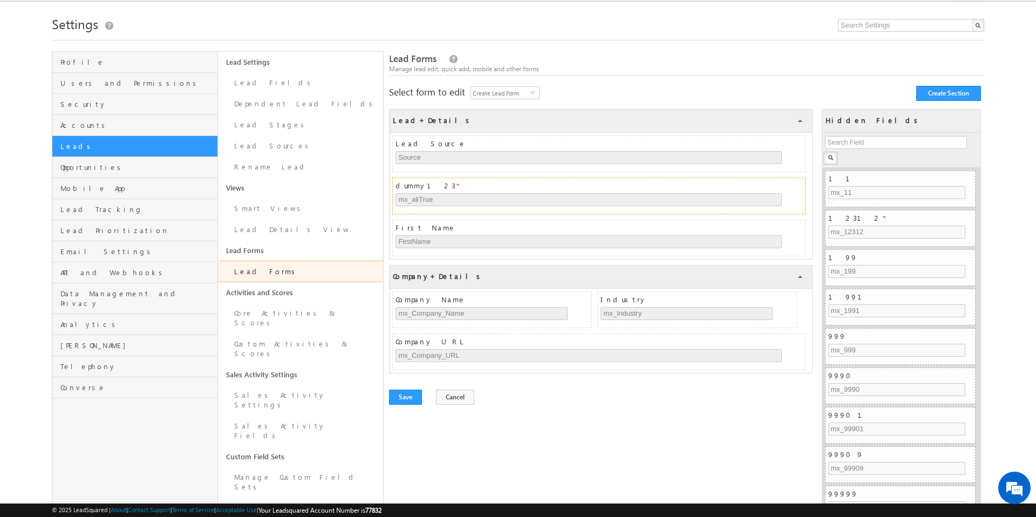
scroll to position [25, 0]
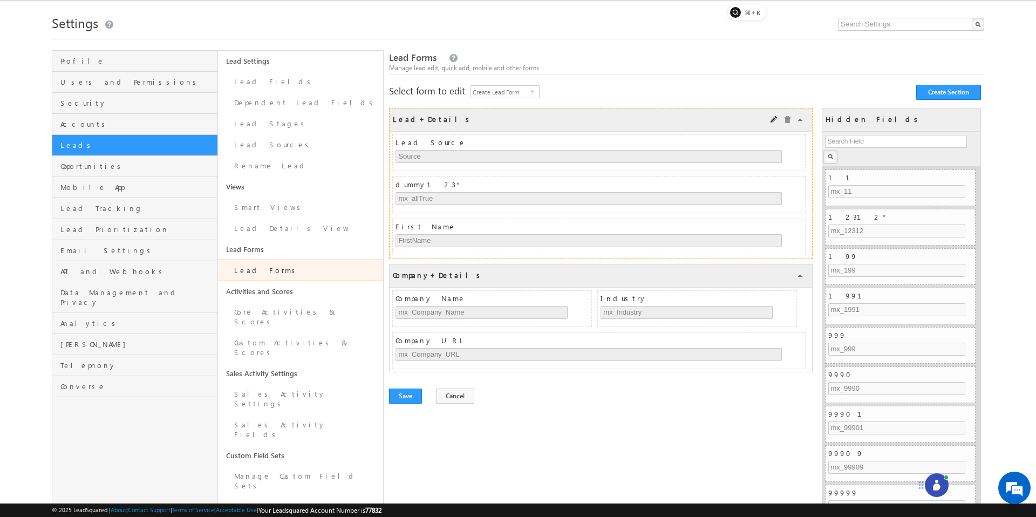
click at [408, 119] on div "Lead+Details" at bounding box center [433, 118] width 80 height 12
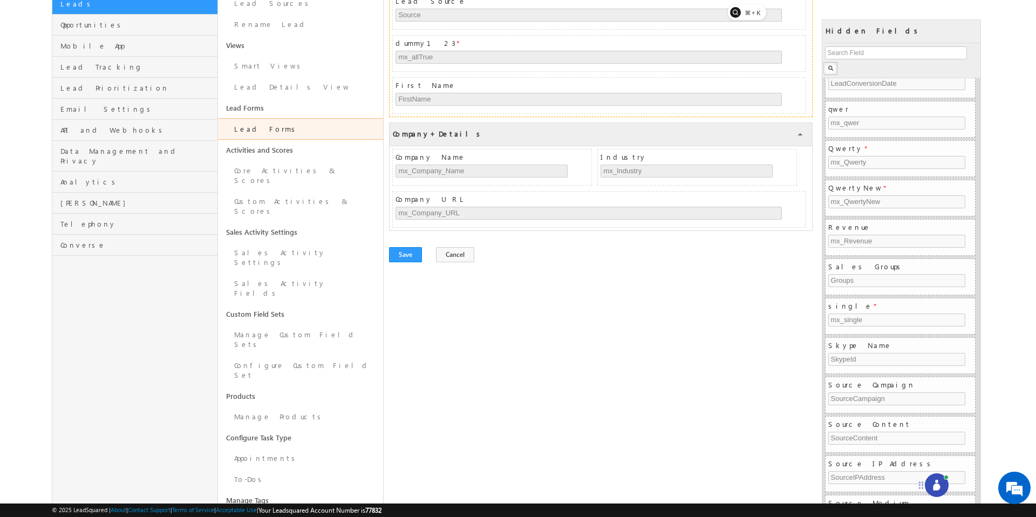
scroll to position [0, 0]
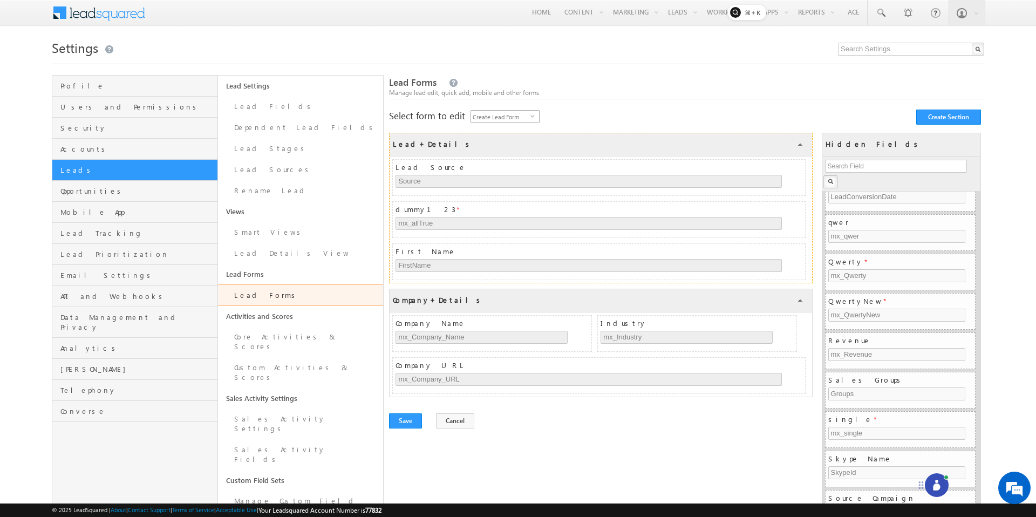
click at [518, 118] on span "Create Lead Form" at bounding box center [500, 117] width 59 height 12
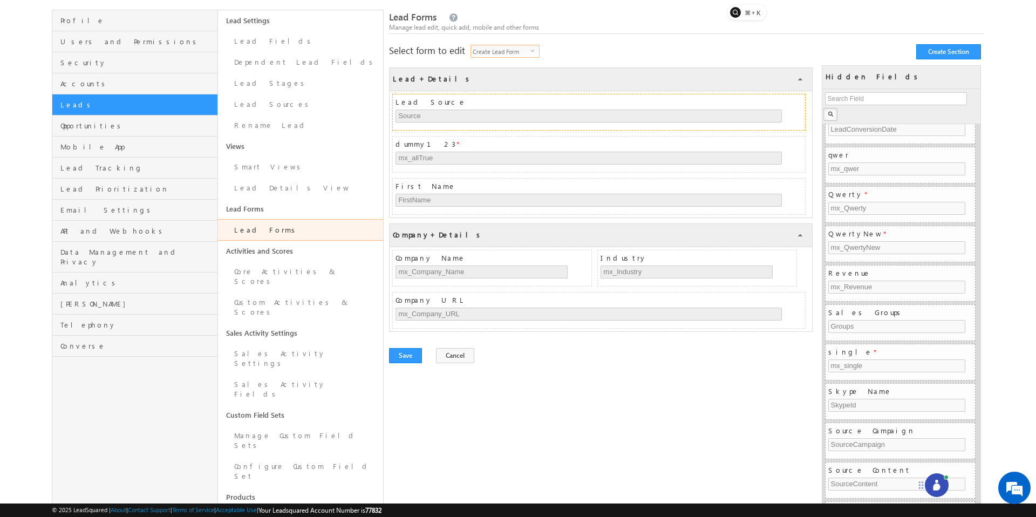
scroll to position [72, 0]
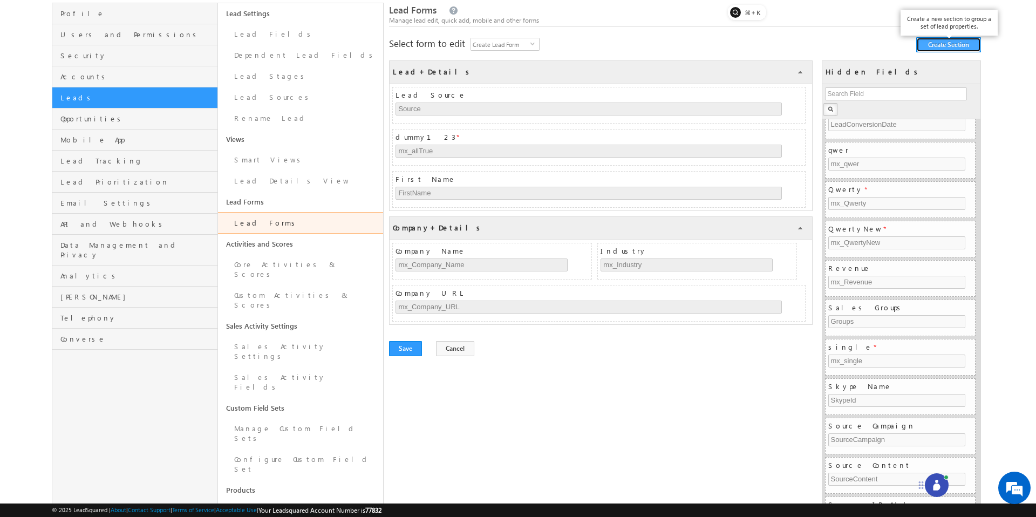
click at [920, 46] on button "Create Section" at bounding box center [948, 44] width 65 height 15
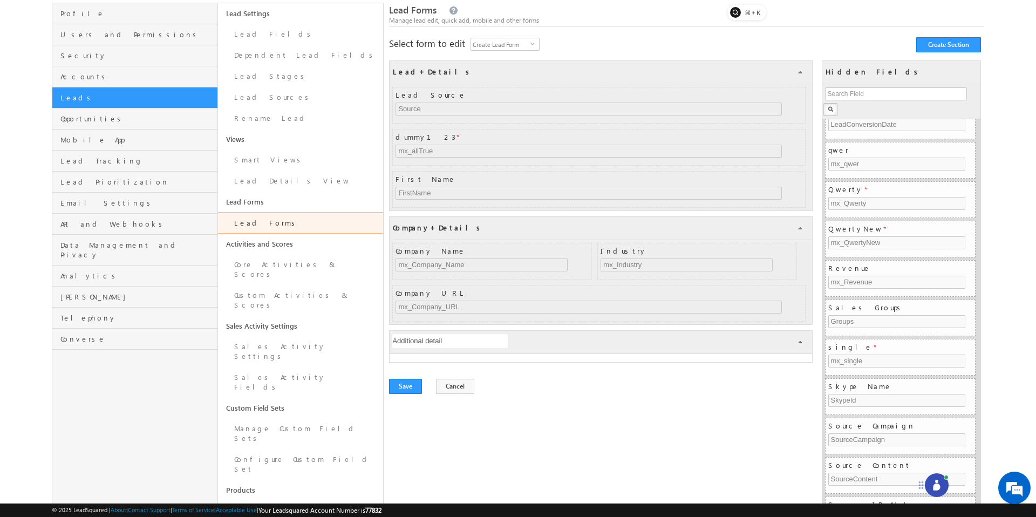
type input "Additional details"
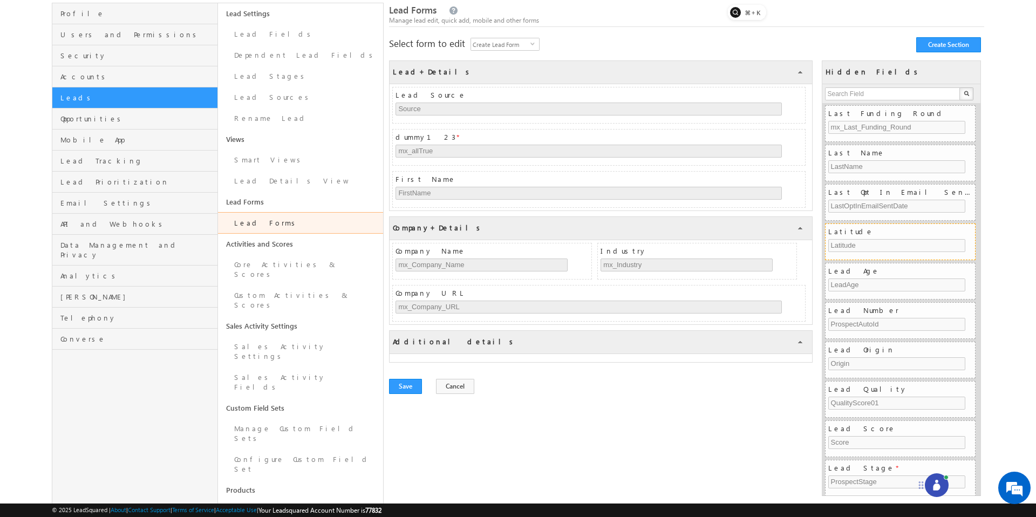
scroll to position [2180, 0]
click at [870, 89] on input "text" at bounding box center [893, 93] width 136 height 13
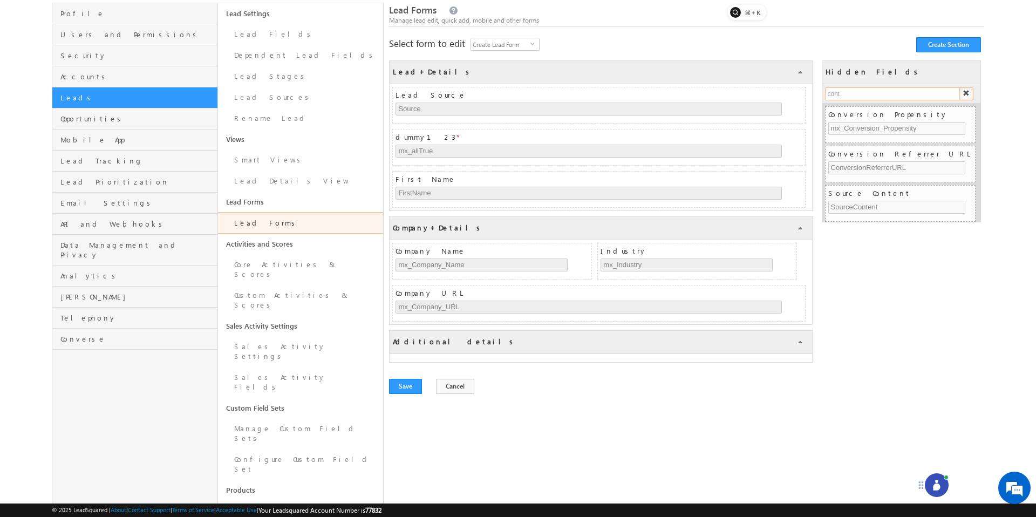
scroll to position [0, 0]
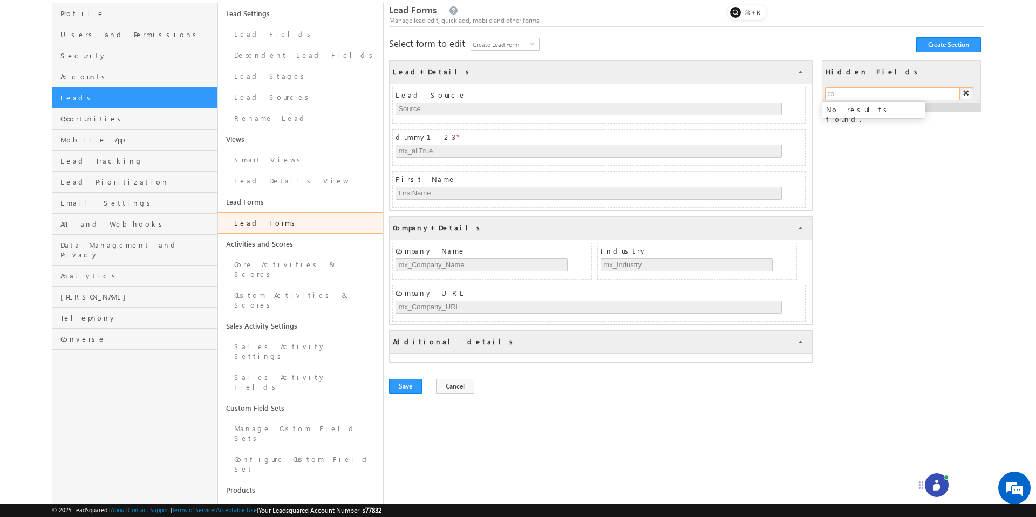
type input "c"
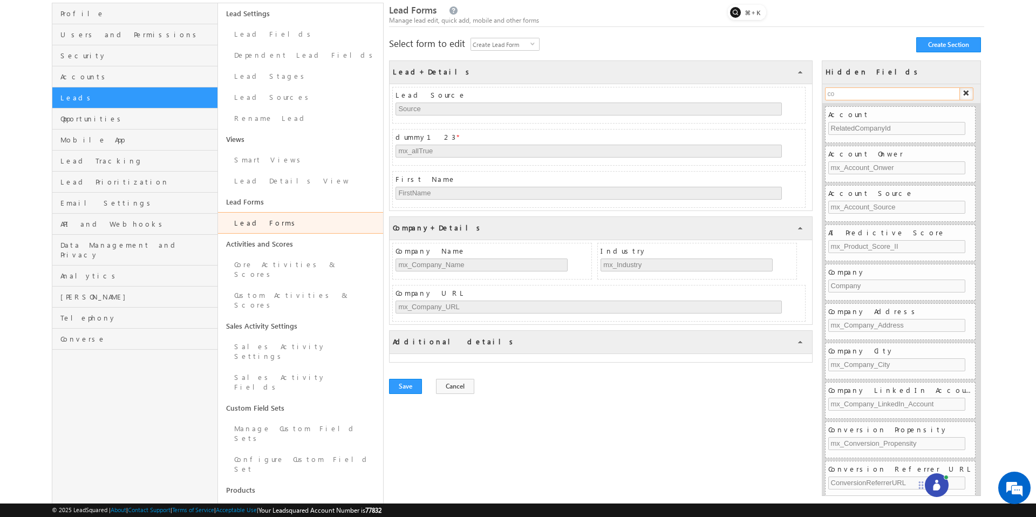
type input "c"
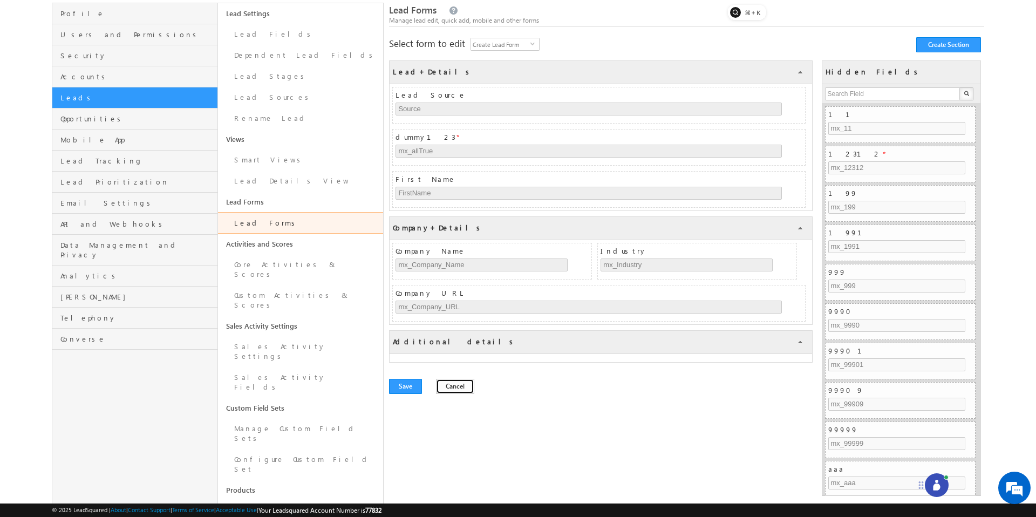
click at [440, 392] on button "Cancel" at bounding box center [455, 386] width 38 height 15
click at [443, 371] on div "Lead+Details COLLAPSE Lead Source Source dummy123 * mx_allTrue First Name First…" at bounding box center [686, 226] width 595 height 333
drag, startPoint x: 443, startPoint y: 378, endPoint x: 471, endPoint y: 360, distance: 33.5
click at [443, 379] on button "Cancel" at bounding box center [455, 386] width 38 height 15
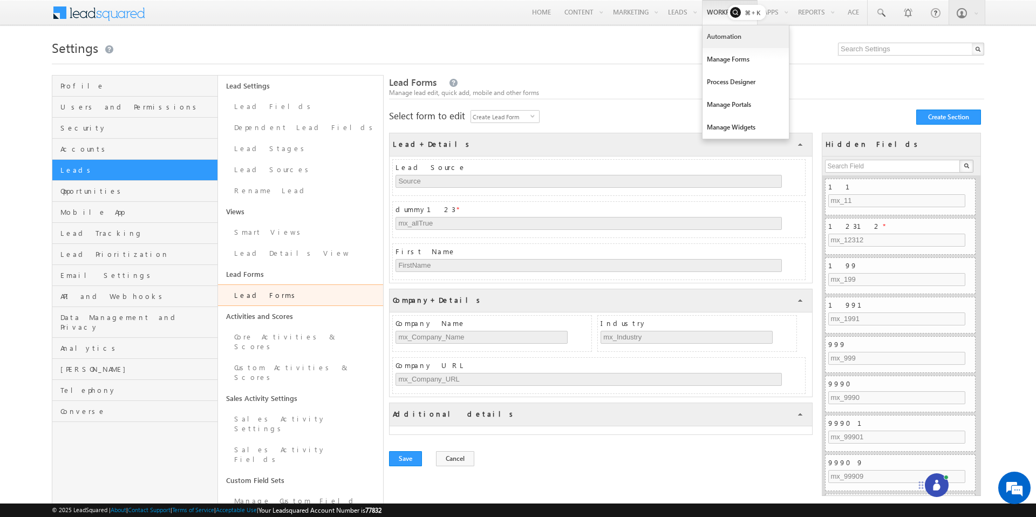
click at [707, 36] on link "Automation" at bounding box center [745, 36] width 86 height 23
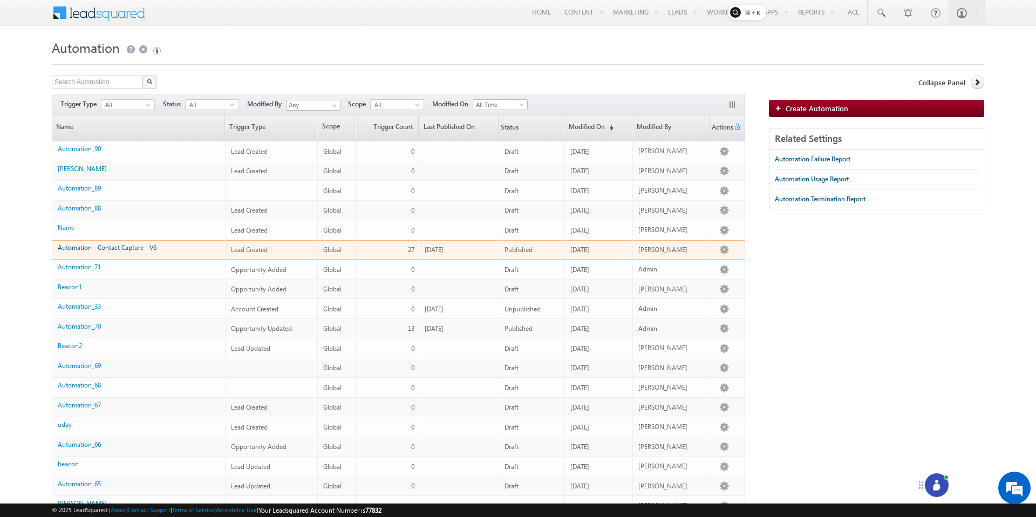
click at [143, 249] on link "Automation - Contact Capture - V6" at bounding box center [107, 247] width 99 height 8
click at [727, 251] on button "button" at bounding box center [724, 249] width 11 height 11
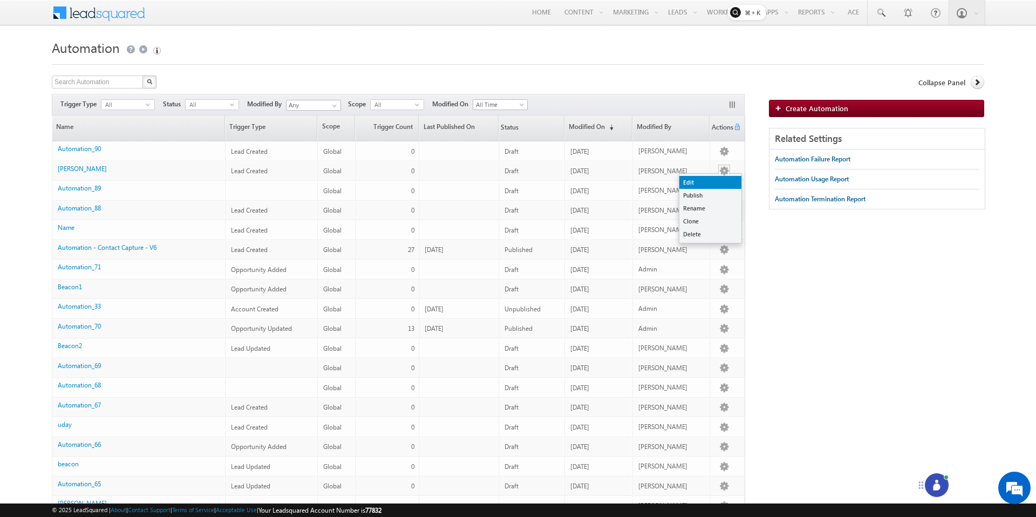
click at [712, 182] on link "Edit" at bounding box center [710, 182] width 62 height 13
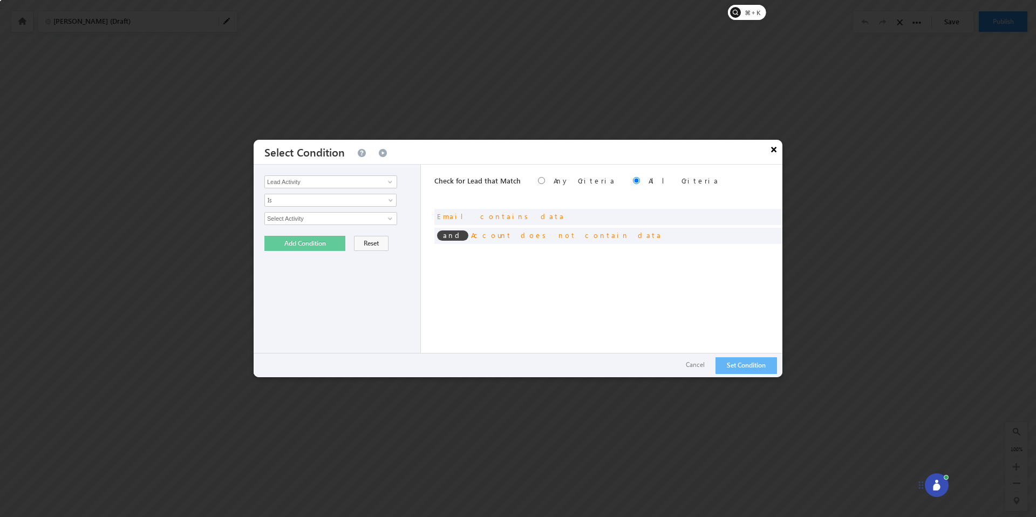
click at [774, 152] on button "×" at bounding box center [773, 149] width 17 height 19
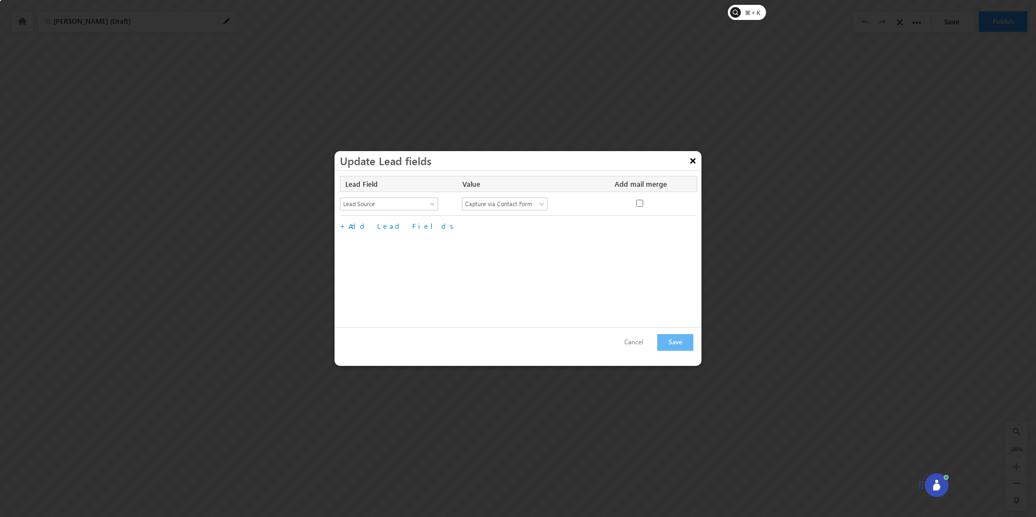
click at [692, 159] on button "×" at bounding box center [692, 160] width 17 height 19
click at [694, 159] on button "×" at bounding box center [692, 160] width 17 height 19
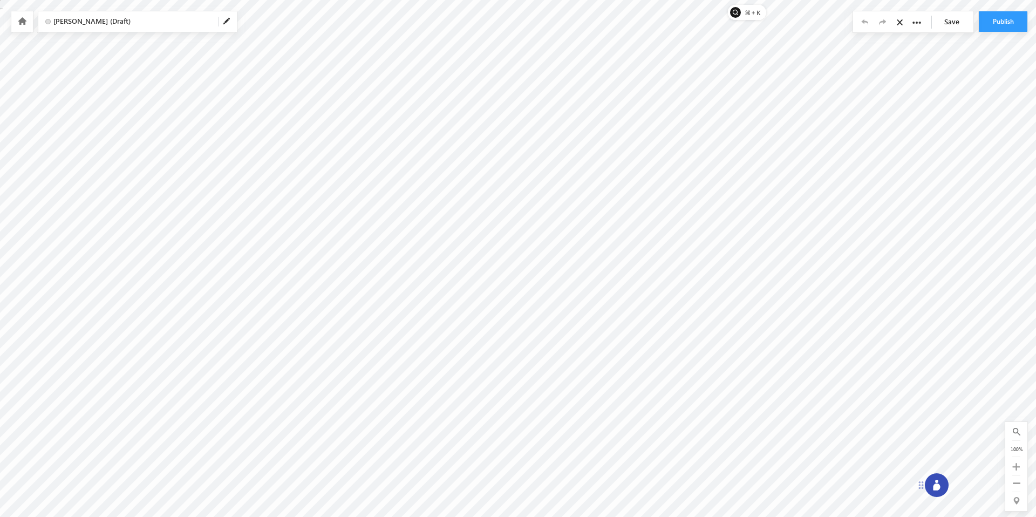
click at [0, 0] on div "Lead entering will be distributed in a round robin manner Activity entering wil…" at bounding box center [0, 0] width 0 height 0
click at [0, 0] on div "+ New Rule" at bounding box center [0, 0] width 0 height 0
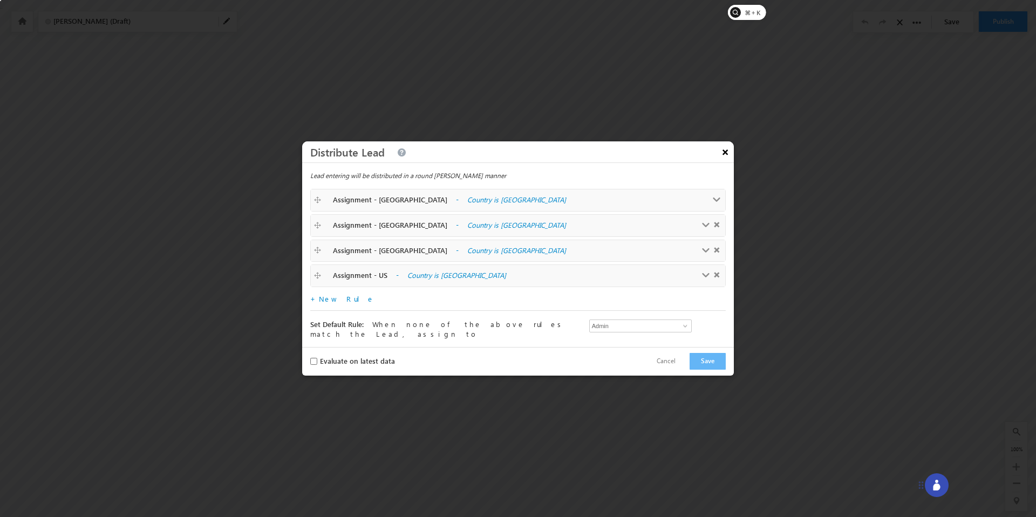
click at [726, 154] on button "×" at bounding box center [724, 151] width 17 height 19
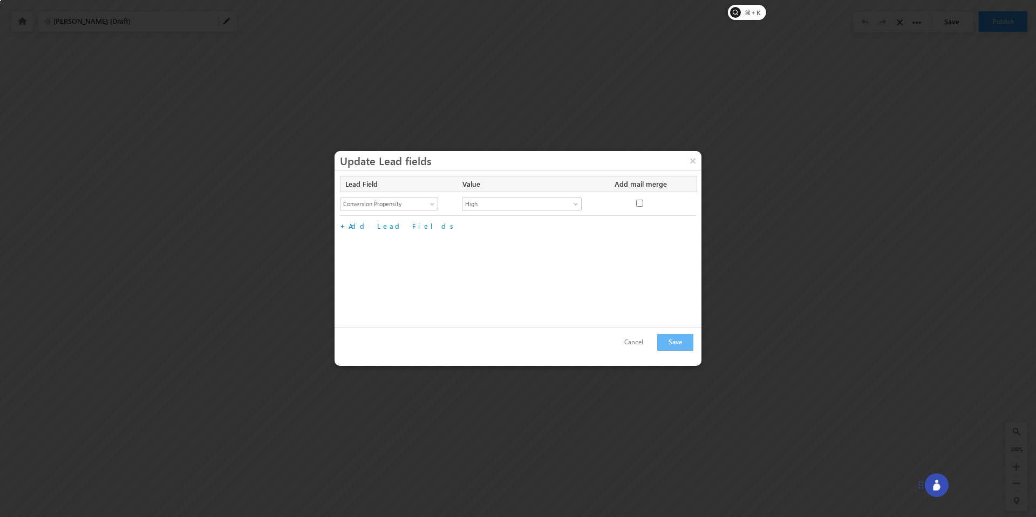
click at [733, 248] on div at bounding box center [518, 258] width 1036 height 517
click at [634, 346] on button "Cancel" at bounding box center [633, 342] width 40 height 16
click at [638, 341] on button "Cancel" at bounding box center [633, 342] width 40 height 16
click at [742, 292] on div at bounding box center [518, 258] width 1036 height 517
click at [687, 165] on button "×" at bounding box center [692, 160] width 17 height 19
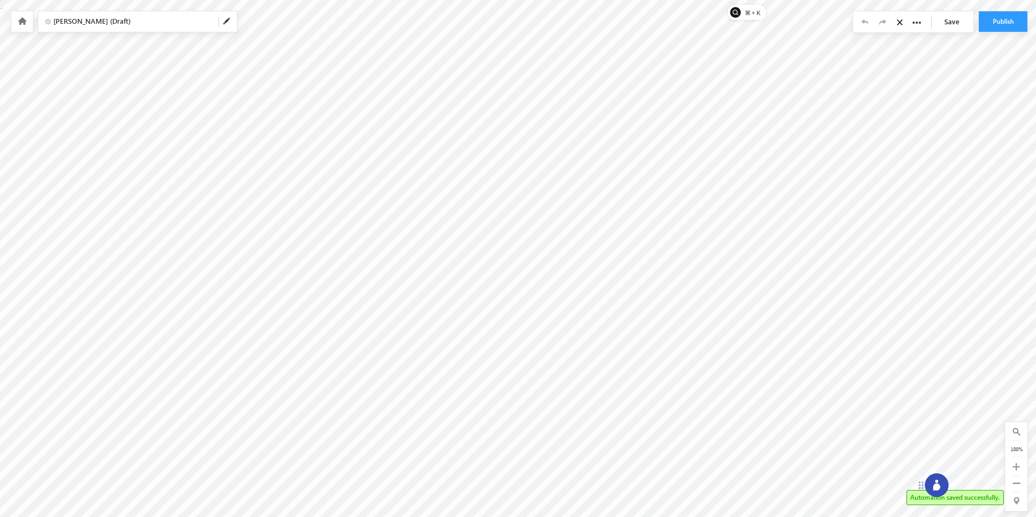
click at [16, 26] on div at bounding box center [22, 21] width 22 height 20
click at [16, 24] on div at bounding box center [22, 21] width 22 height 20
click at [25, 24] on icon at bounding box center [22, 21] width 9 height 8
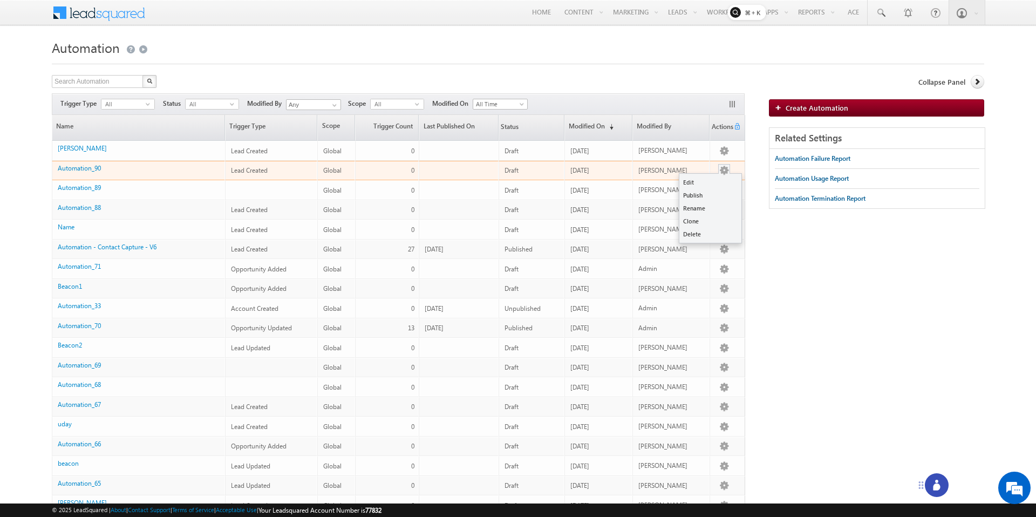
click at [723, 169] on button "button" at bounding box center [724, 170] width 11 height 11
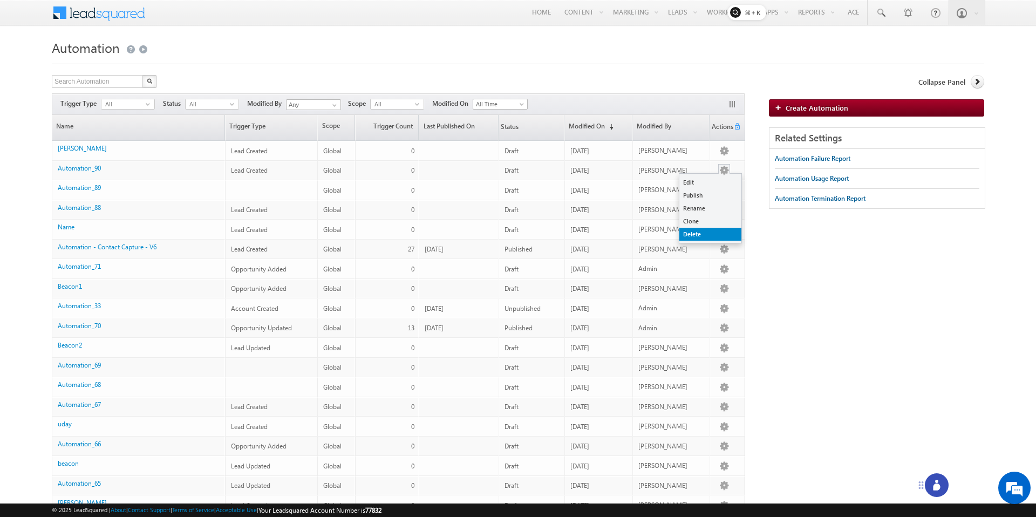
click at [693, 230] on link "Delete" at bounding box center [710, 234] width 62 height 13
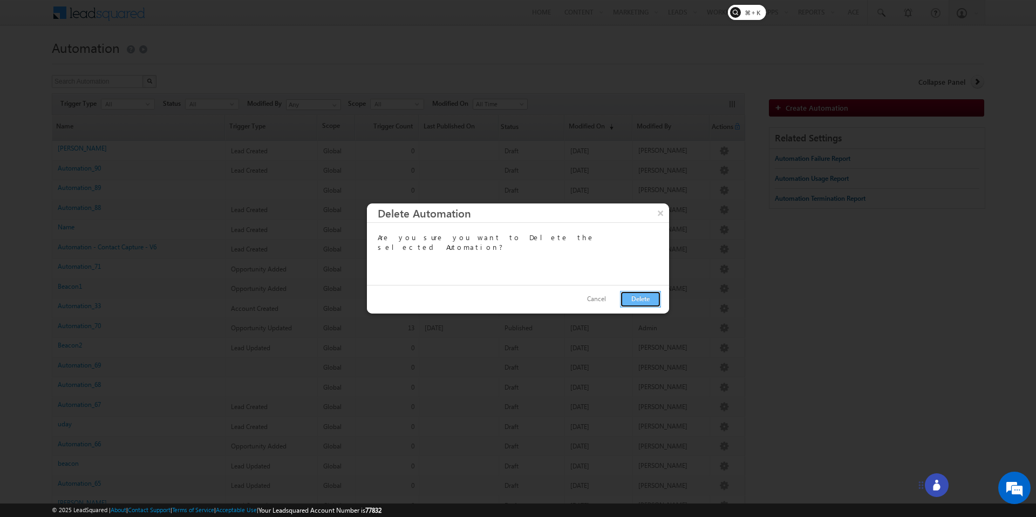
click at [649, 300] on button "Delete" at bounding box center [640, 299] width 41 height 17
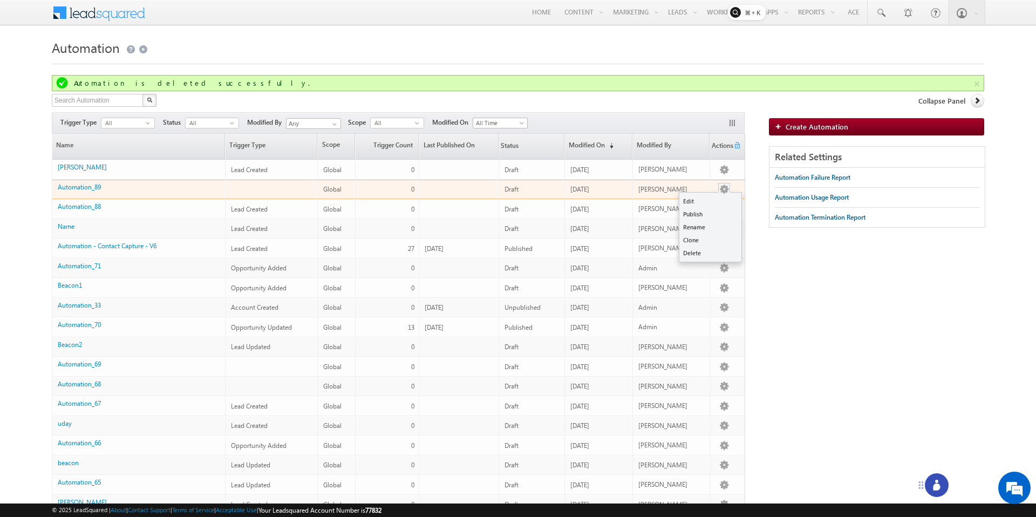
click at [724, 190] on button "button" at bounding box center [724, 189] width 11 height 11
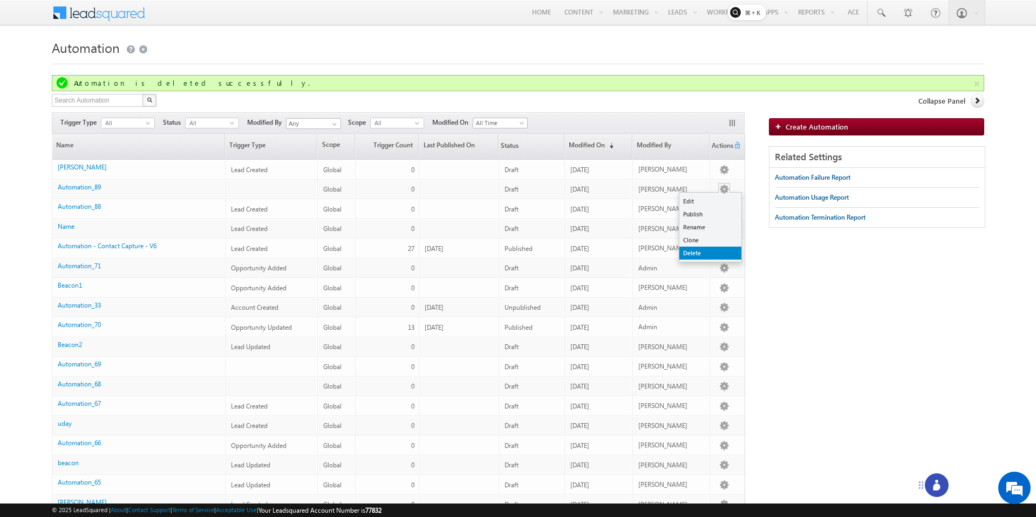
click at [703, 256] on link "Delete" at bounding box center [710, 253] width 62 height 13
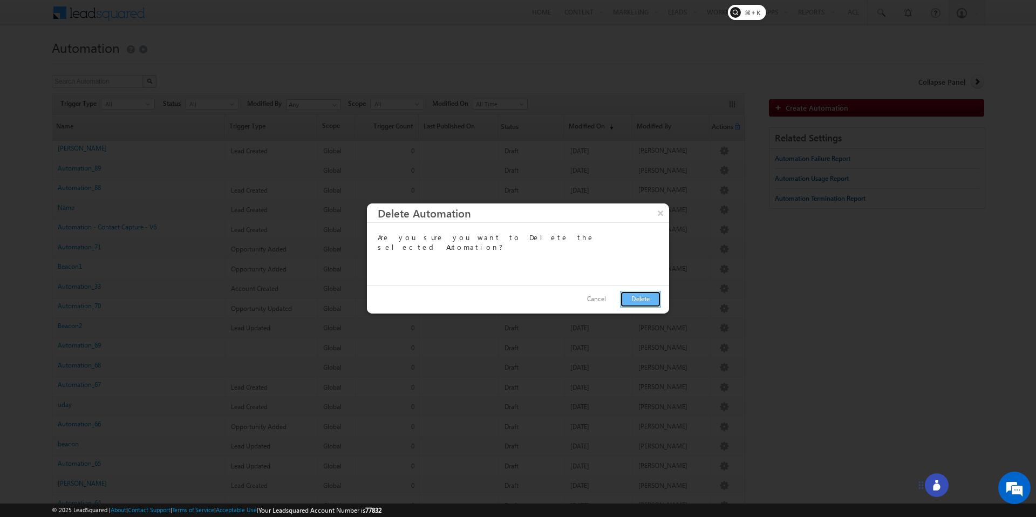
click at [652, 298] on button "Delete" at bounding box center [640, 299] width 41 height 17
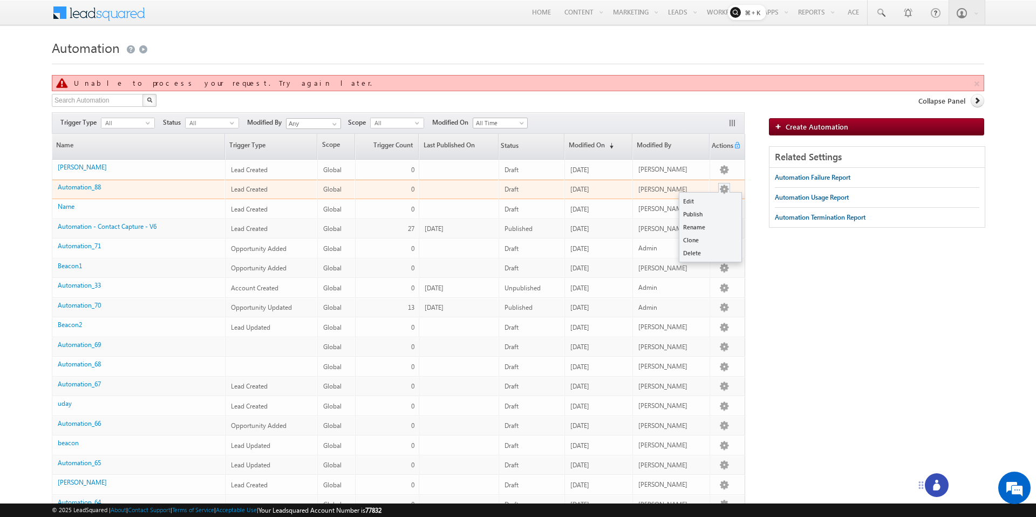
click at [720, 186] on button "button" at bounding box center [724, 189] width 11 height 11
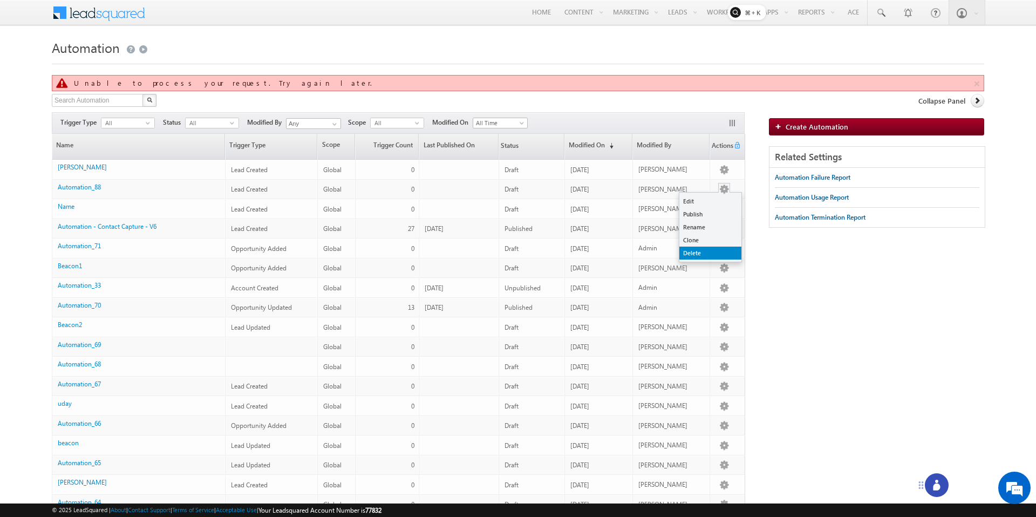
click at [689, 250] on link "Delete" at bounding box center [710, 253] width 62 height 13
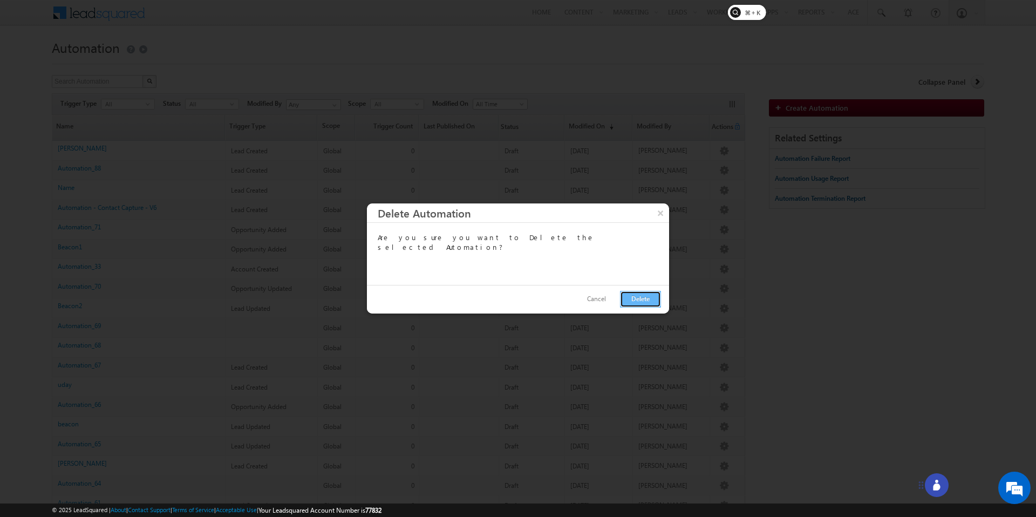
click at [649, 297] on button "Delete" at bounding box center [640, 299] width 41 height 17
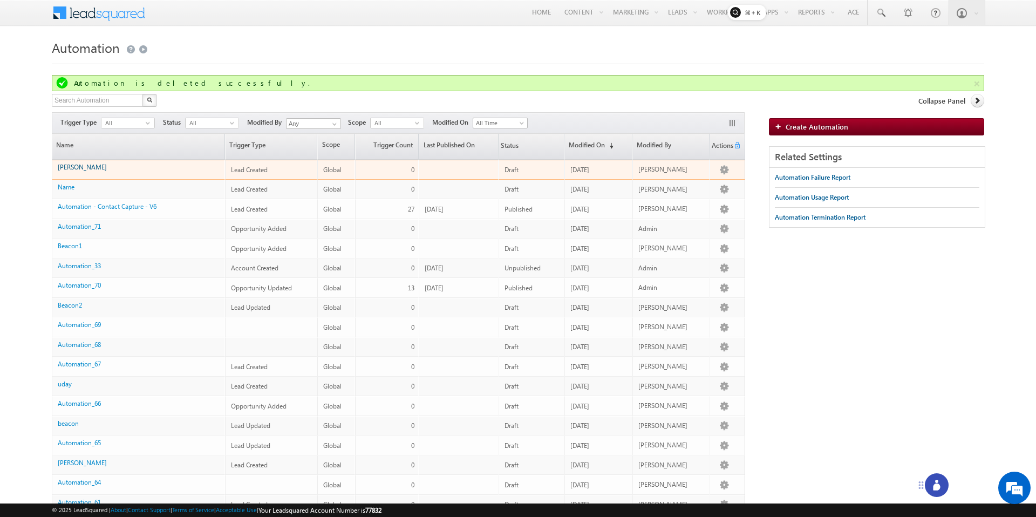
click at [73, 167] on link "[PERSON_NAME]" at bounding box center [82, 167] width 49 height 8
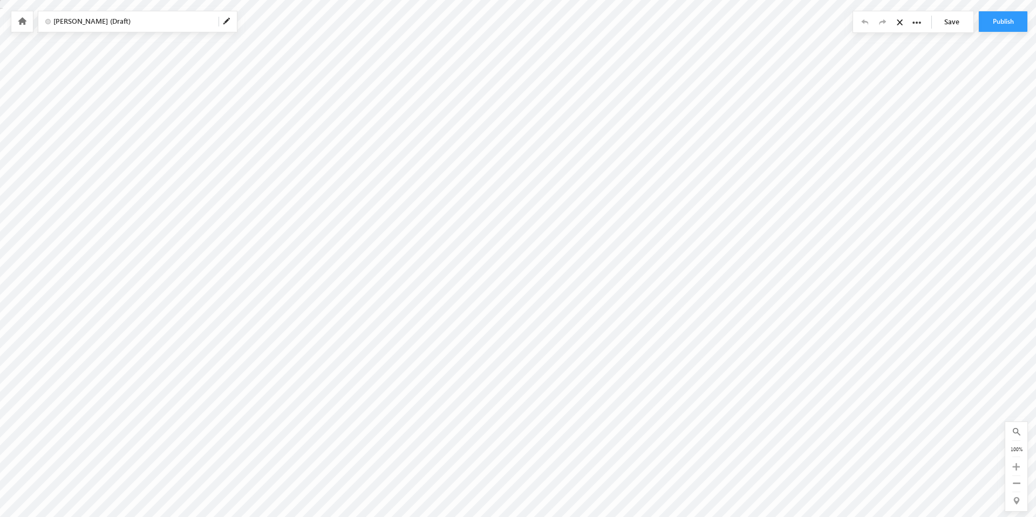
click at [144, 25] on span "[PERSON_NAME] (Draft)" at bounding box center [131, 21] width 156 height 10
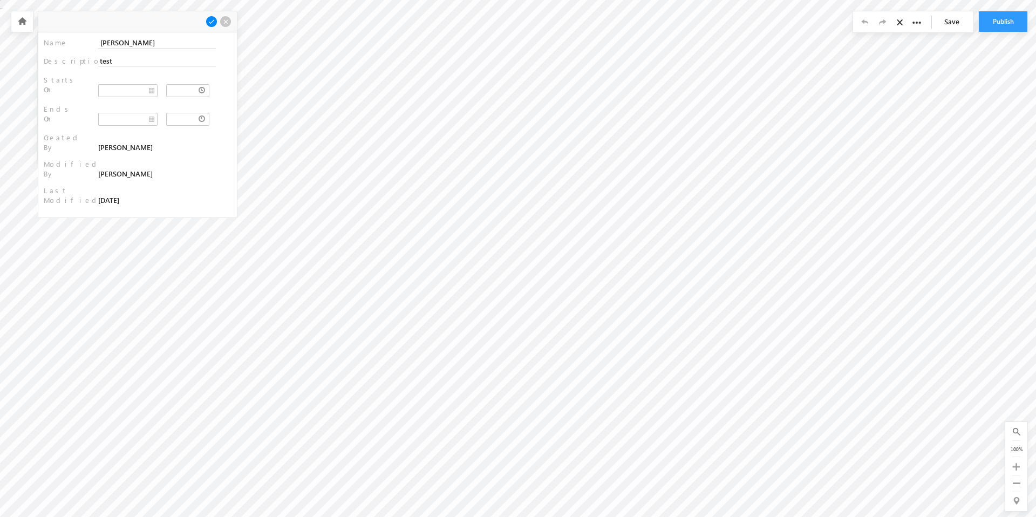
click at [158, 49] on div "Name : [GEOGRAPHIC_DATA] Description : test Starts On : Ends On : : : :" at bounding box center [137, 124] width 199 height 185
click at [158, 47] on input "[PERSON_NAME]" at bounding box center [157, 43] width 118 height 12
type input "Created using chat"
click at [208, 19] on span at bounding box center [212, 22] width 12 height 12
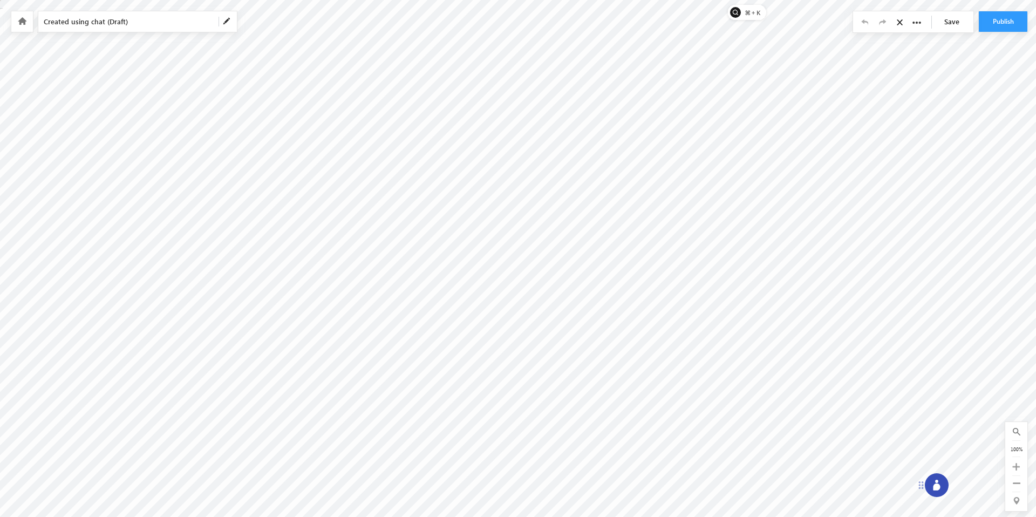
click at [30, 20] on div at bounding box center [22, 21] width 22 height 20
click at [23, 25] on link at bounding box center [22, 21] width 10 height 9
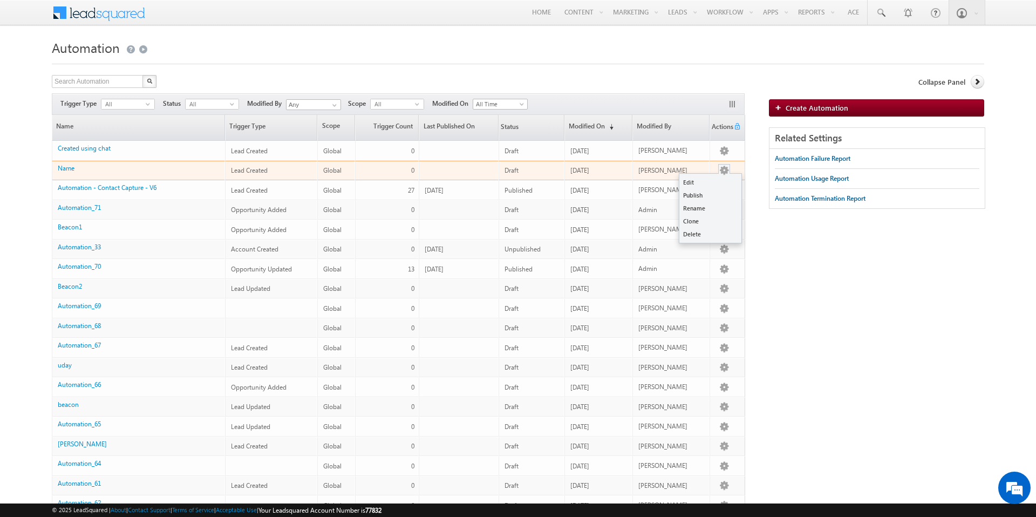
click at [722, 167] on button "button" at bounding box center [724, 170] width 11 height 11
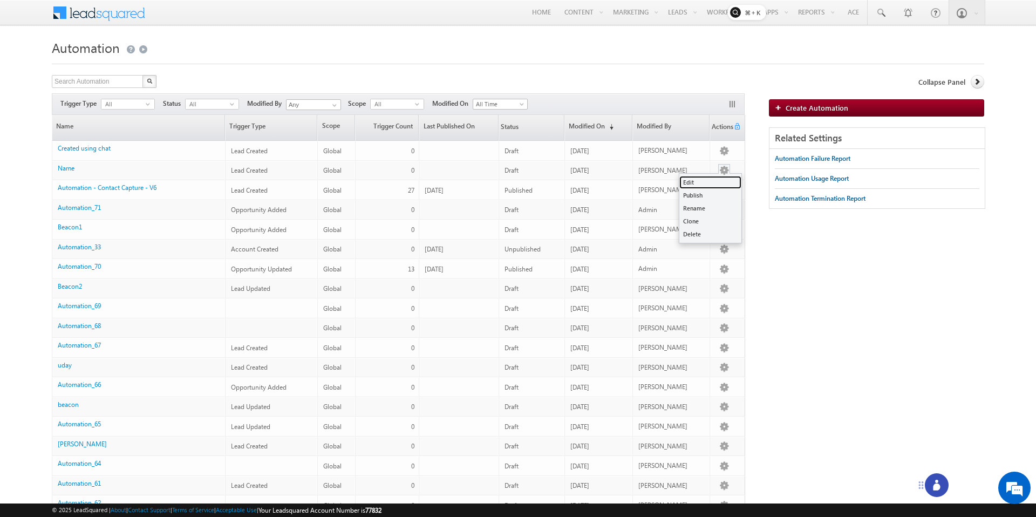
click at [702, 186] on link "Edit" at bounding box center [710, 182] width 62 height 13
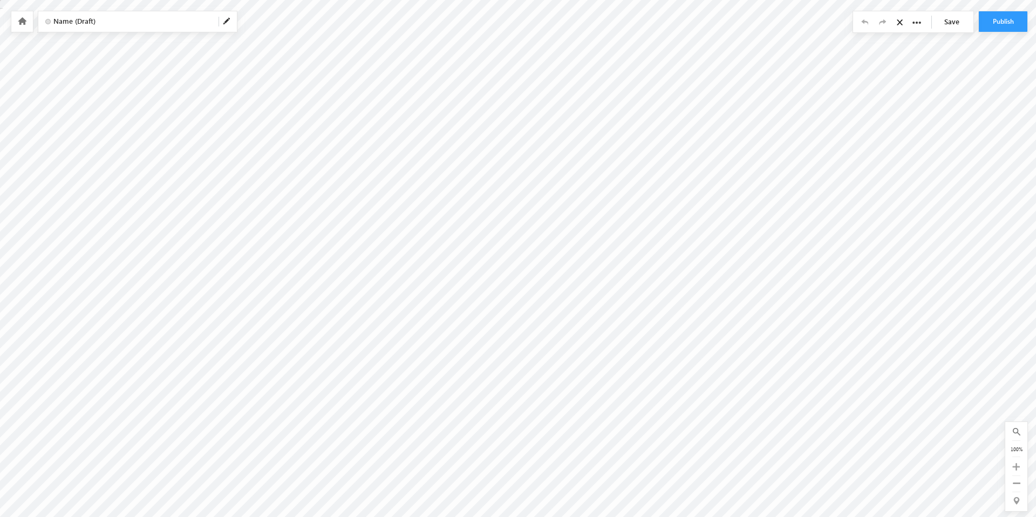
click at [135, 25] on span "Name (Draft)" at bounding box center [131, 21] width 156 height 10
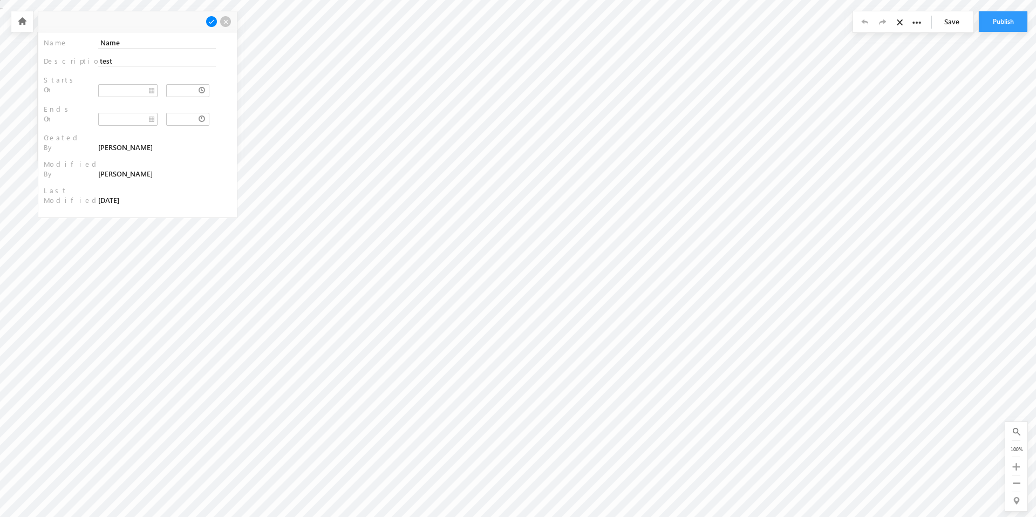
click at [158, 55] on div "Name : Name Description : test Starts On : Ends On : : : :" at bounding box center [137, 124] width 199 height 185
click at [158, 45] on input "Name" at bounding box center [157, 43] width 118 height 12
type input "Cloned from Live"
click at [210, 22] on span at bounding box center [212, 22] width 12 height 12
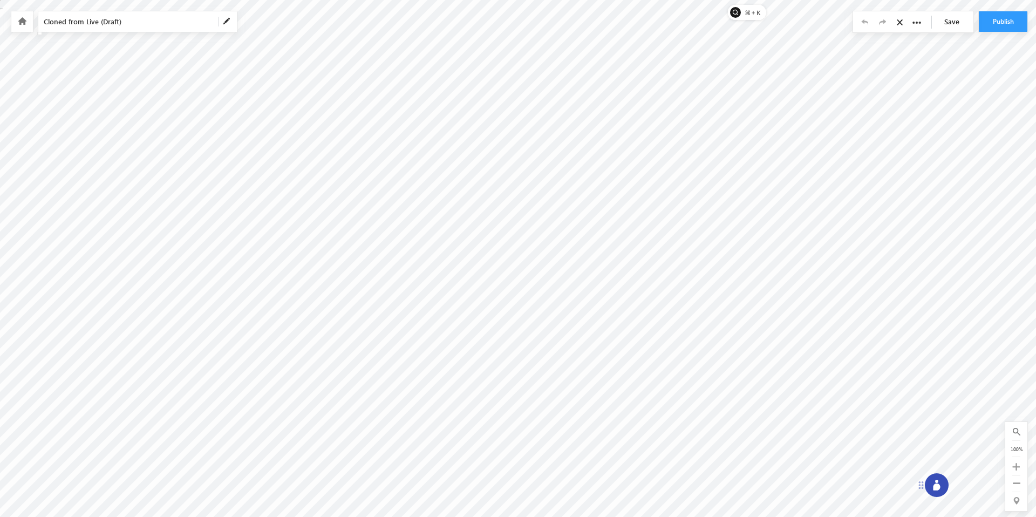
click at [25, 26] on div at bounding box center [22, 21] width 22 height 20
click at [28, 24] on div at bounding box center [22, 21] width 22 height 20
click at [29, 24] on div at bounding box center [22, 21] width 22 height 20
click at [28, 24] on div at bounding box center [22, 21] width 22 height 20
click at [17, 15] on div at bounding box center [22, 21] width 22 height 20
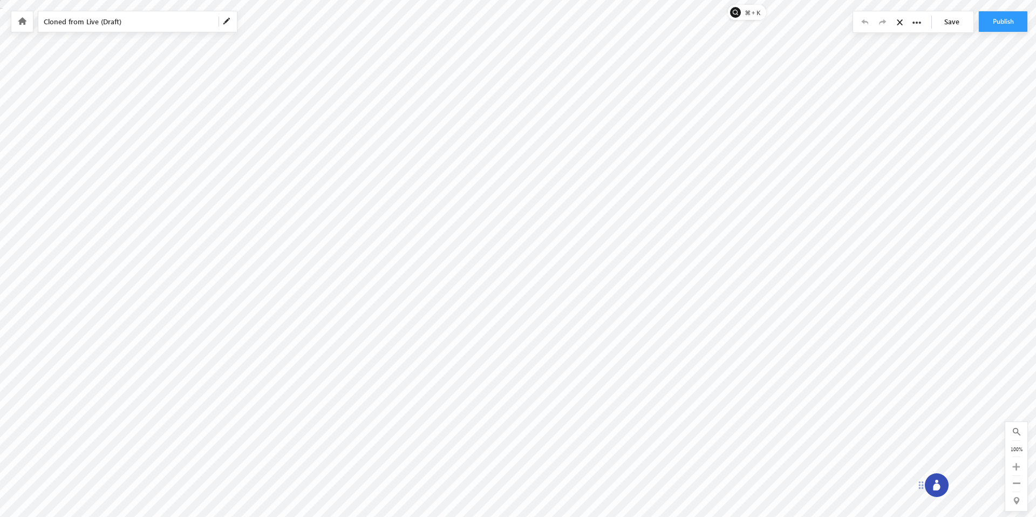
click at [18, 17] on icon at bounding box center [22, 21] width 9 height 8
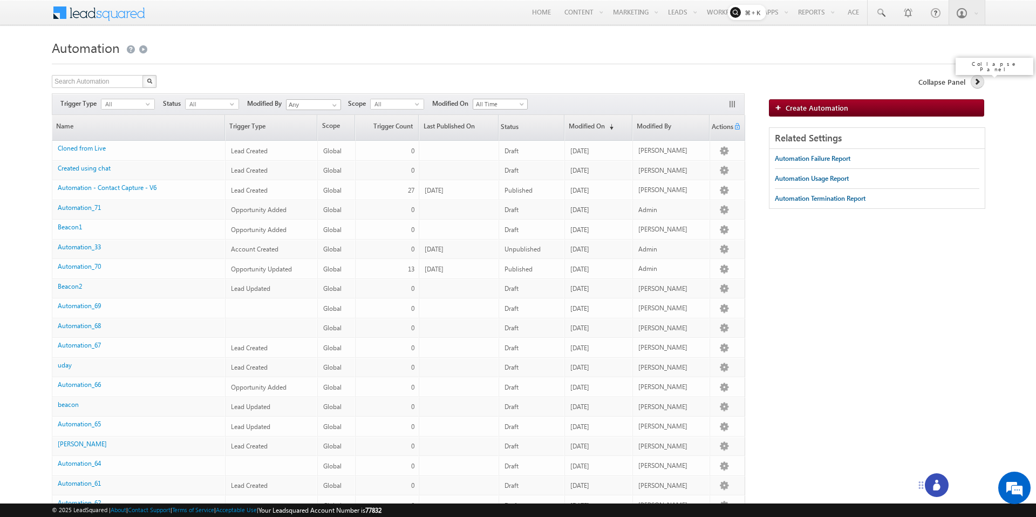
click at [974, 83] on icon at bounding box center [977, 82] width 8 height 8
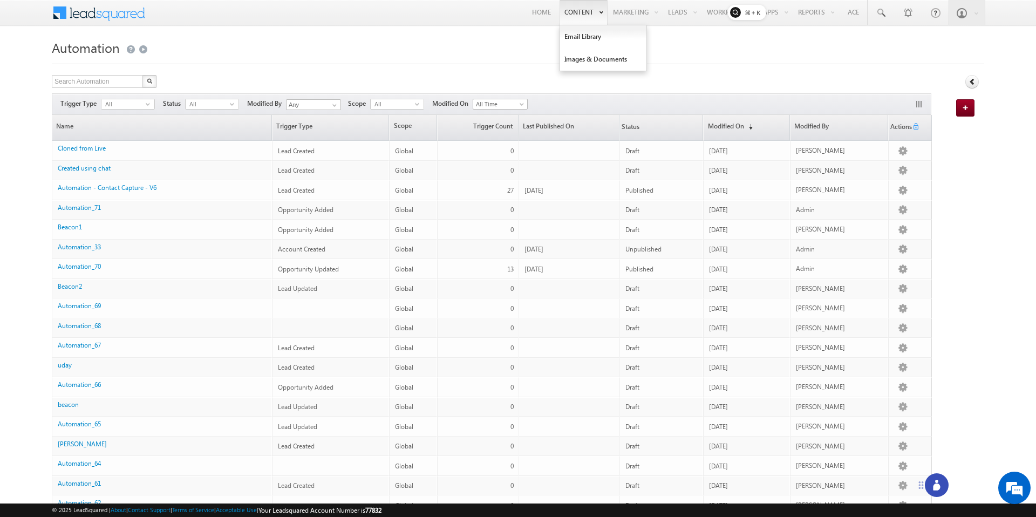
drag, startPoint x: 744, startPoint y: 10, endPoint x: 587, endPoint y: 6, distance: 156.5
click at [587, 6] on body "Menu Abhinav Reddy abhi@ beaco n.li" at bounding box center [518, 377] width 1036 height 754
click at [435, 42] on h1 "Automation" at bounding box center [518, 46] width 932 height 21
